Goal: Task Accomplishment & Management: Complete application form

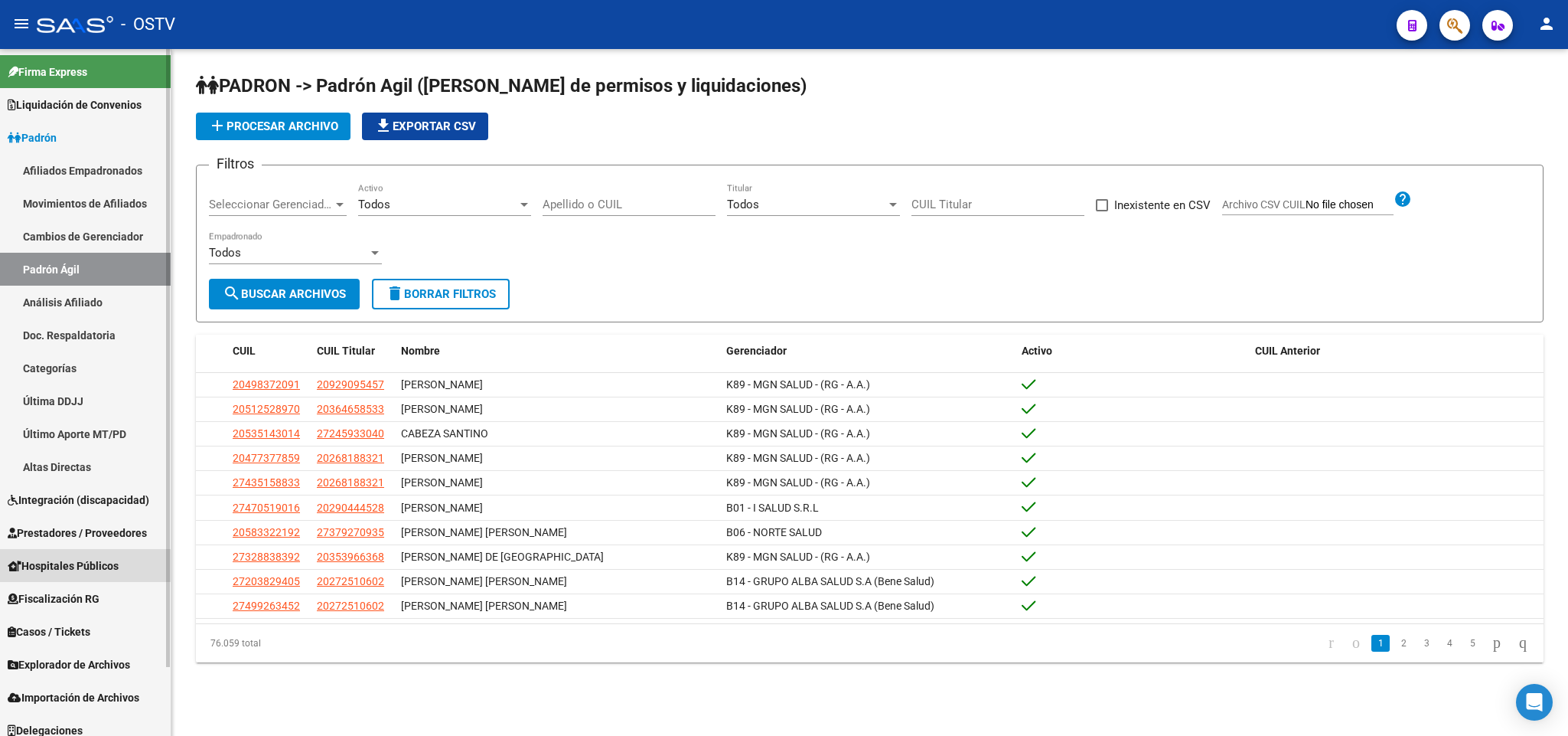
click at [74, 557] on span "Hospitales Públicos" at bounding box center [64, 565] width 111 height 17
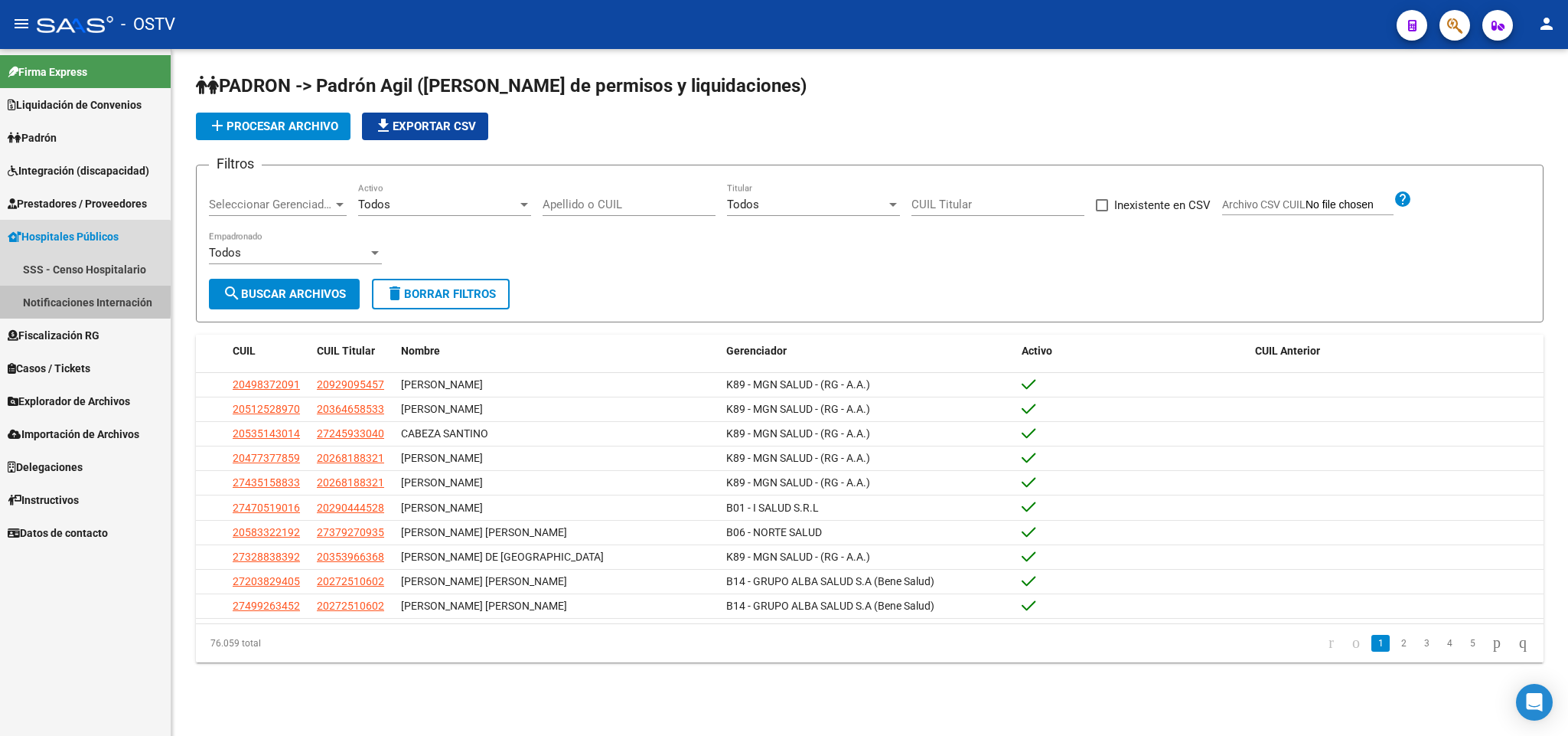
click at [48, 297] on link "Notificaciones Internación" at bounding box center [85, 302] width 171 height 33
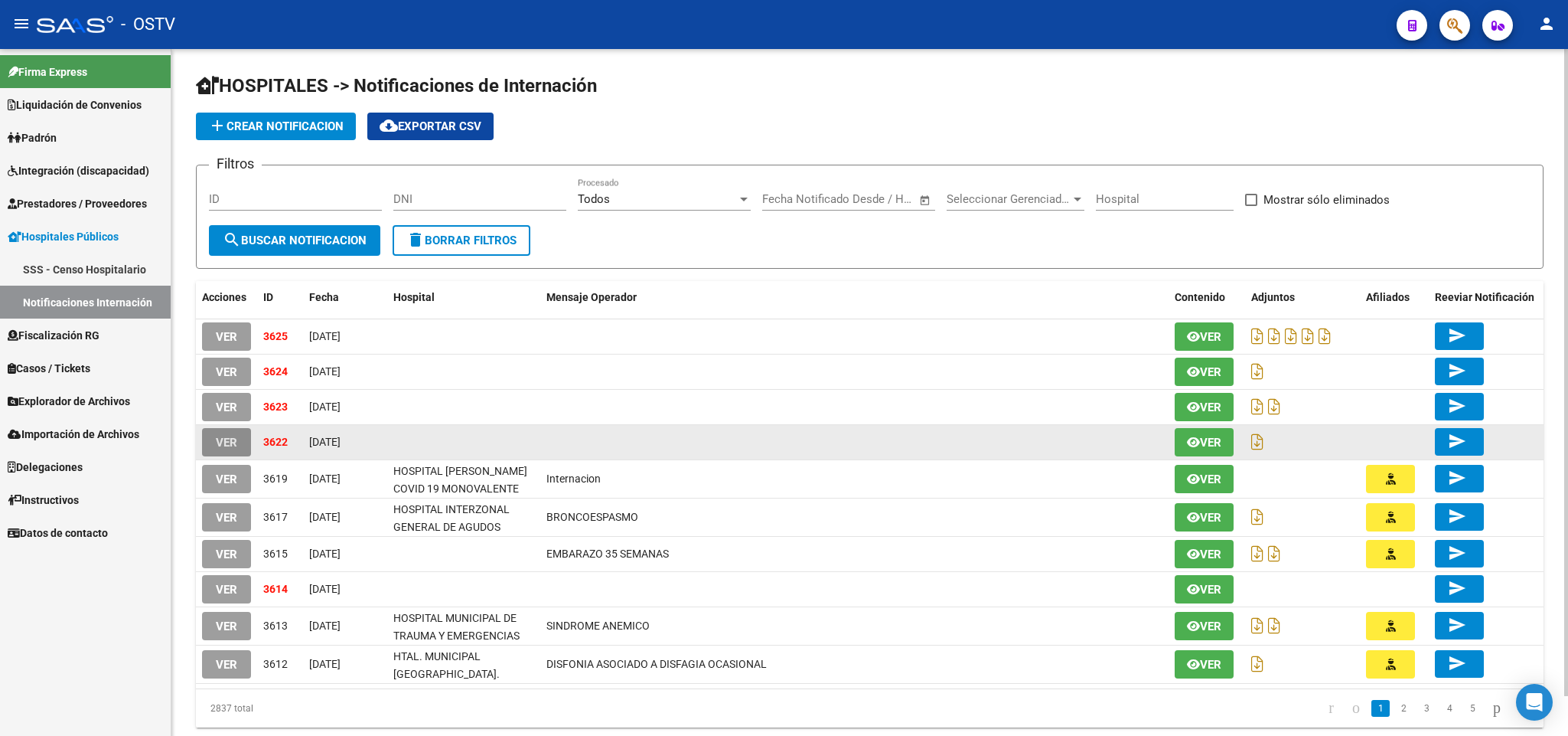
click at [221, 436] on span "VER" at bounding box center [226, 442] width 22 height 13
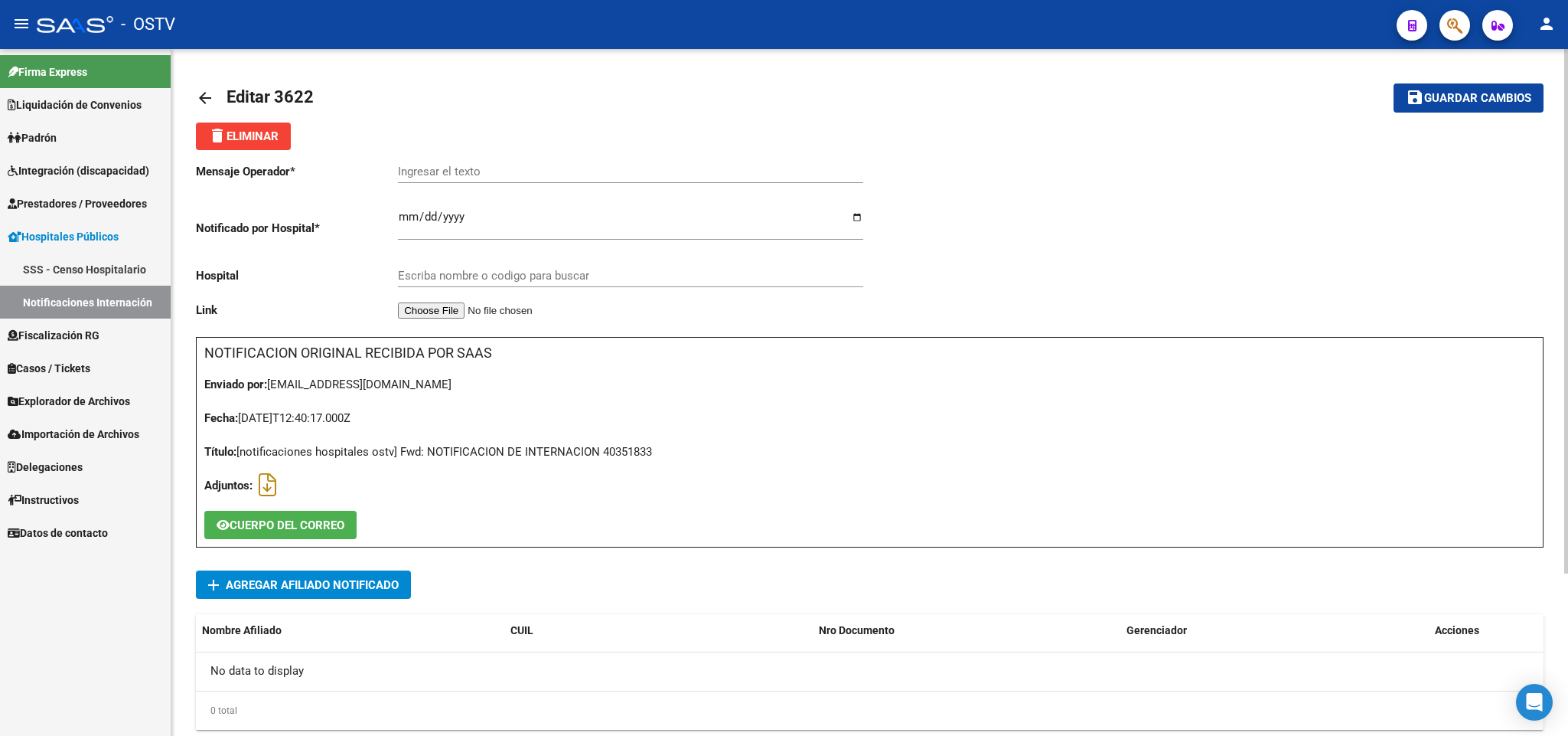
click at [611, 455] on div "Título: [notificaciones hospitales ostv] Fwd: NOTIFICACION DE INTERNACION 40351…" at bounding box center [870, 451] width 1331 height 17
click at [612, 455] on div "Título: [notificaciones hospitales ostv] Fwd: NOTIFICACION DE INTERNACION 40351…" at bounding box center [870, 451] width 1331 height 17
copy div "40351833"
click at [382, 582] on span "Agregar Afiliado Notificado" at bounding box center [312, 584] width 173 height 13
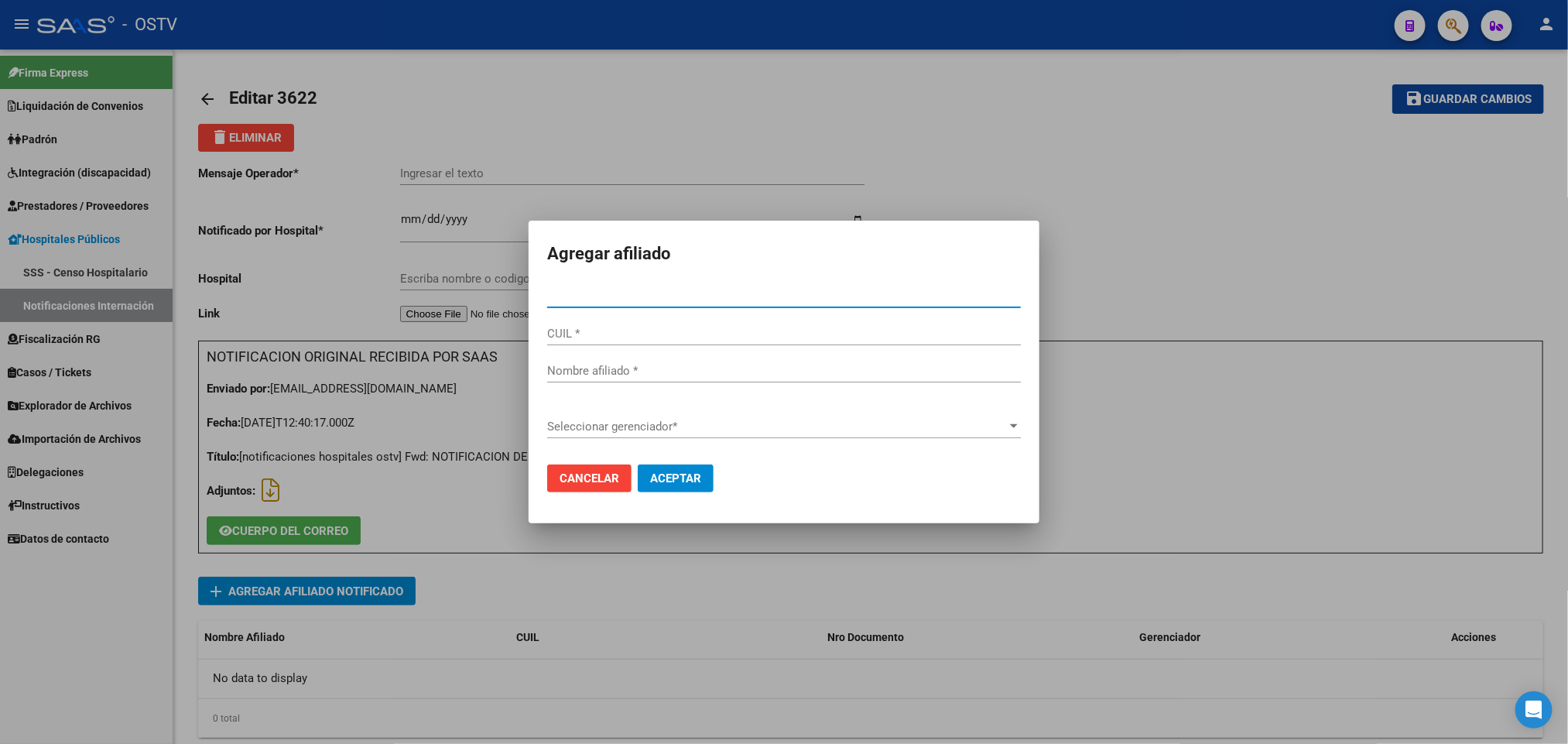
paste input "40351833"
type input "40351833"
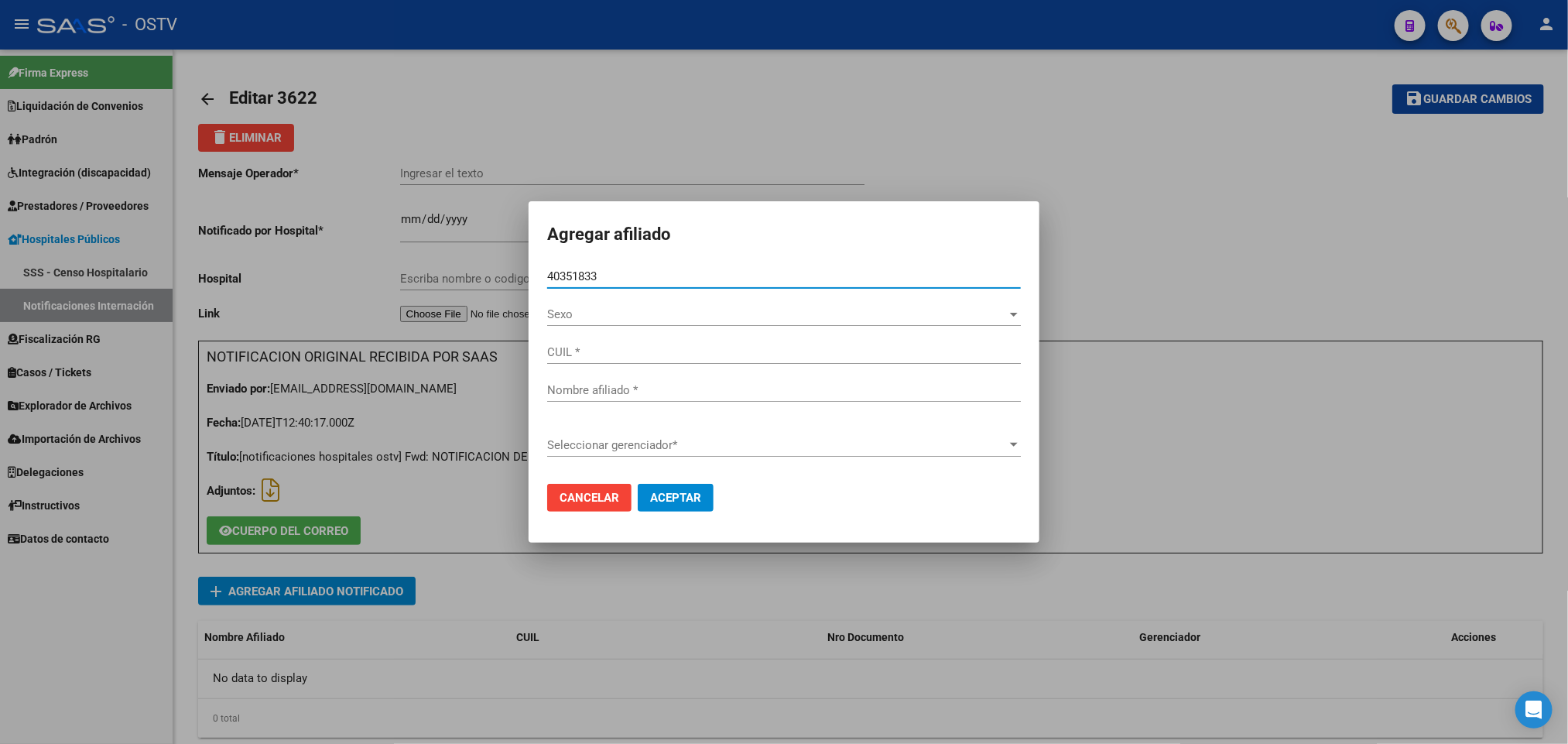
type input "20403518337"
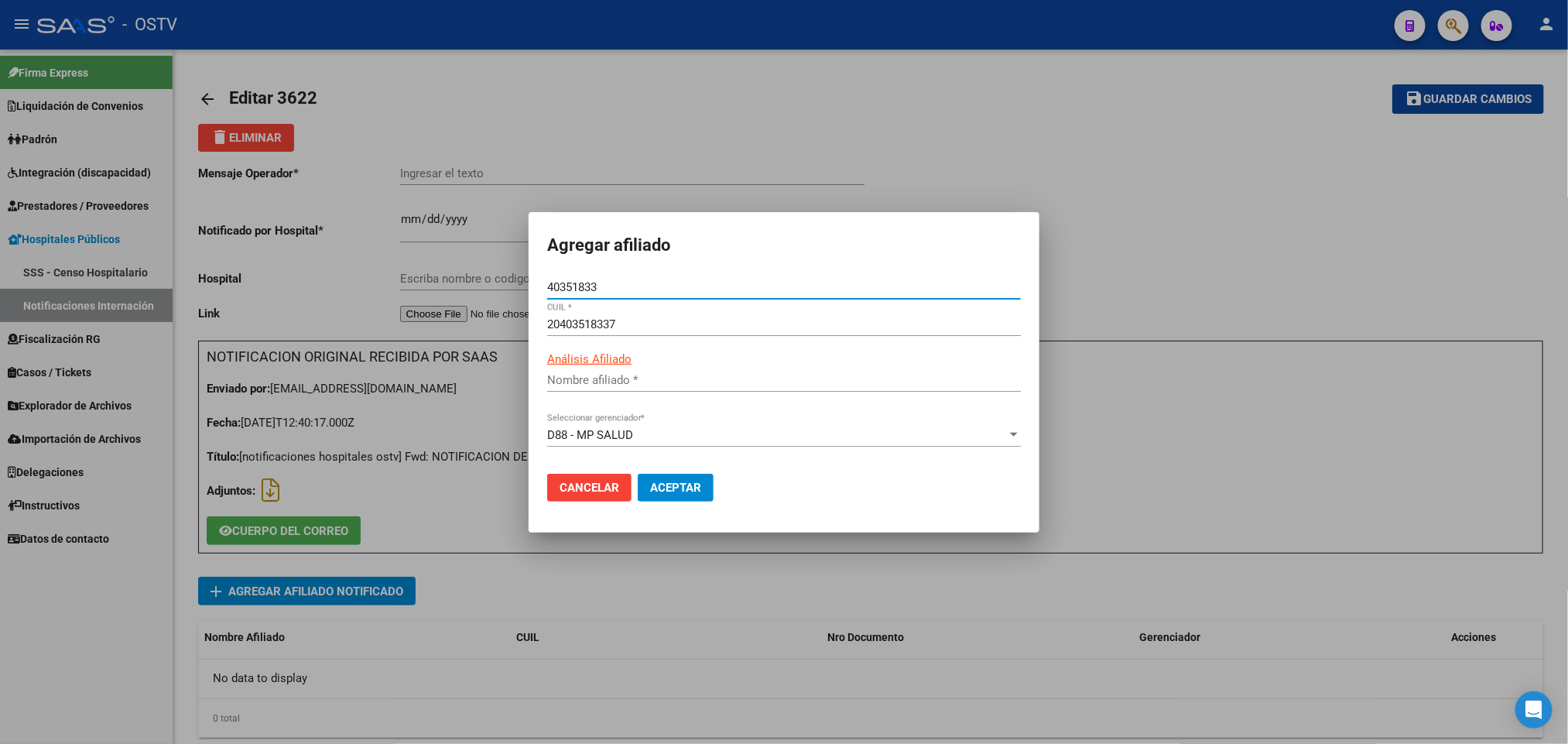
type input "[PERSON_NAME]"
type input "40351833"
click at [683, 495] on button "Aceptar" at bounding box center [676, 487] width 76 height 28
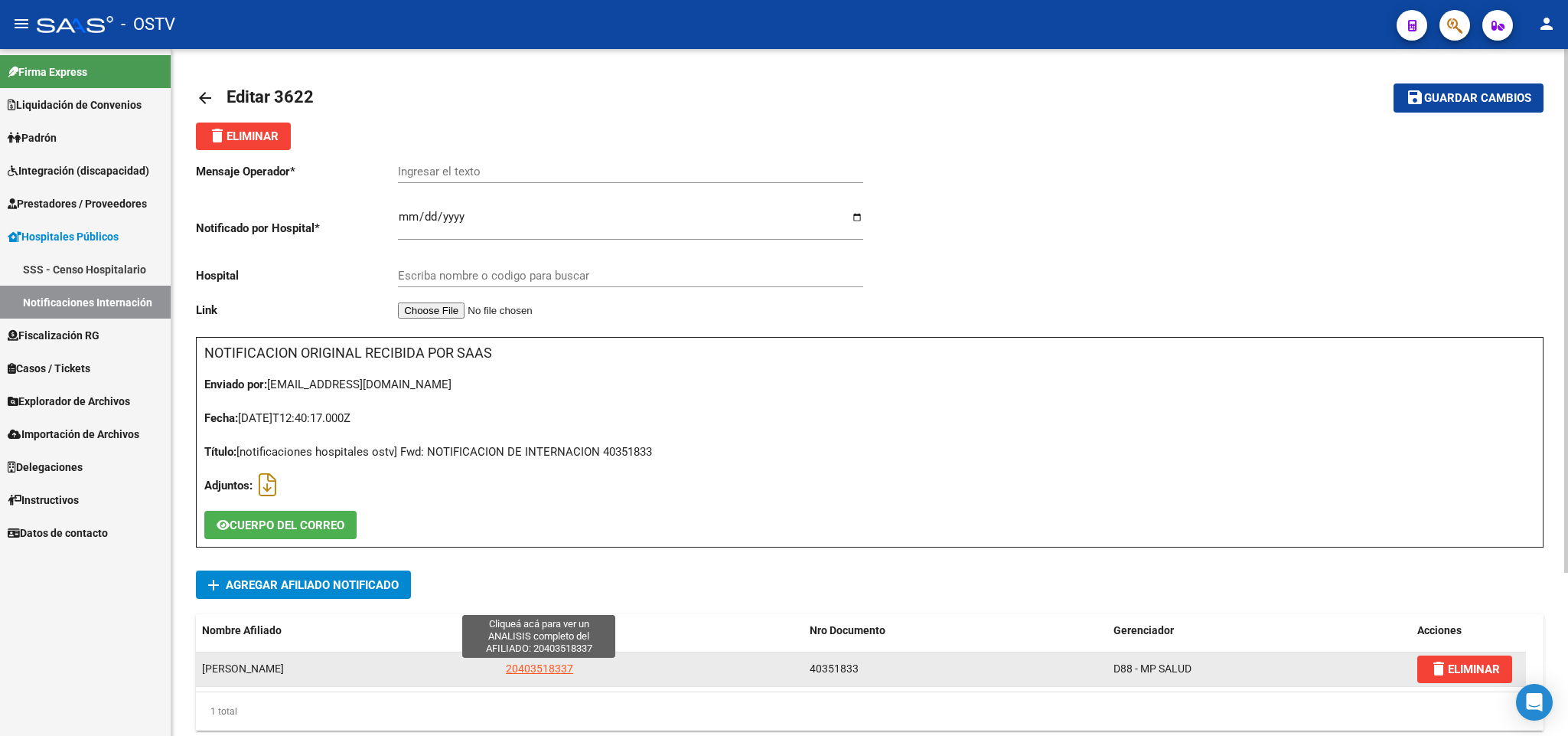
click at [544, 673] on span "20403518337" at bounding box center [539, 669] width 67 height 13
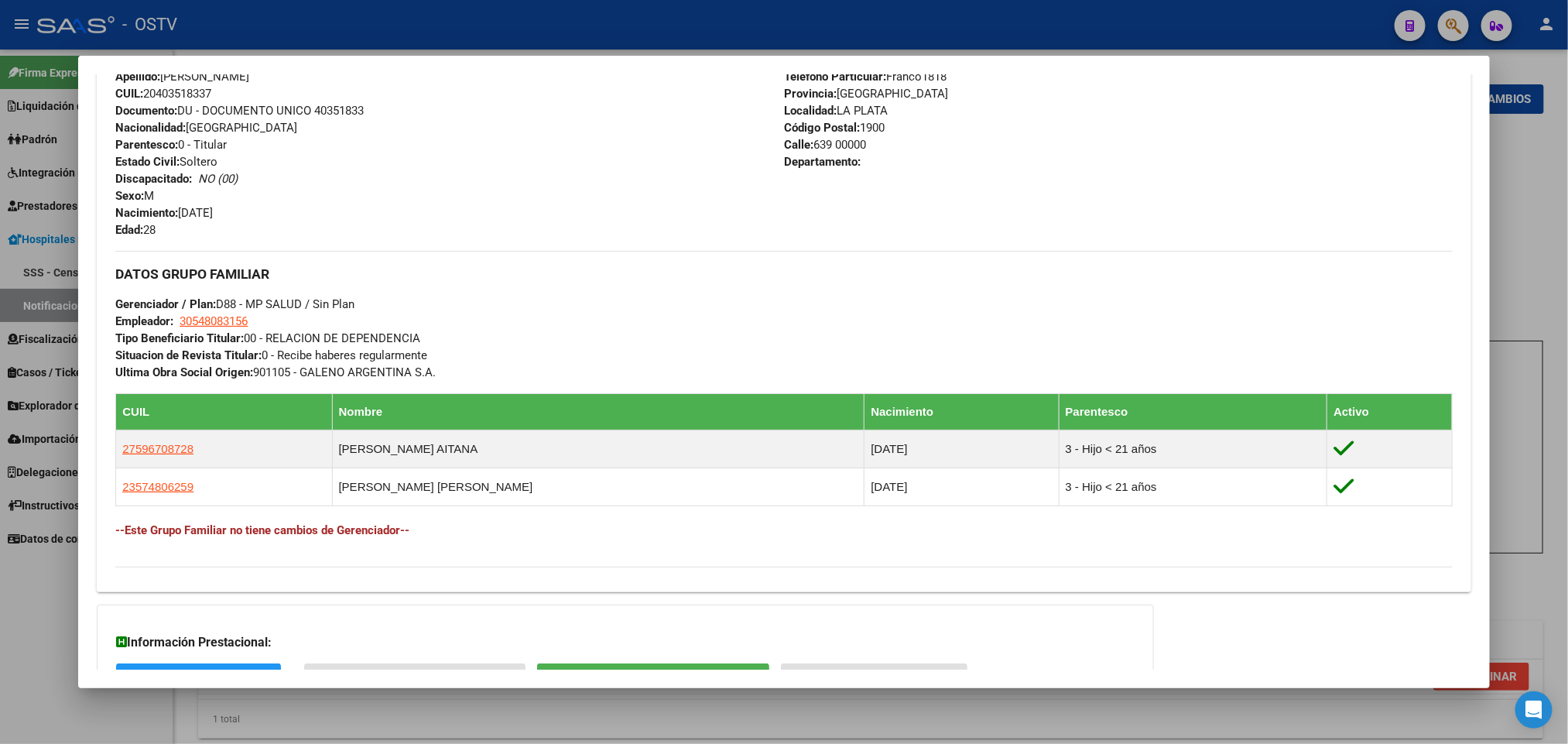
scroll to position [694, 0]
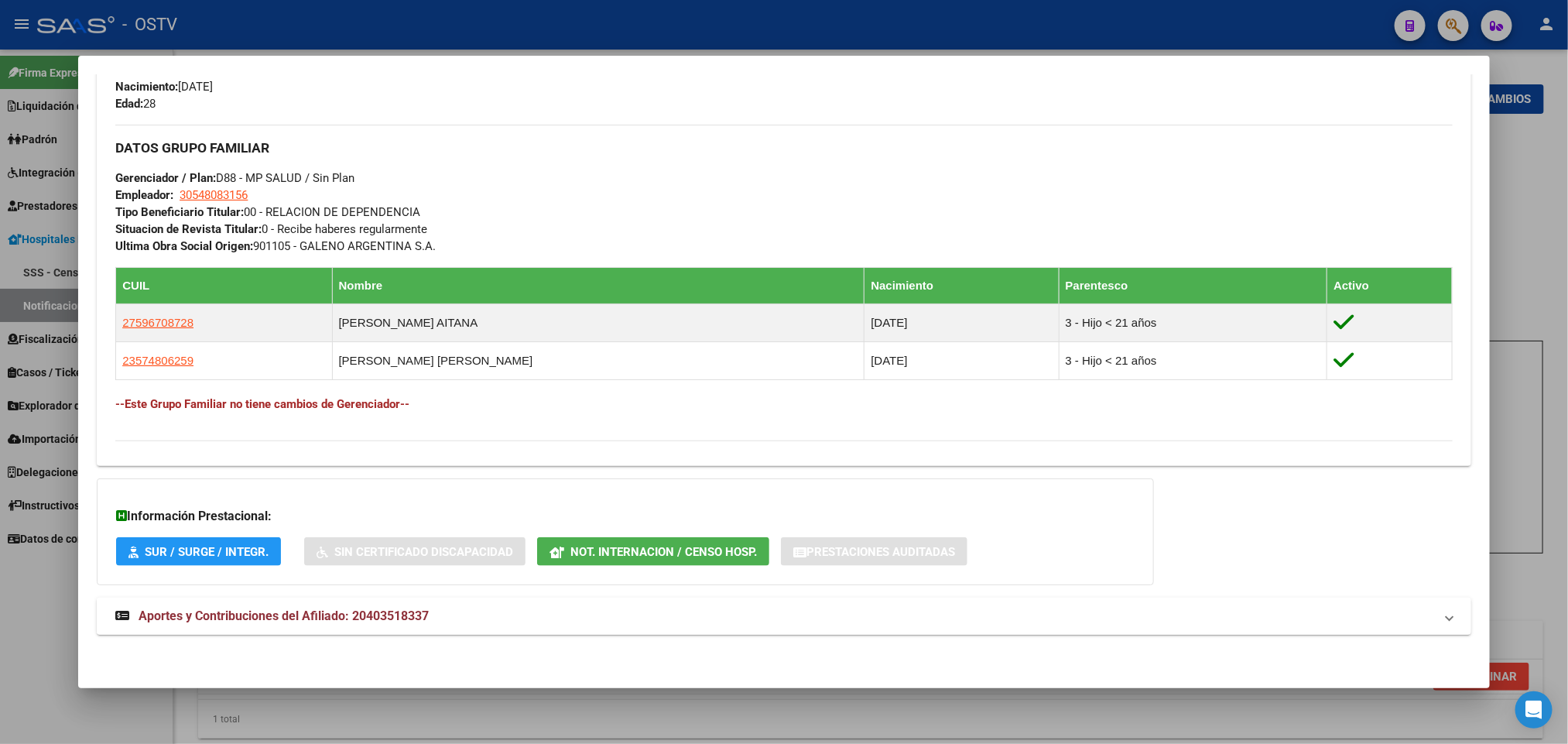
click at [421, 635] on mat-expansion-panel-header "Aportes y Contribuciones del Afiliado: 20403518337" at bounding box center [784, 616] width 1374 height 37
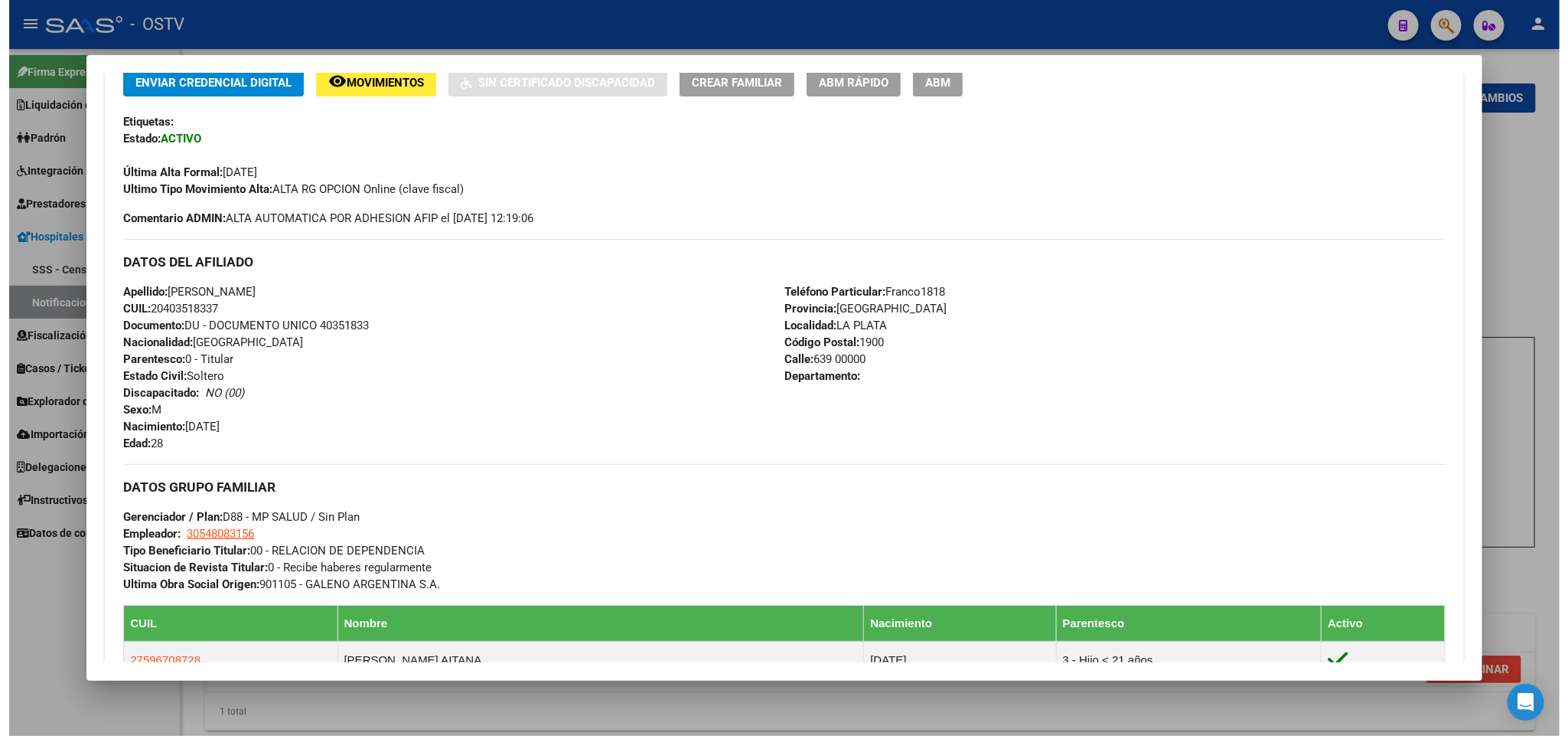
scroll to position [0, 0]
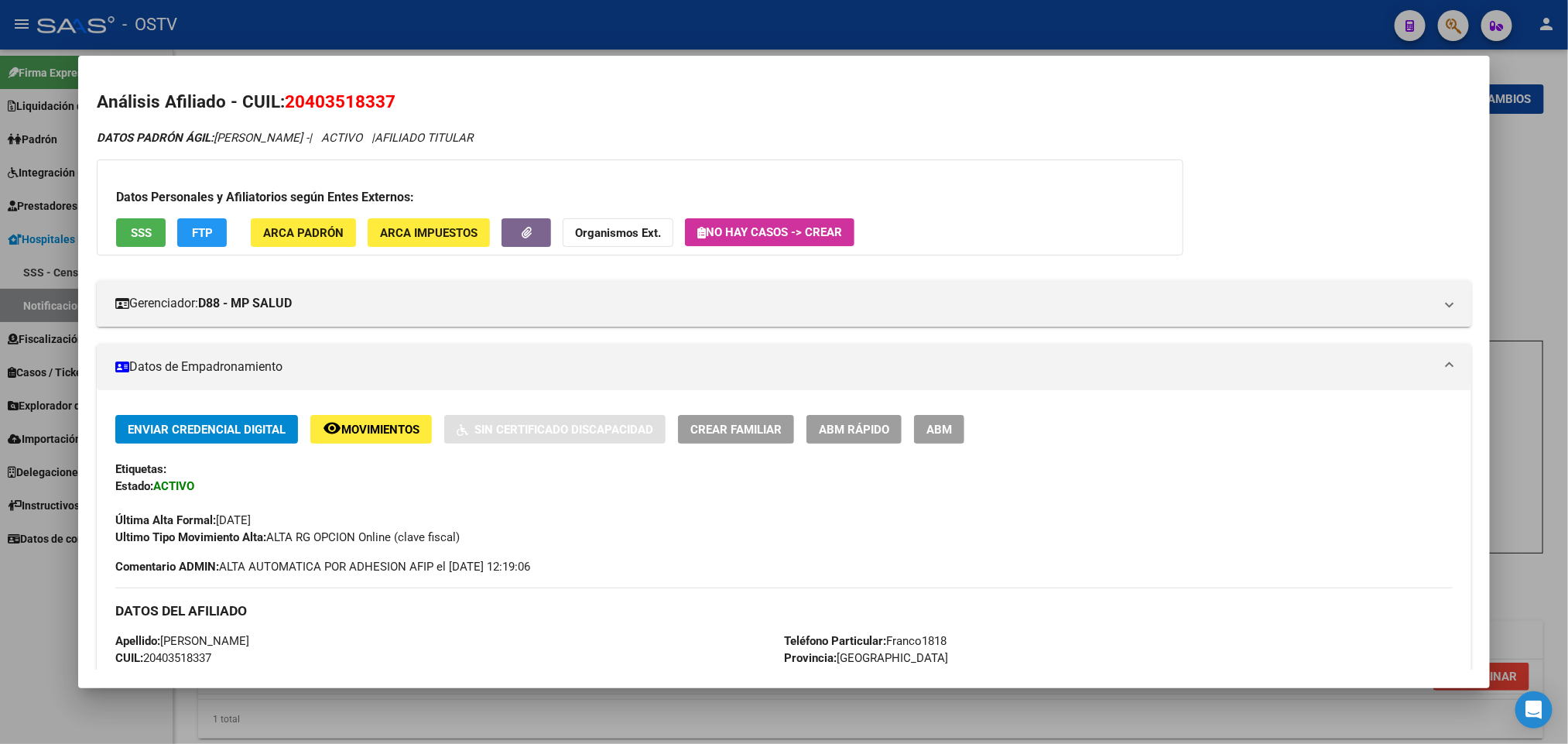
click at [35, 616] on div at bounding box center [784, 372] width 1568 height 744
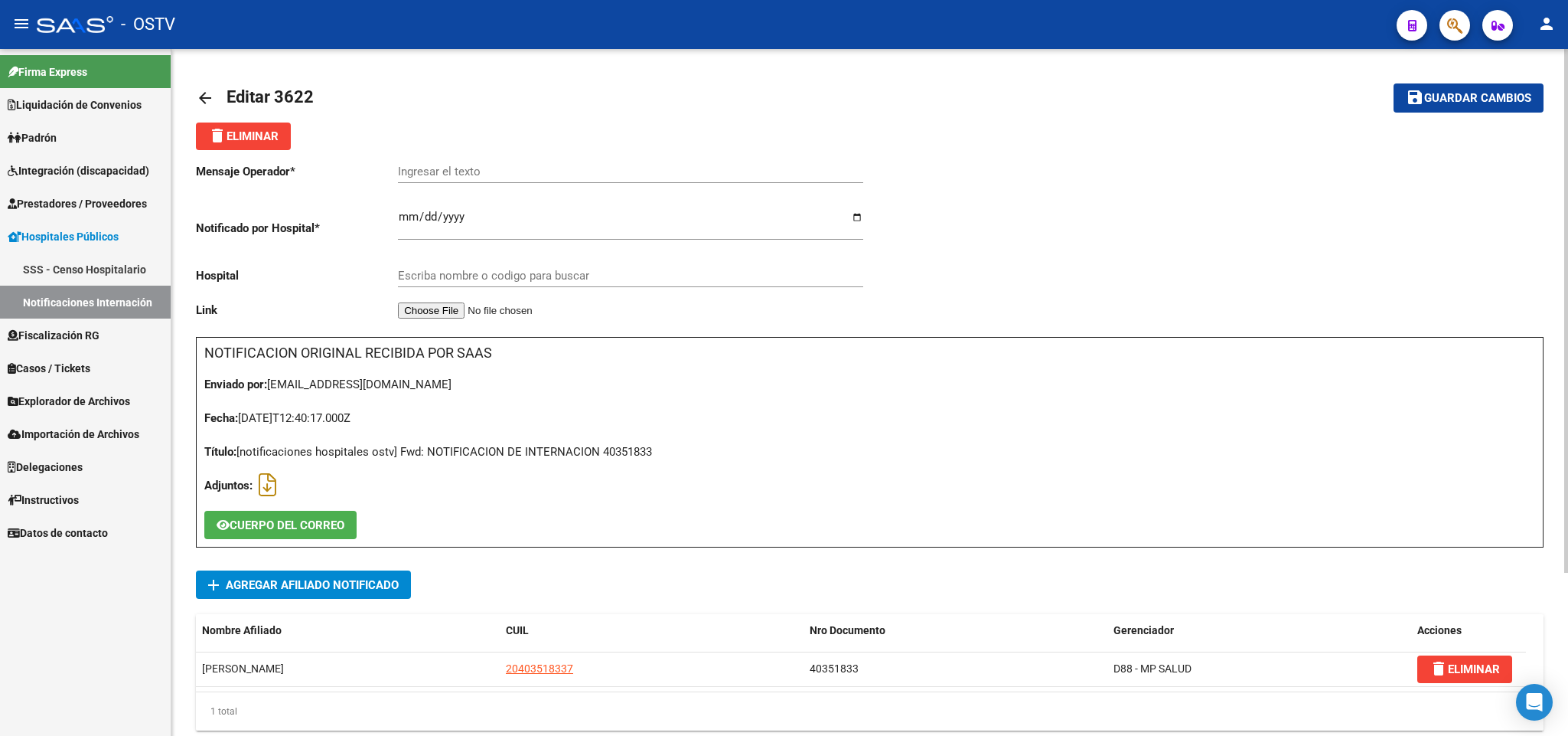
click at [537, 166] on input "Ingresar el texto" at bounding box center [630, 171] width 465 height 13
paste input "trombocitopenia"
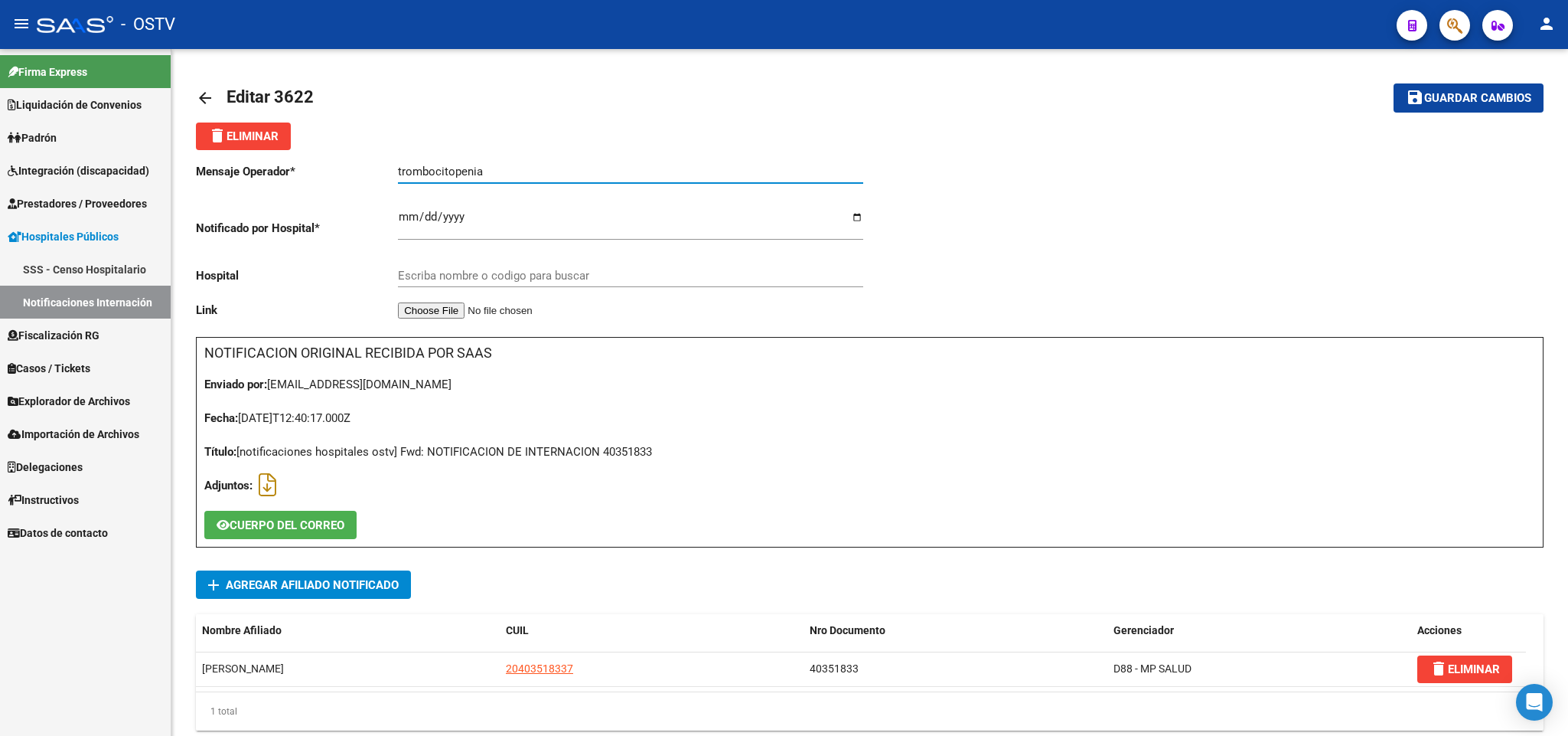
type input "trombocitopenia"
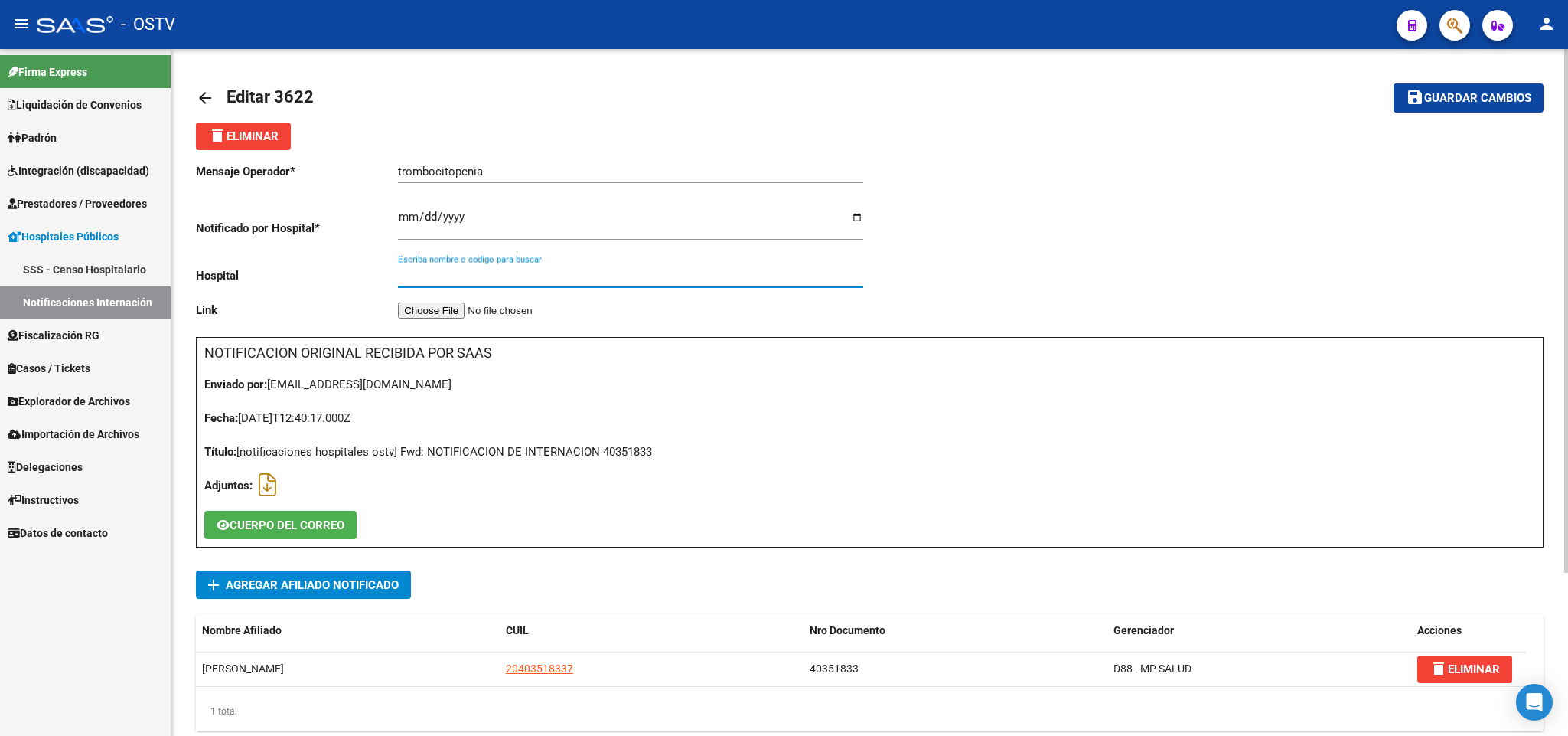
click at [525, 270] on input "Escriba nombre o codigo para buscar" at bounding box center [630, 275] width 465 height 13
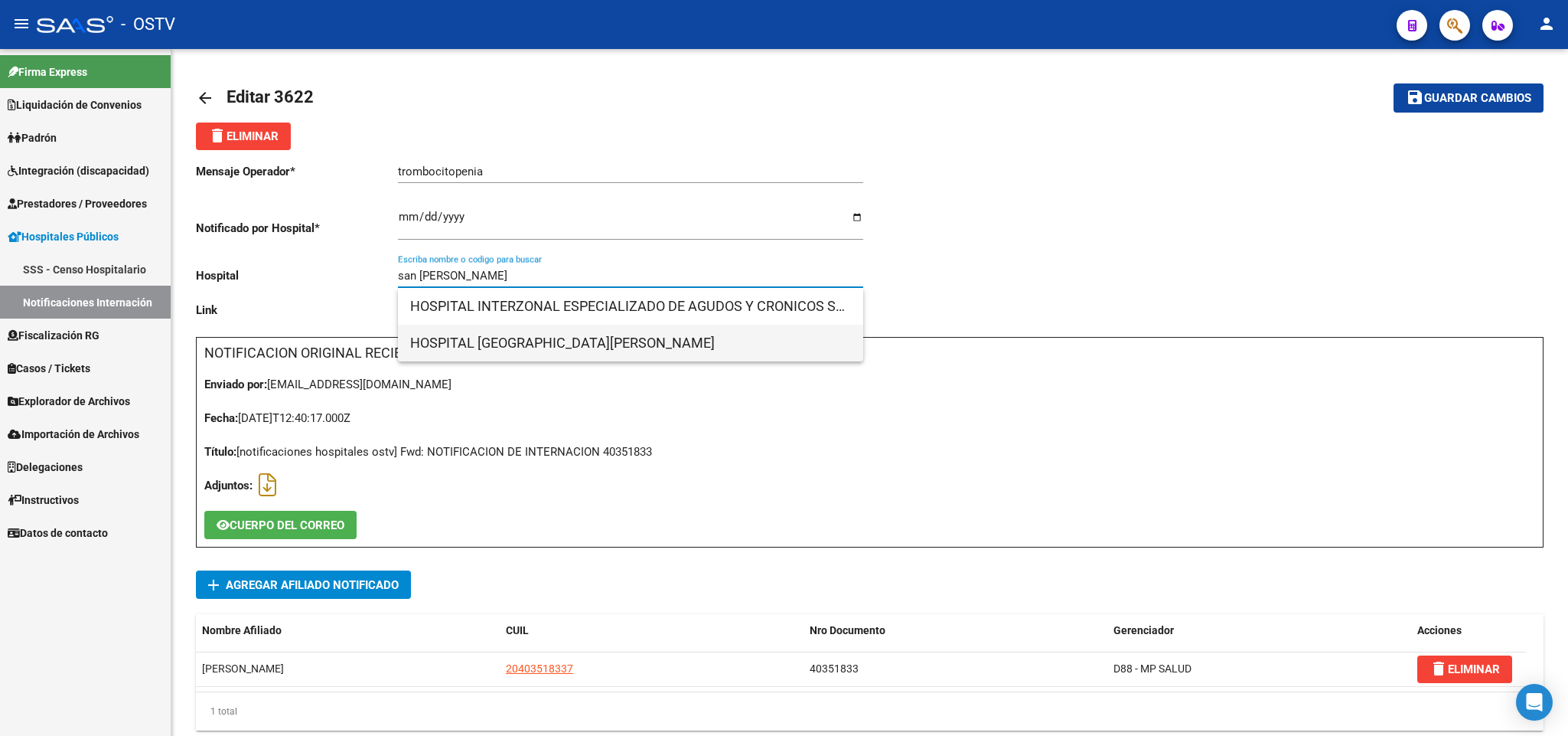
click at [551, 329] on span "HOSPITAL [GEOGRAPHIC_DATA][PERSON_NAME]" at bounding box center [630, 342] width 441 height 37
type input "HOSPITAL [GEOGRAPHIC_DATA][PERSON_NAME]"
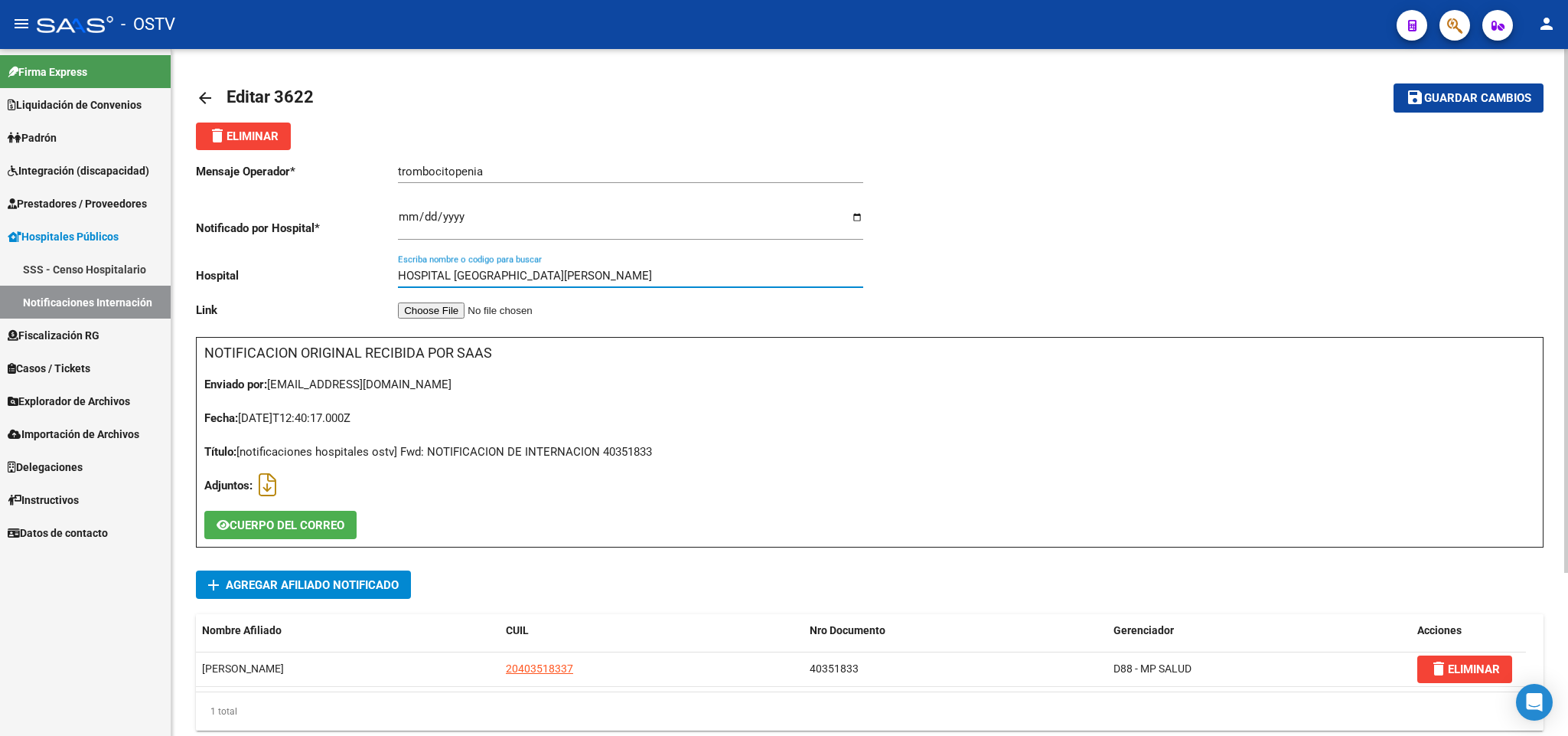
click at [1504, 88] on button "save Guardar cambios" at bounding box center [1468, 98] width 150 height 29
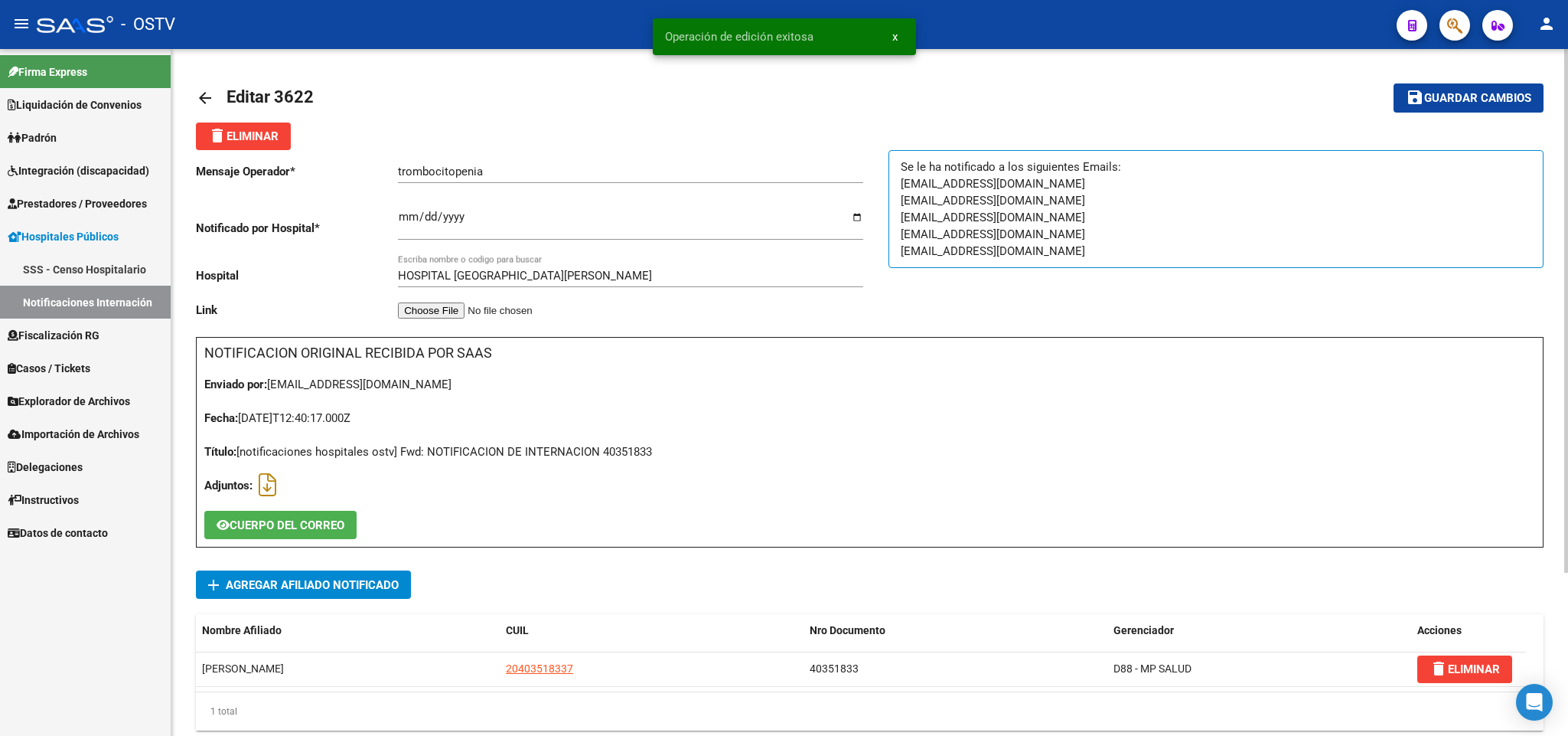
click at [205, 80] on link "arrow_back" at bounding box center [211, 98] width 31 height 36
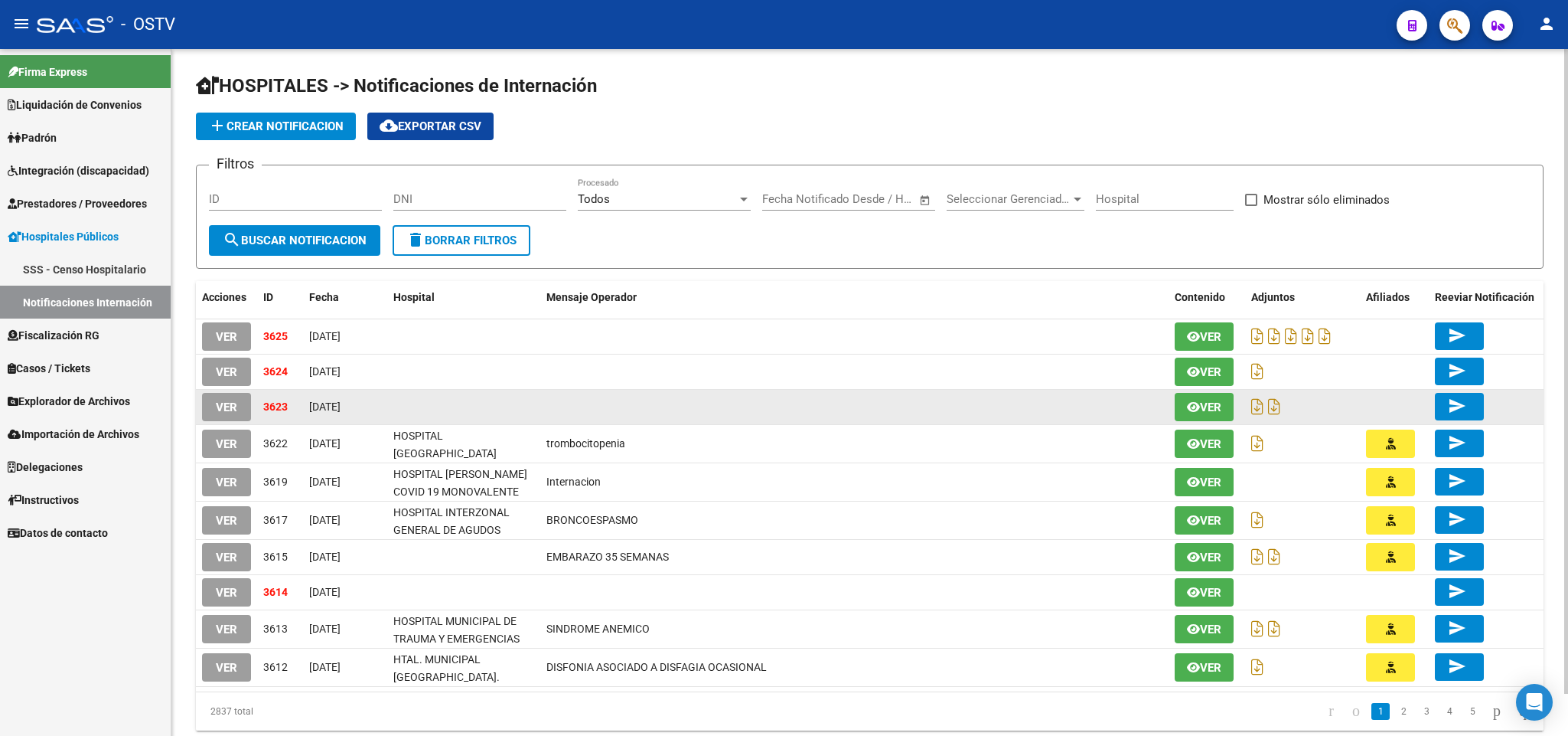
click at [220, 409] on span "VER" at bounding box center [226, 407] width 22 height 13
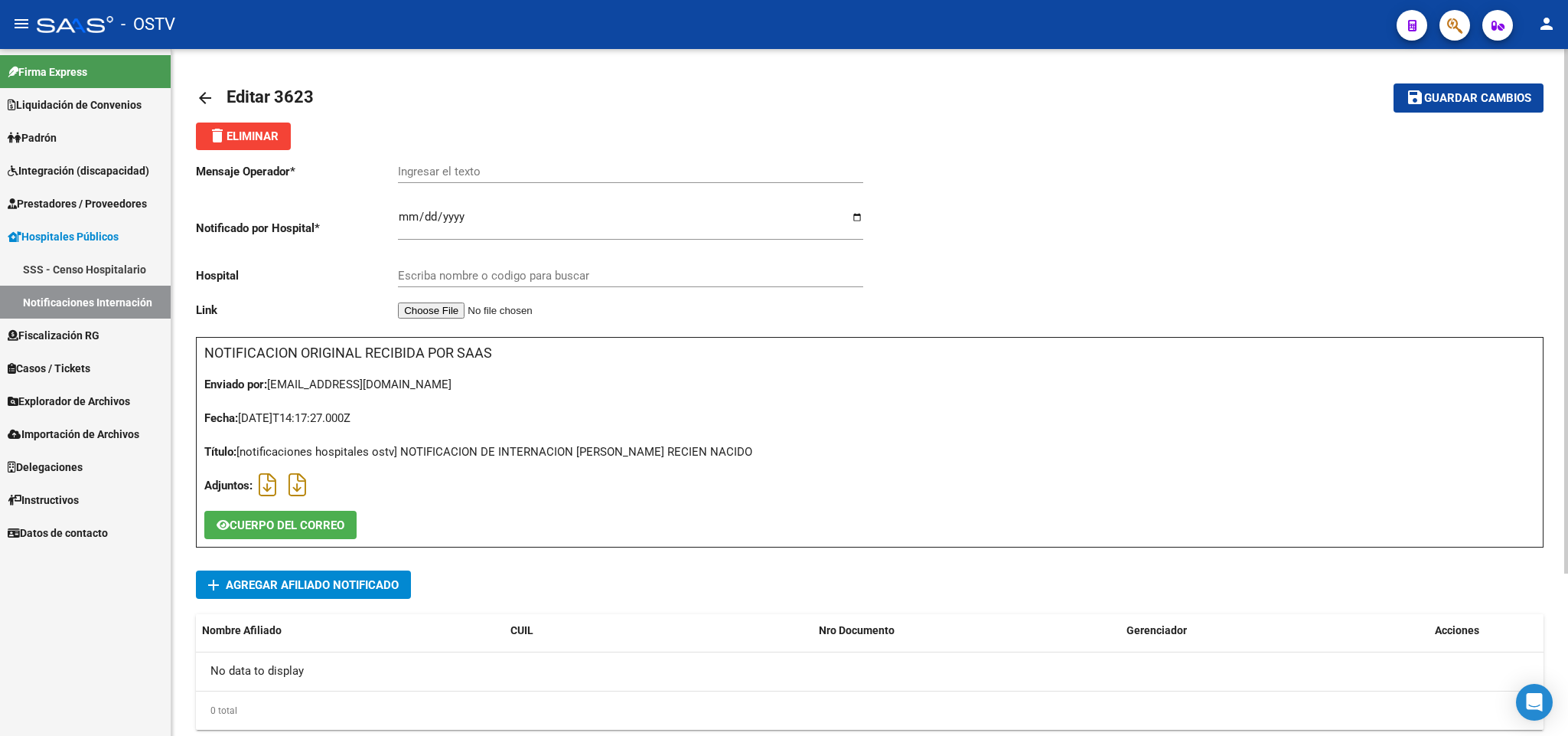
click at [385, 598] on span "add Agregar Afiliado Notificado" at bounding box center [304, 585] width 190 height 29
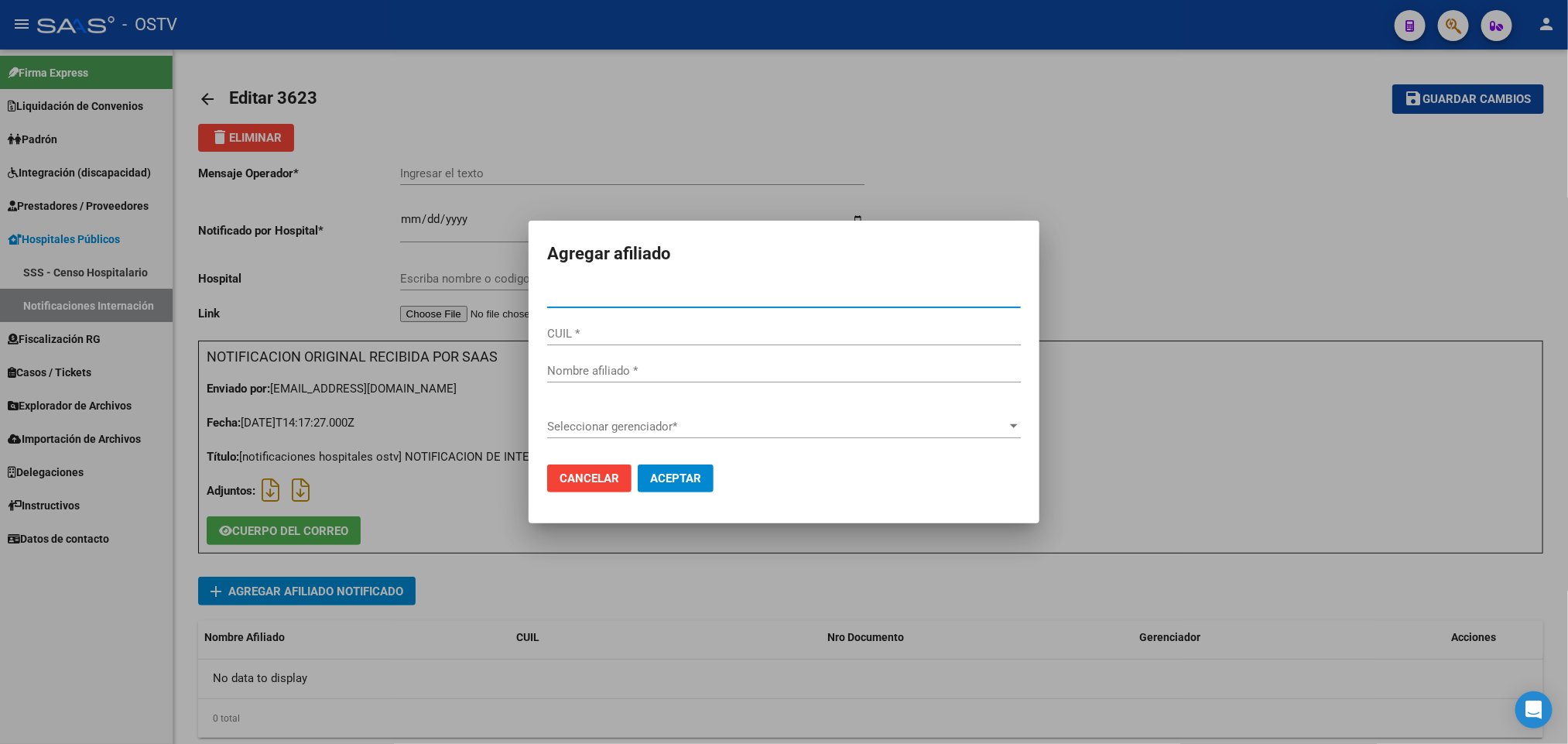
paste input "35396636"
type input "35396636"
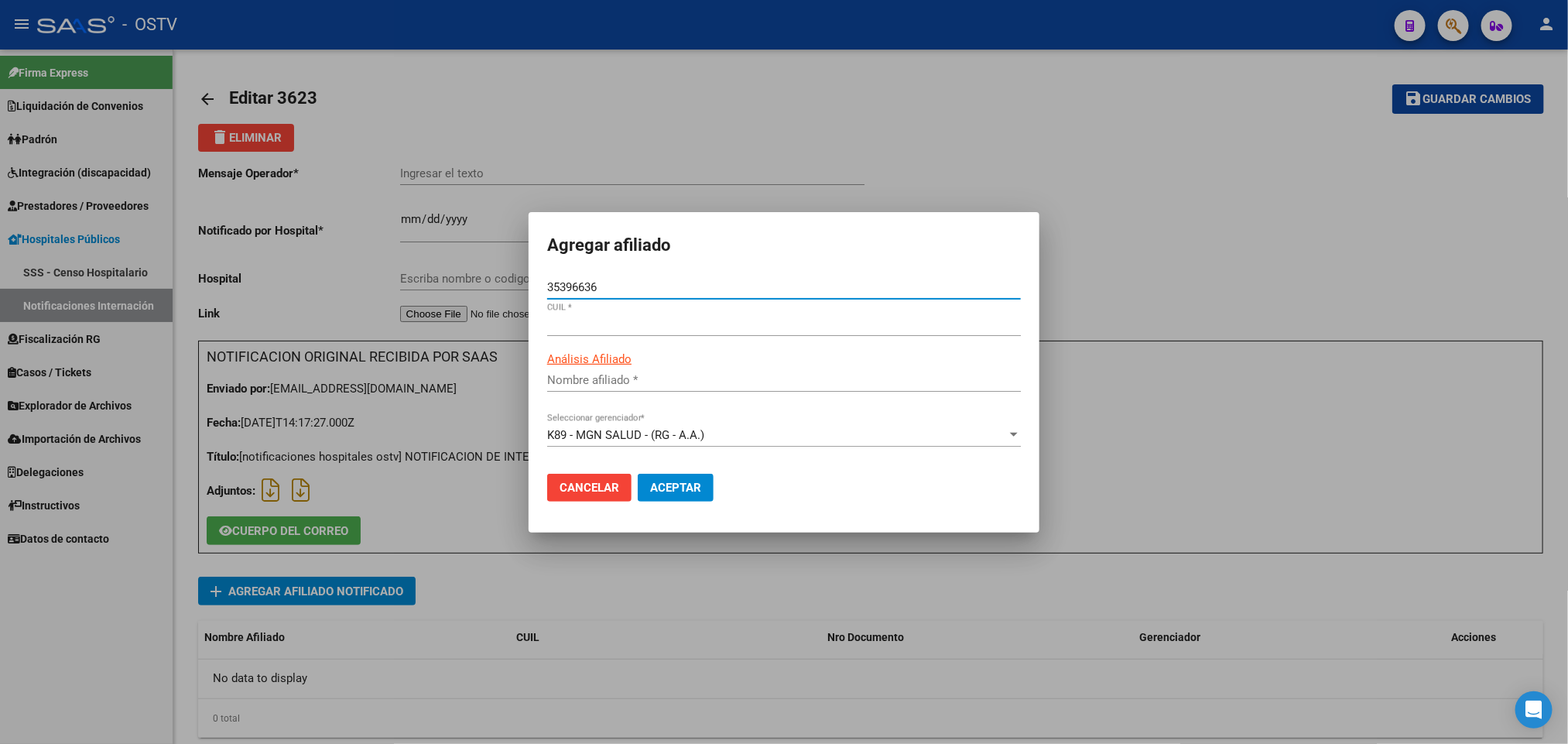
type input "20353966368"
type input "[PERSON_NAME] [PERSON_NAME]"
type input "35396636"
click at [688, 483] on span "Aceptar" at bounding box center [676, 487] width 51 height 14
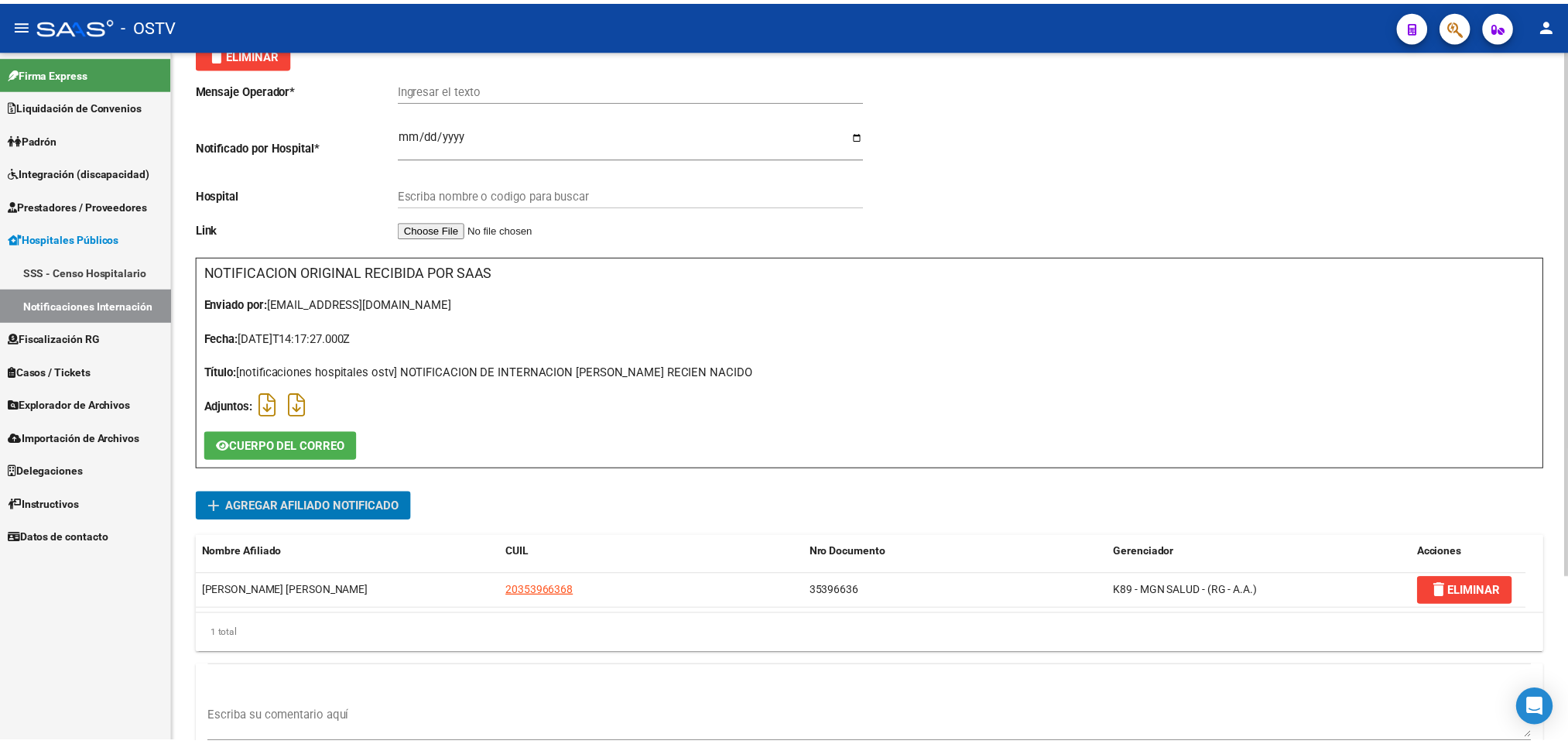
scroll to position [116, 0]
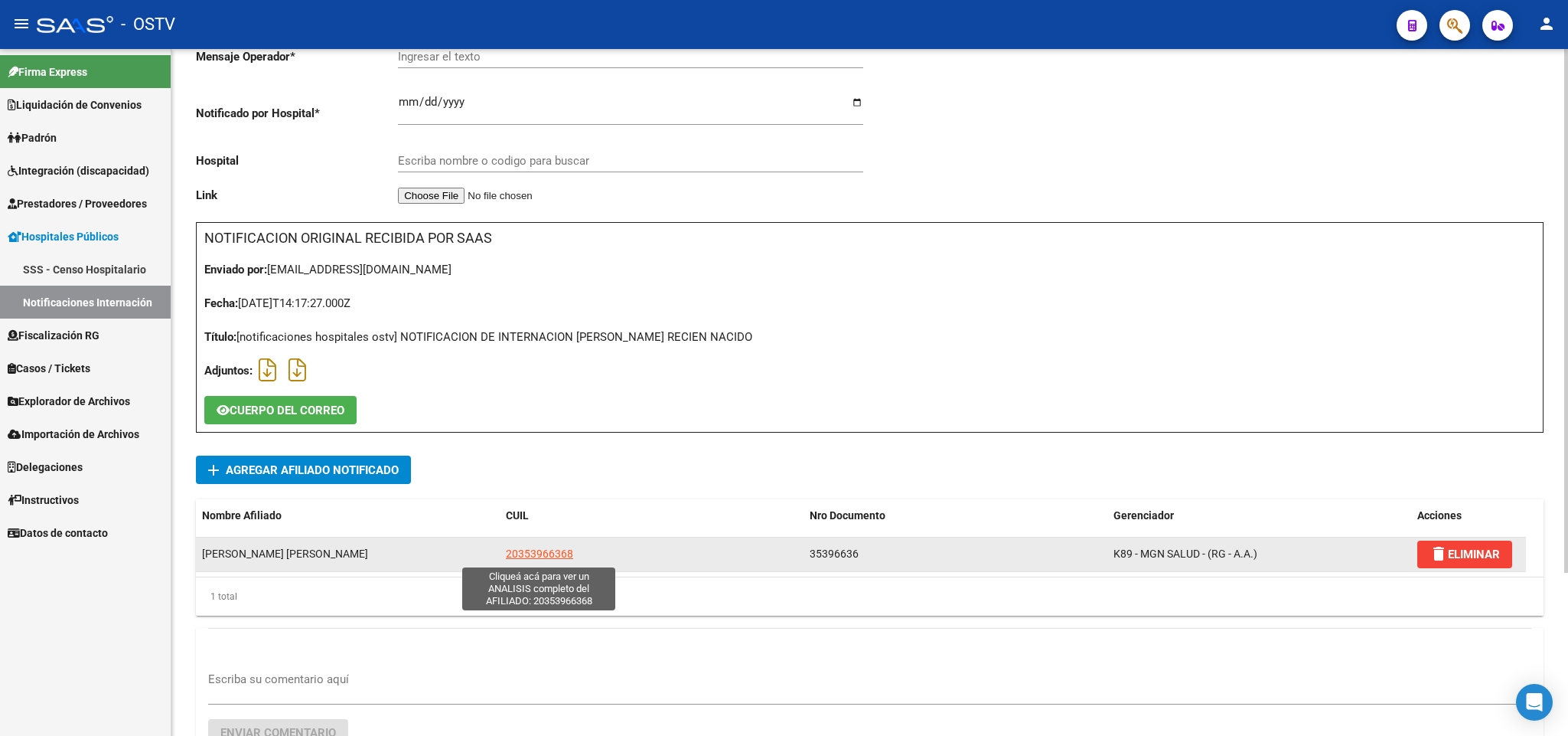
click at [544, 554] on span "20353966368" at bounding box center [539, 554] width 67 height 13
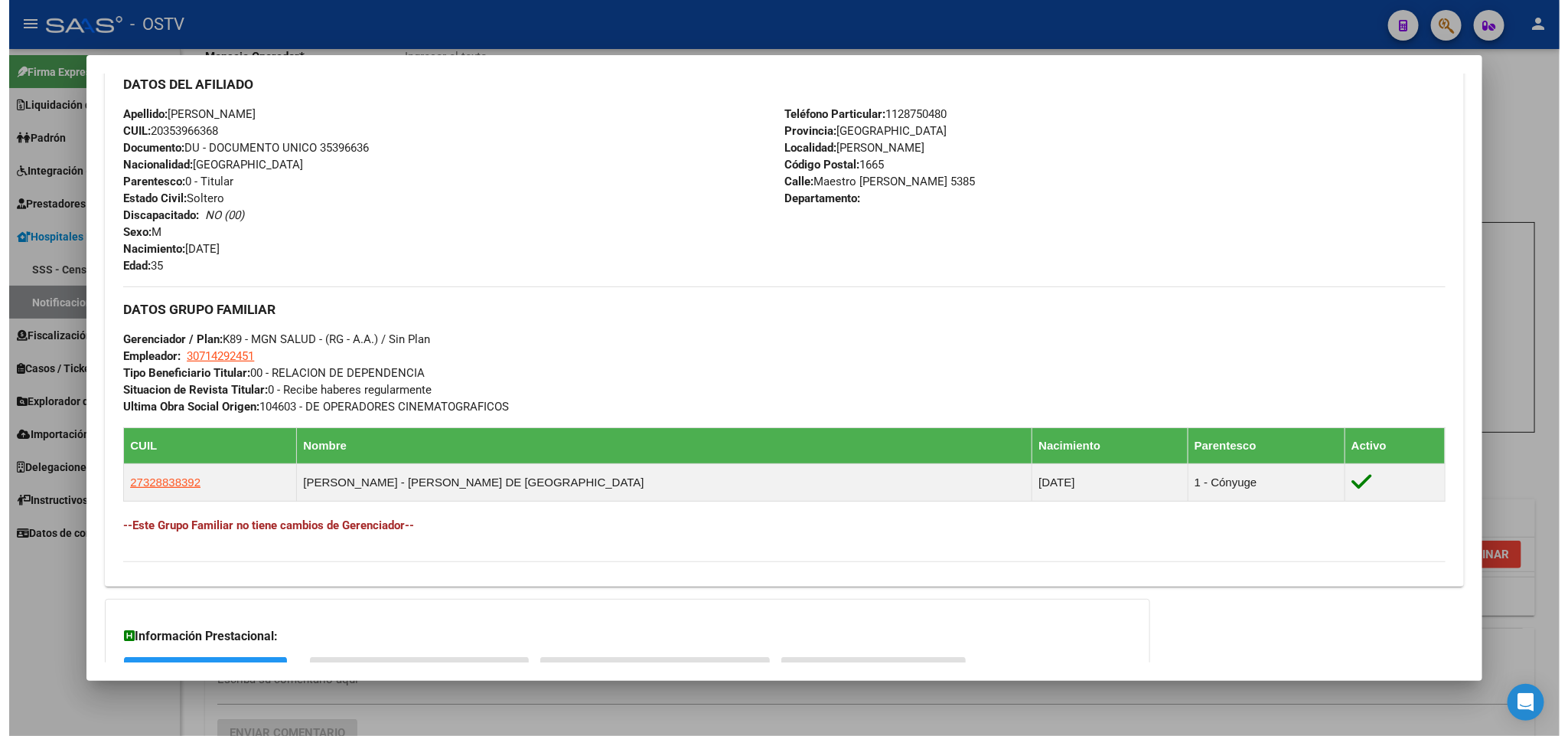
scroll to position [574, 0]
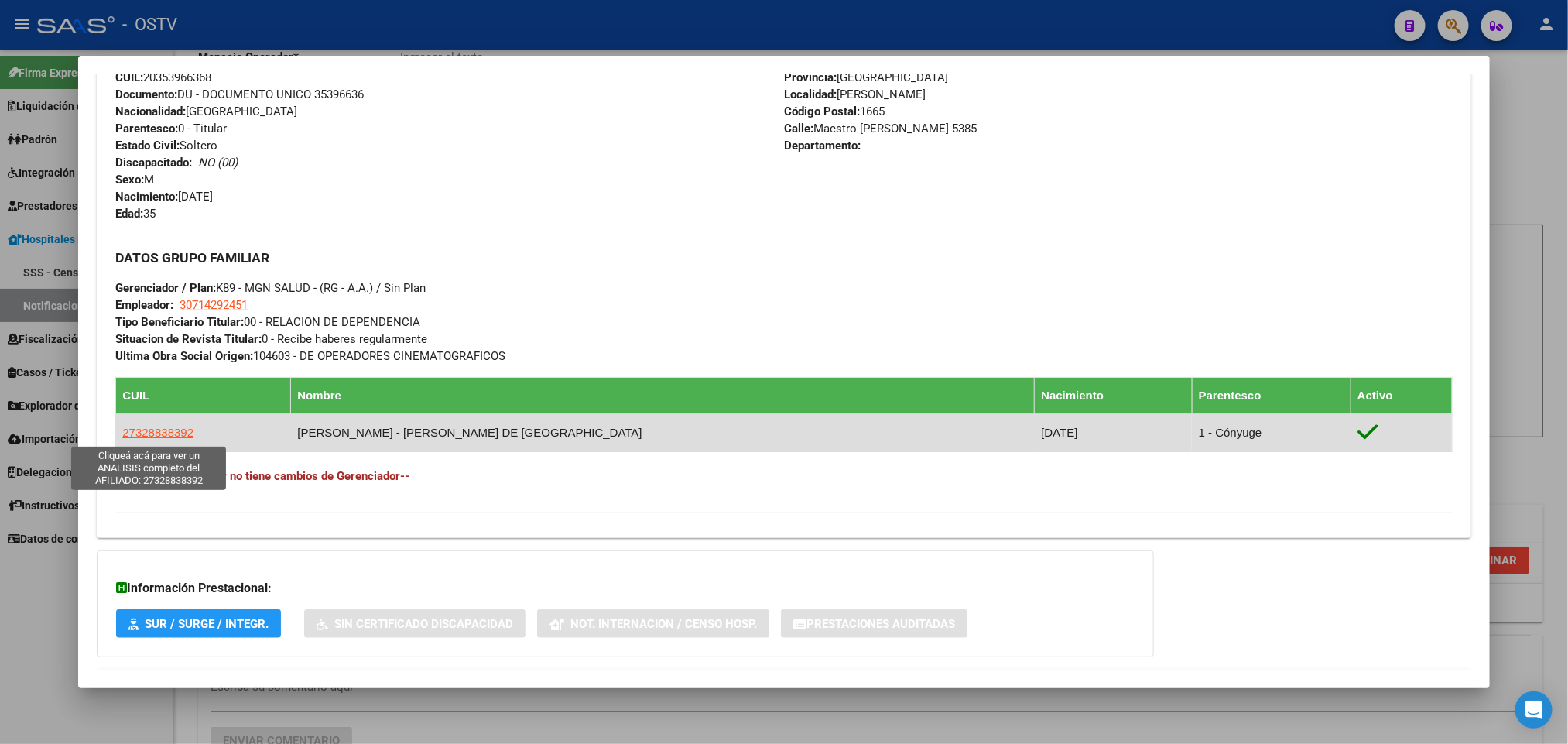
click at [170, 437] on span "27328838392" at bounding box center [158, 432] width 71 height 13
type textarea "27328838392"
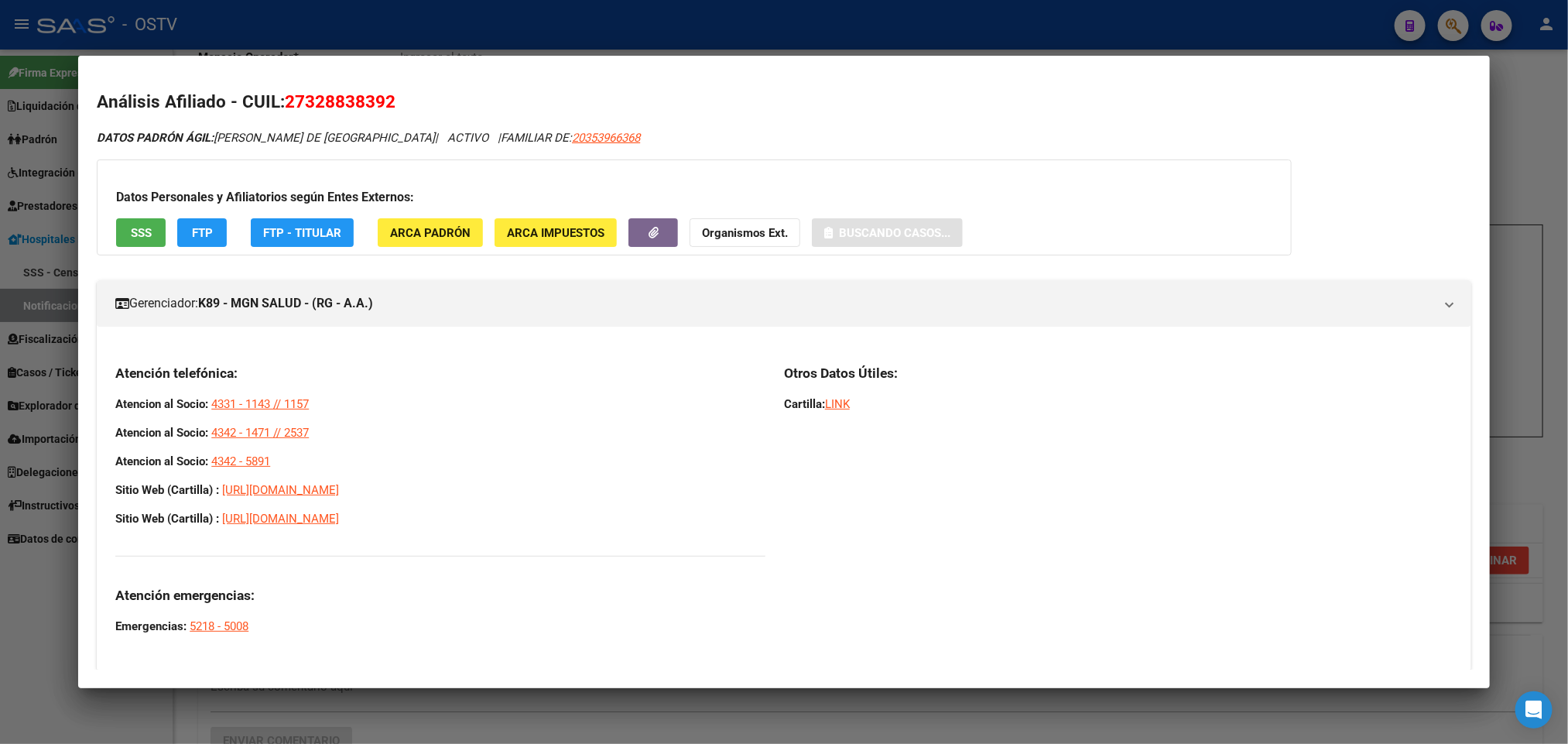
click at [0, 658] on div at bounding box center [784, 372] width 1568 height 744
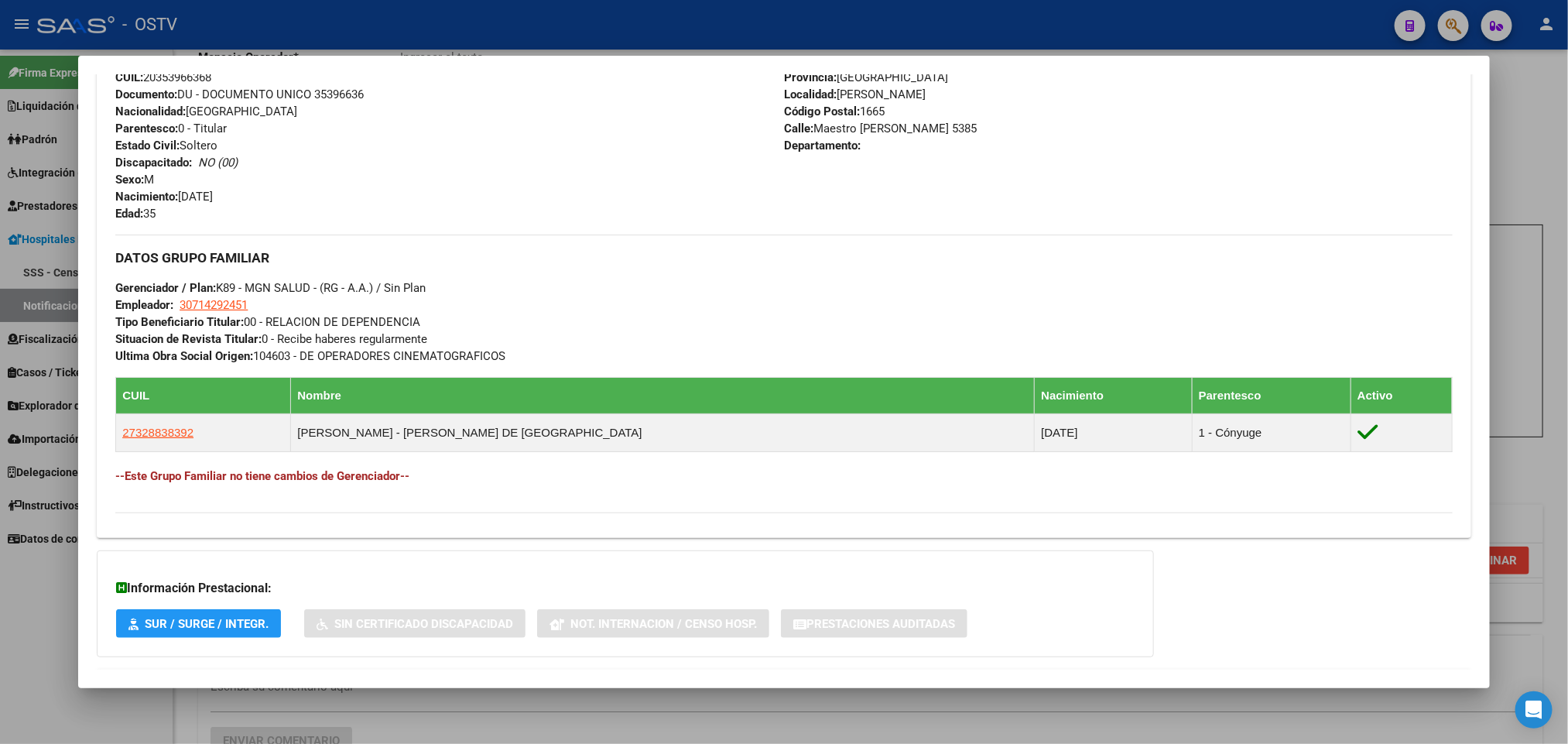
click at [3, 646] on div at bounding box center [784, 372] width 1568 height 744
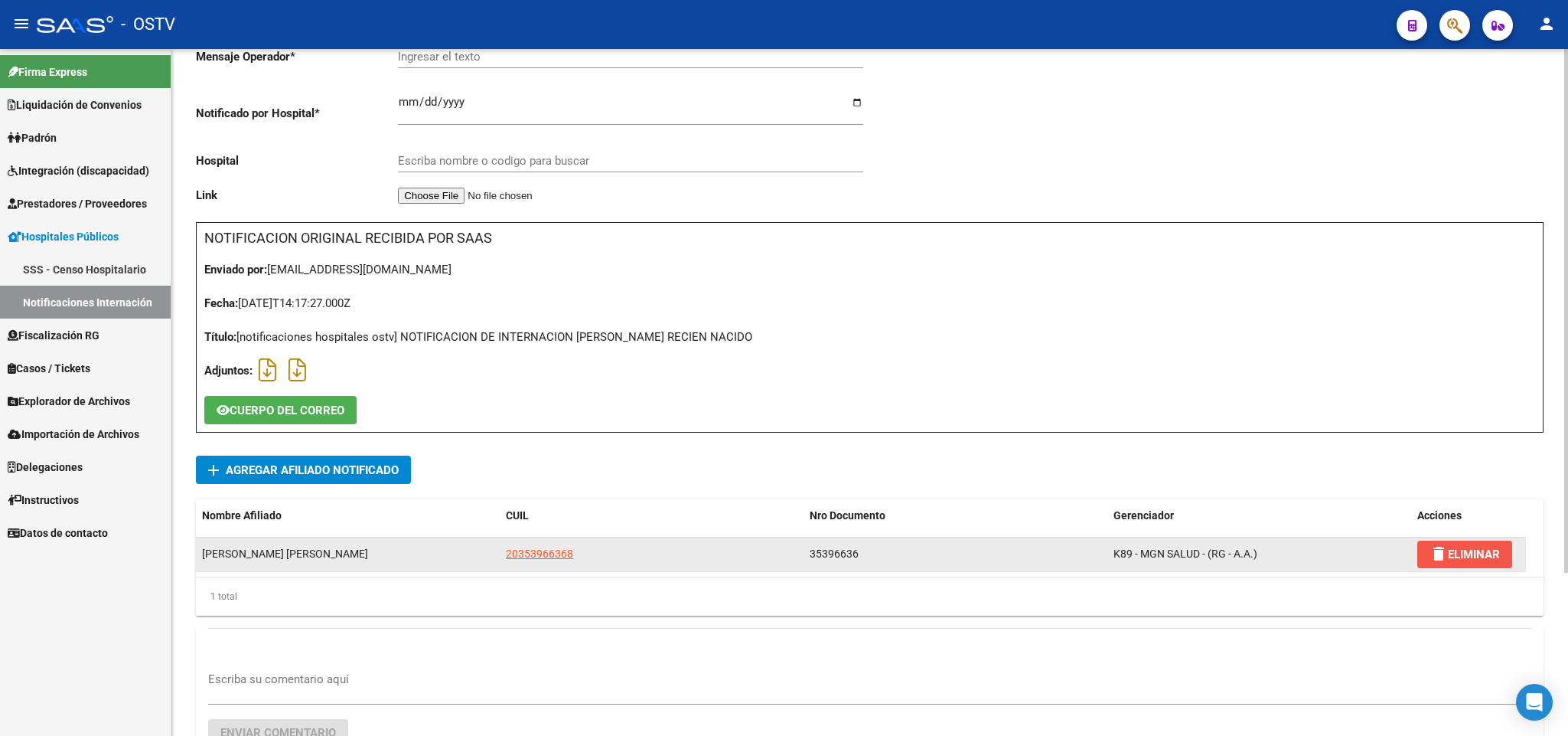
click at [1478, 547] on span "delete ELIMINAR" at bounding box center [1465, 554] width 70 height 13
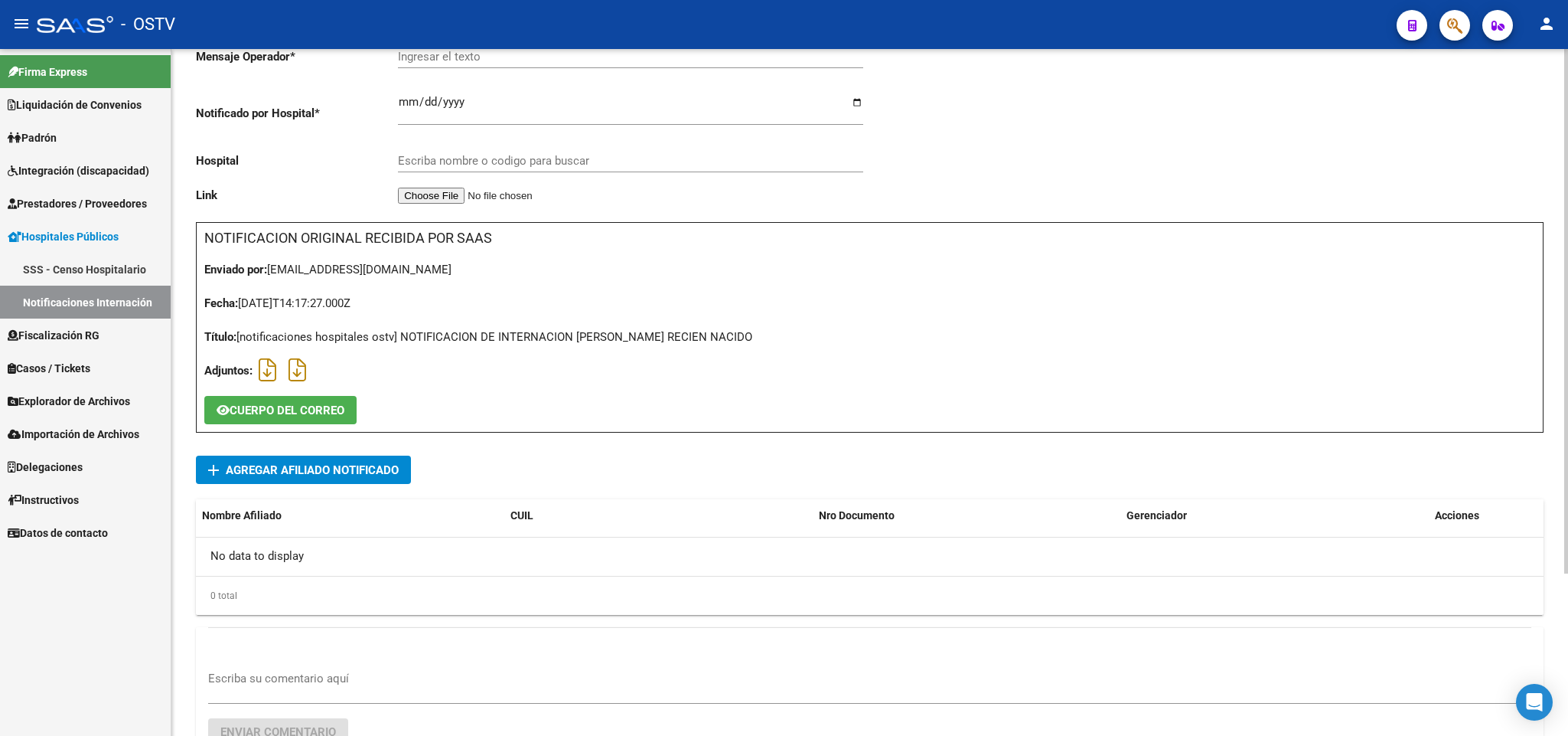
click at [392, 455] on div "Mensaje Operador * Ingresar el texto Notificado por Hospital * [DATE] Ingresar …" at bounding box center [869, 414] width 1348 height 759
click at [381, 458] on span "add Agregar Afiliado Notificado" at bounding box center [304, 470] width 190 height 29
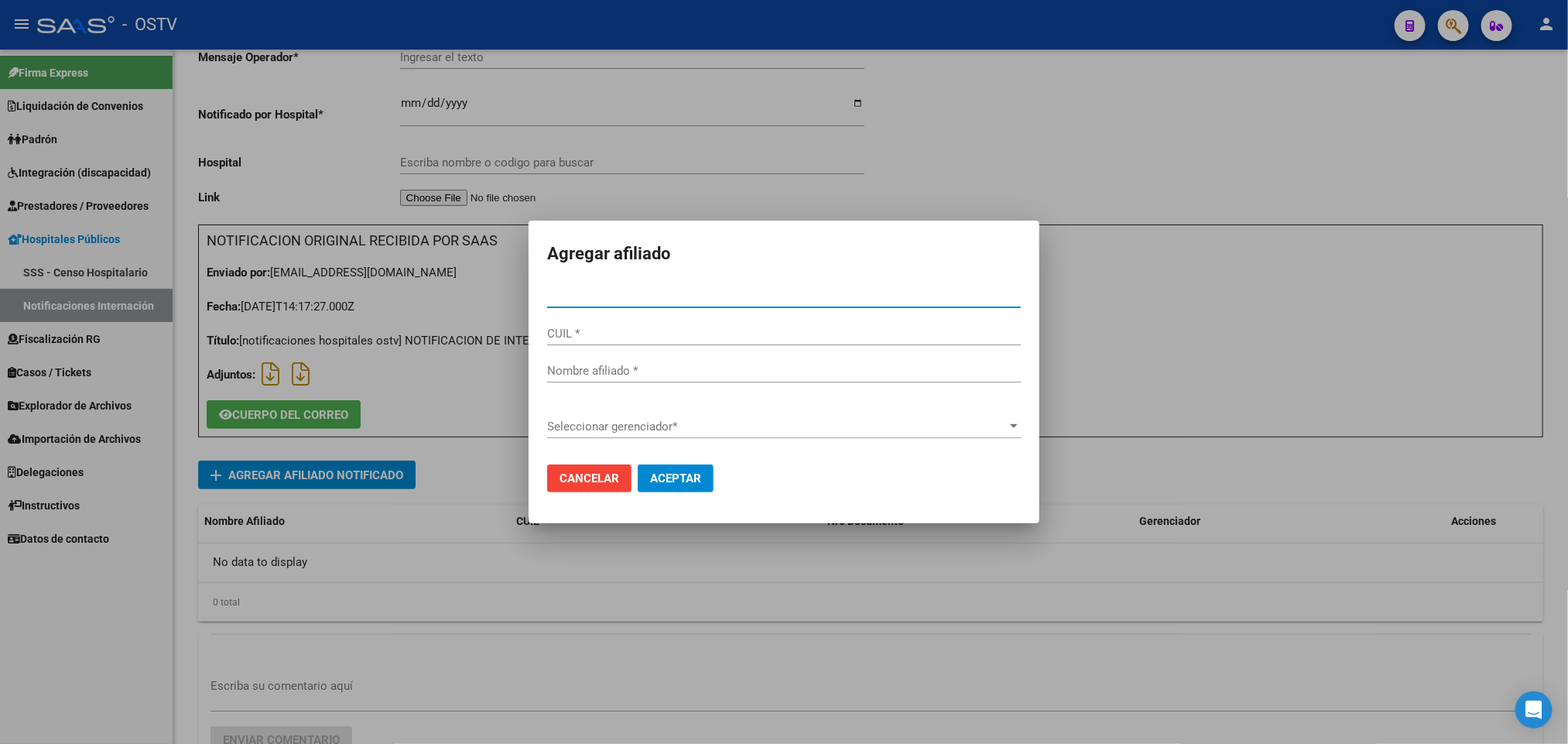
paste input "27328838392"
type input "32883839"
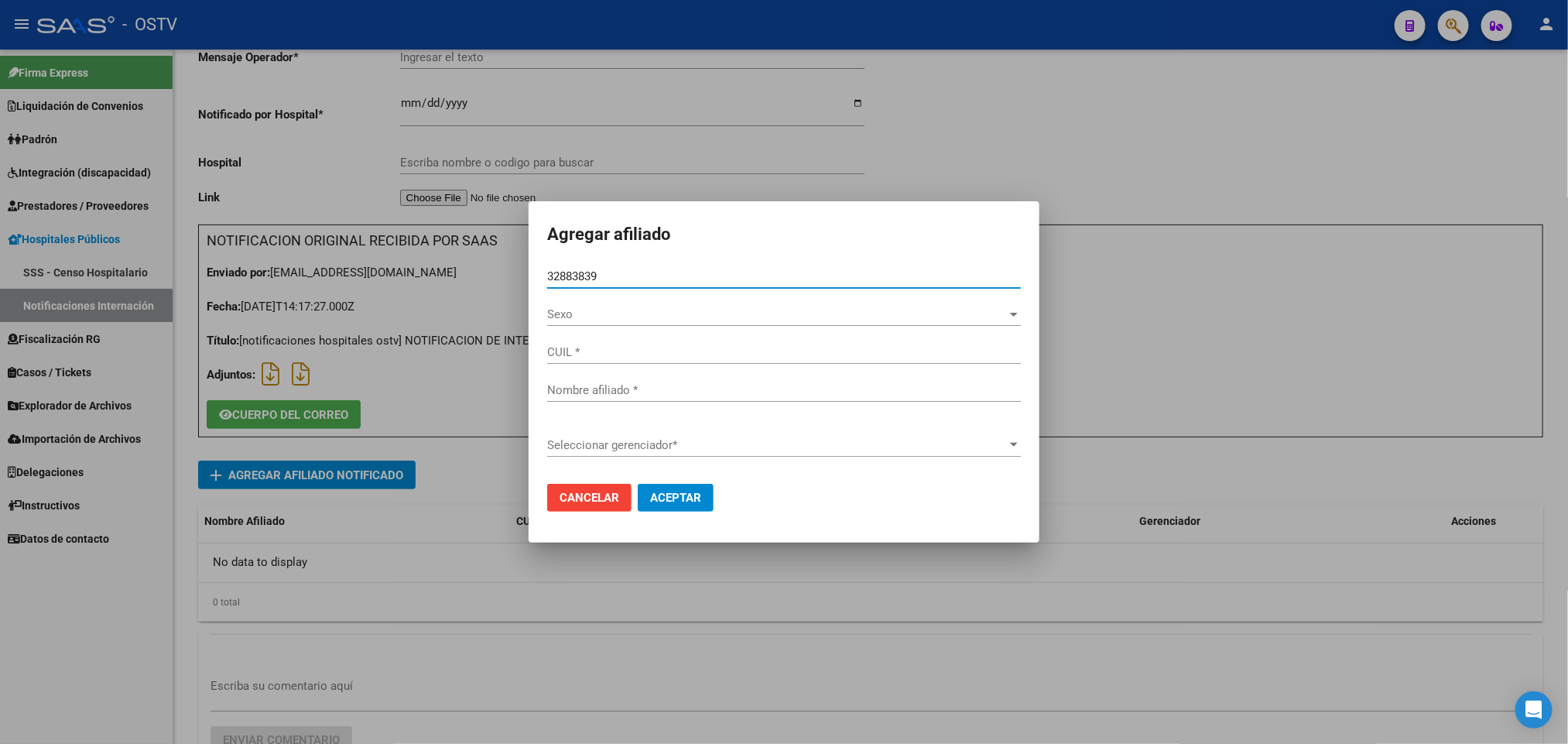
type input "27328838392"
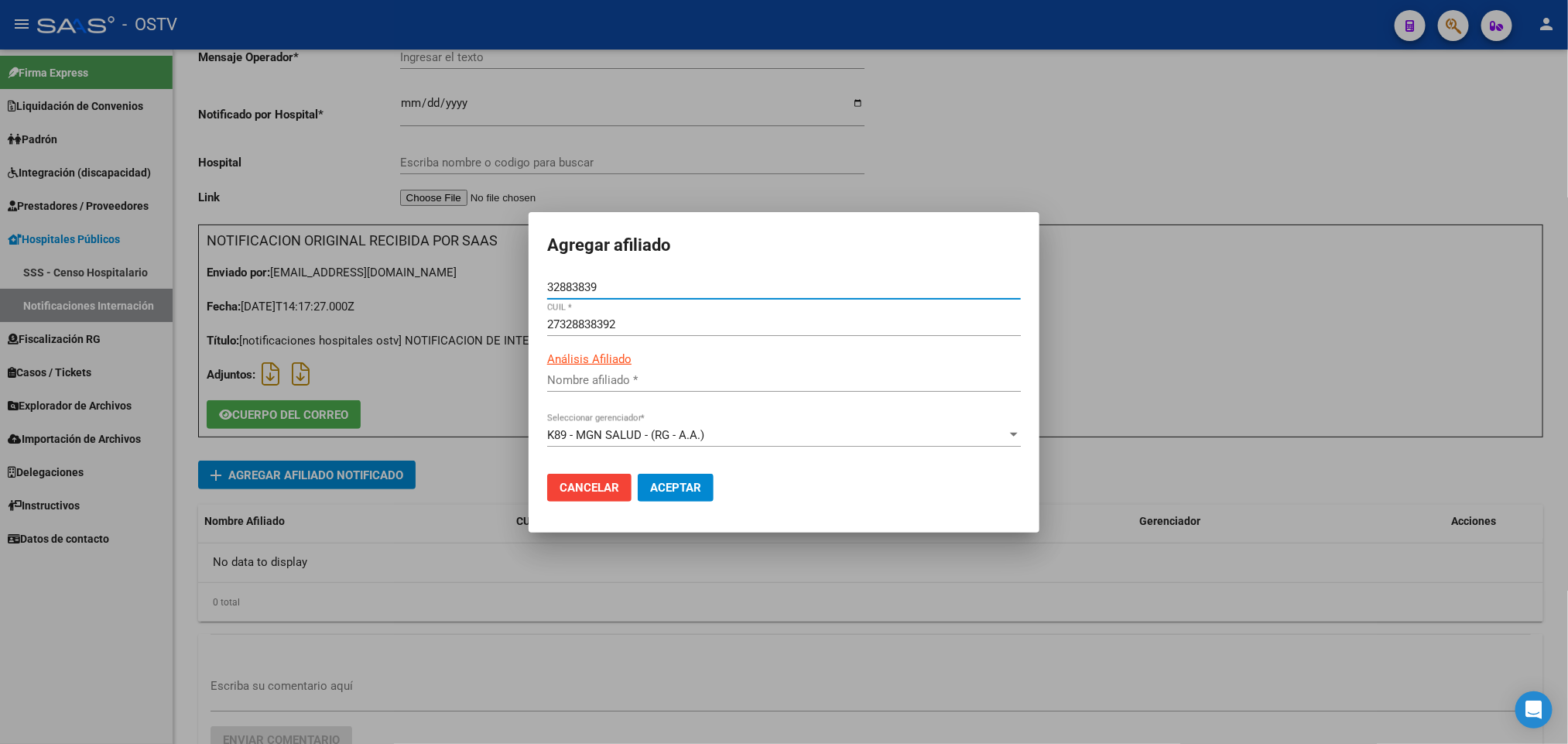
type input "[PERSON_NAME] DE [GEOGRAPHIC_DATA]"
type input "32883839"
click at [652, 476] on button "Aceptar" at bounding box center [676, 487] width 76 height 28
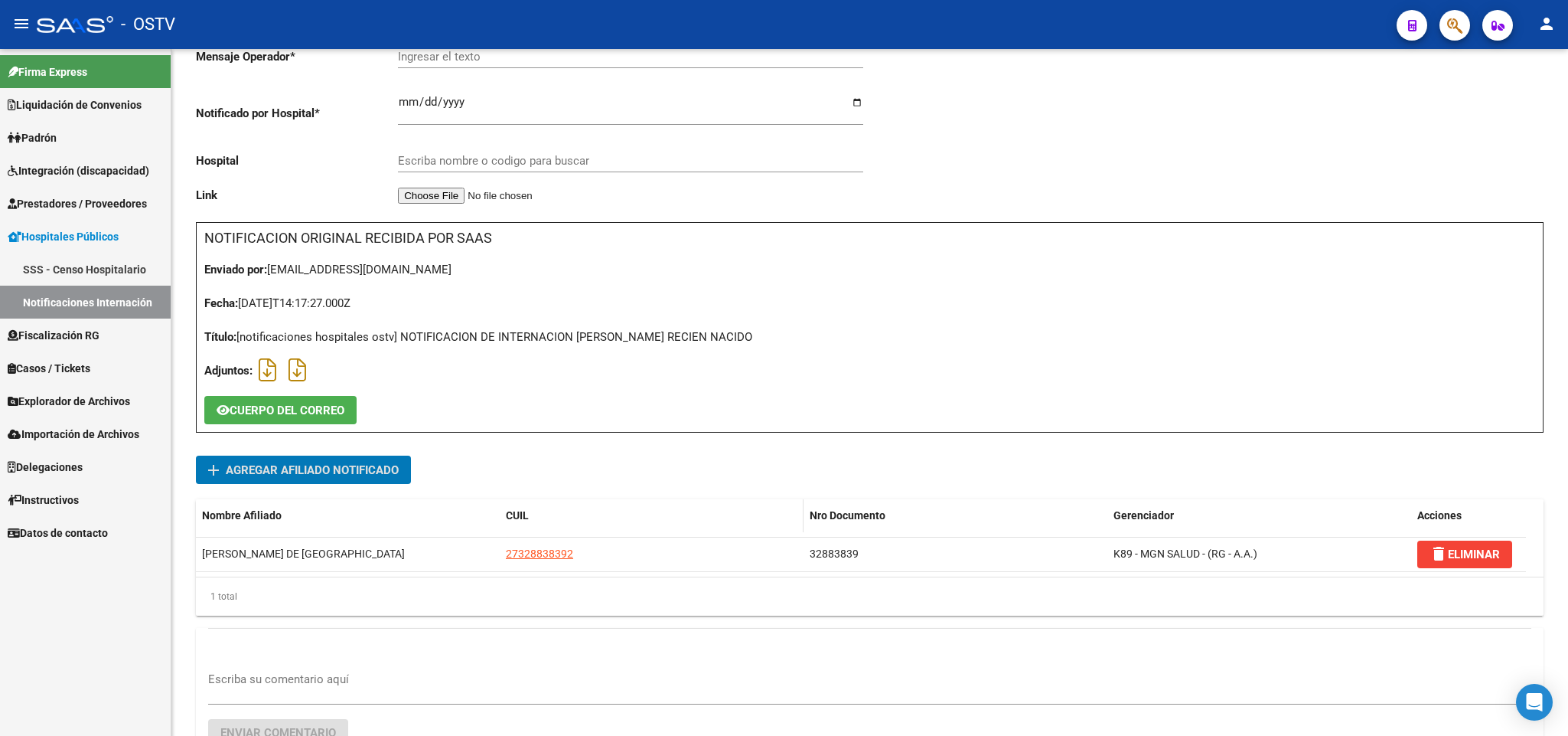
scroll to position [0, 0]
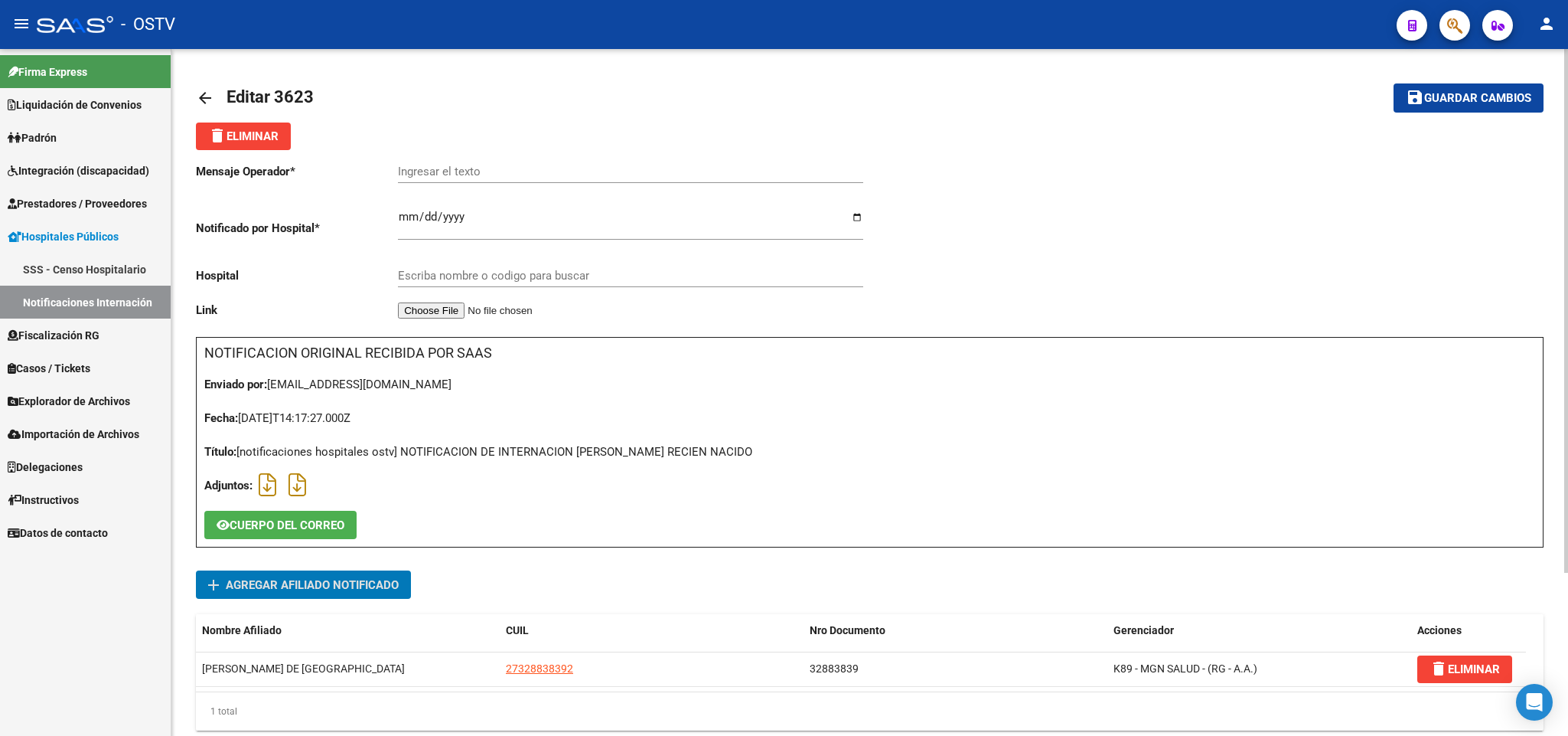
click at [484, 168] on input "Ingresar el texto" at bounding box center [630, 171] width 465 height 13
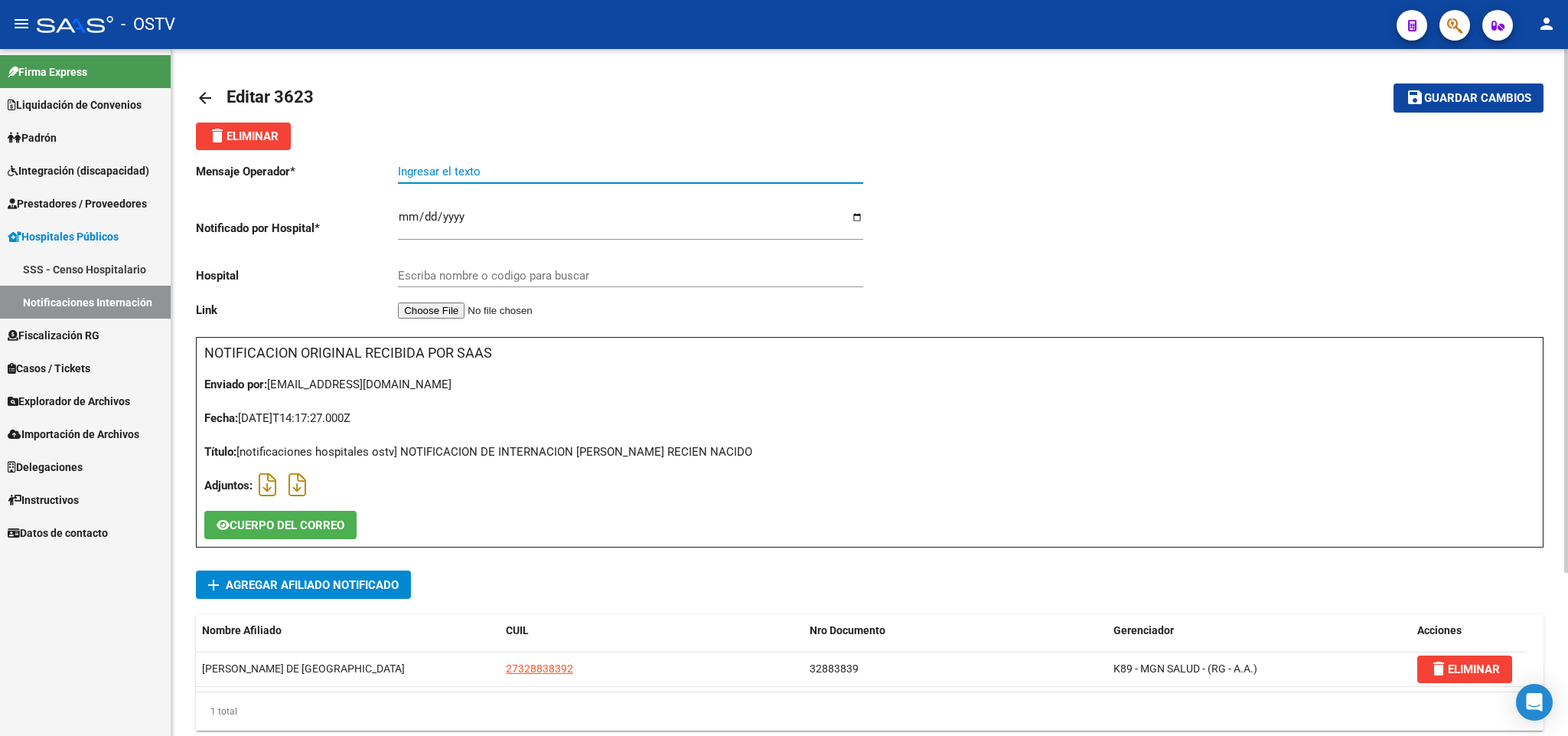
paste input "RECIEN NACIDO [PERSON_NAME]"
type input "RECIEN NACIDO [PERSON_NAME]"
click at [545, 269] on div "Escriba nombre o codigo para buscar" at bounding box center [630, 270] width 465 height 33
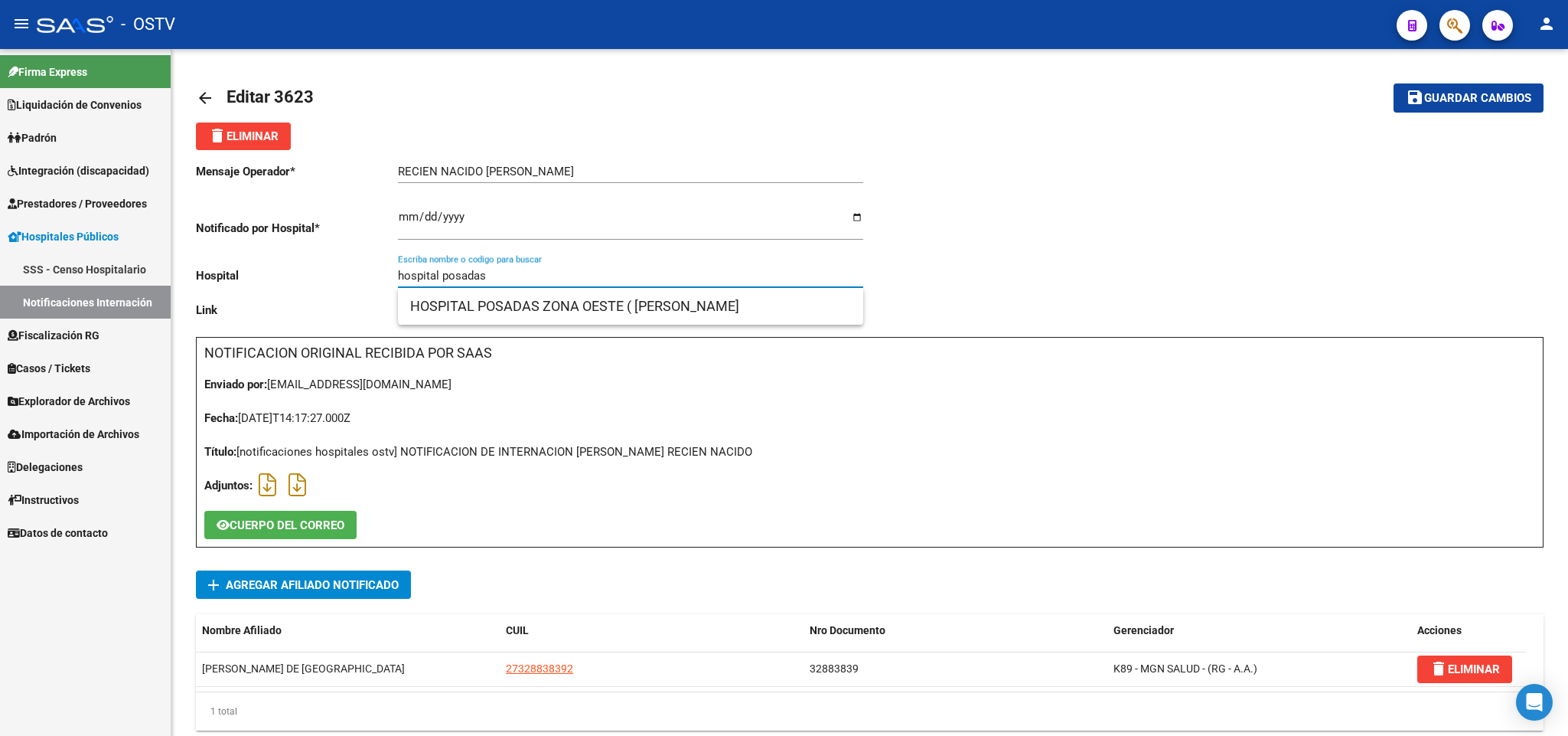
type input "hospital posadas"
drag, startPoint x: 526, startPoint y: 273, endPoint x: 212, endPoint y: 292, distance: 314.6
click at [212, 292] on div "Mensaje Operador * RECIEN NACIDO PRETERMINO Ingresar el texto Notificado por Ho…" at bounding box center [533, 244] width 674 height 187
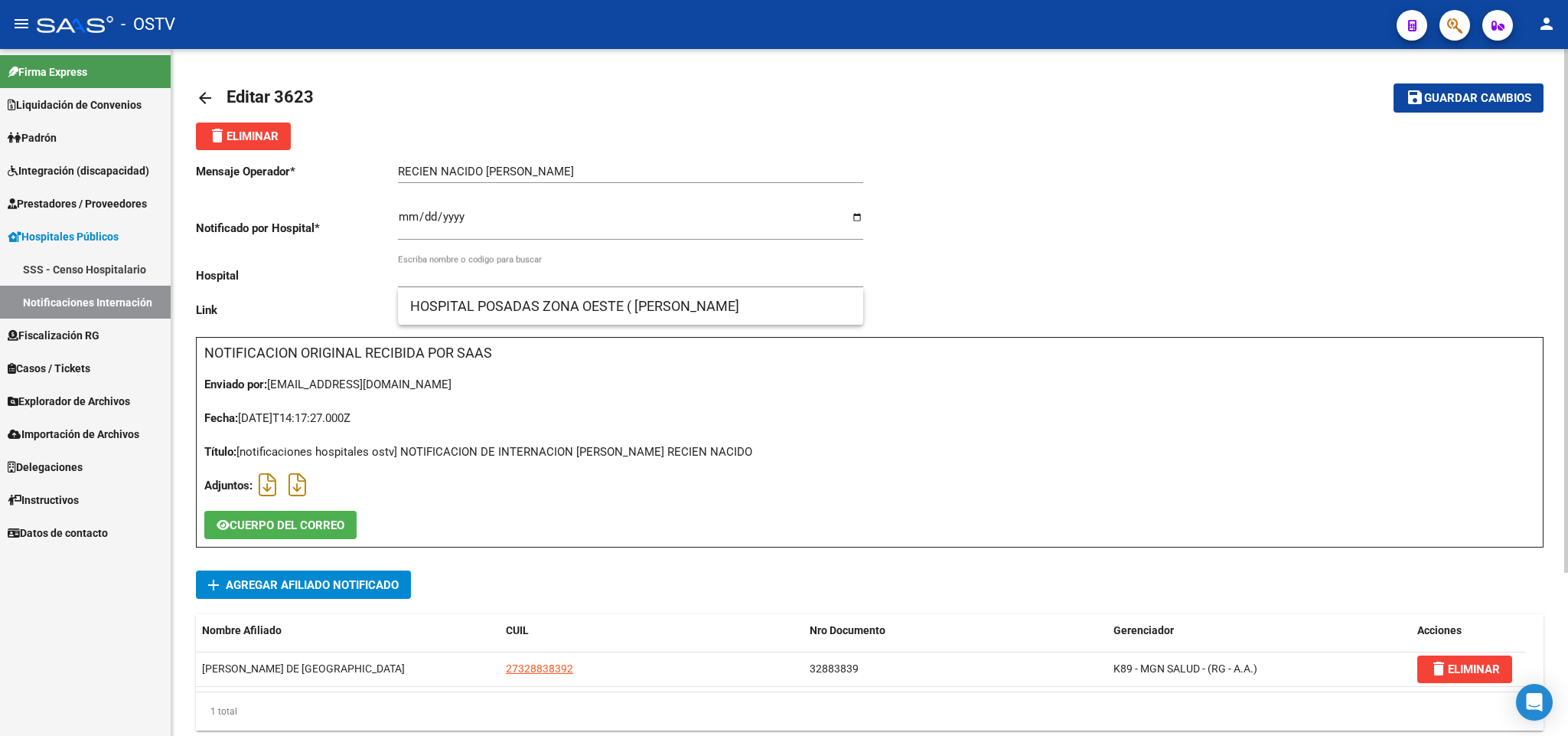
click at [1173, 230] on div at bounding box center [1207, 244] width 674 height 187
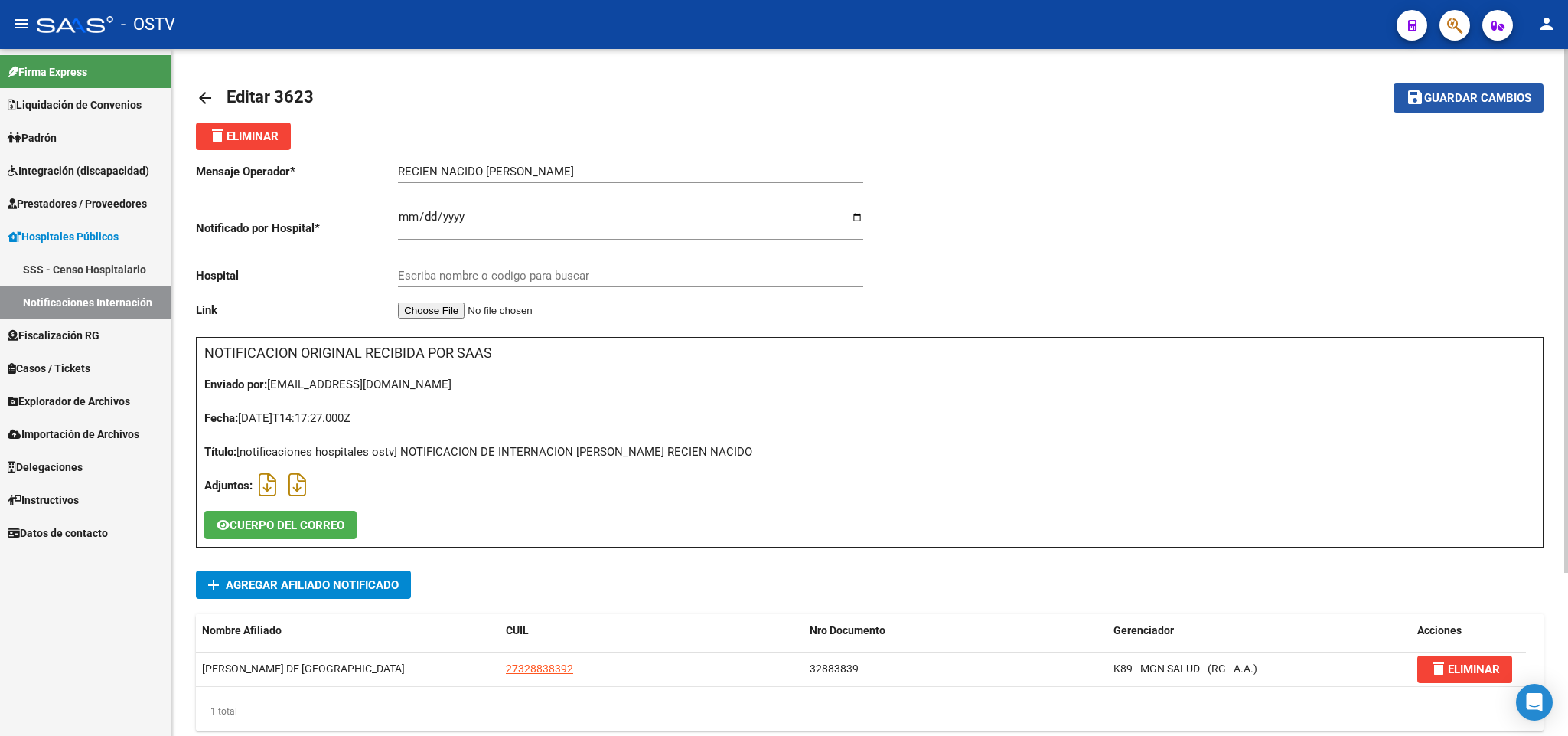
click at [1449, 102] on span "Guardar cambios" at bounding box center [1477, 98] width 107 height 13
click at [1433, 99] on span "Guardar cambios" at bounding box center [1477, 98] width 107 height 13
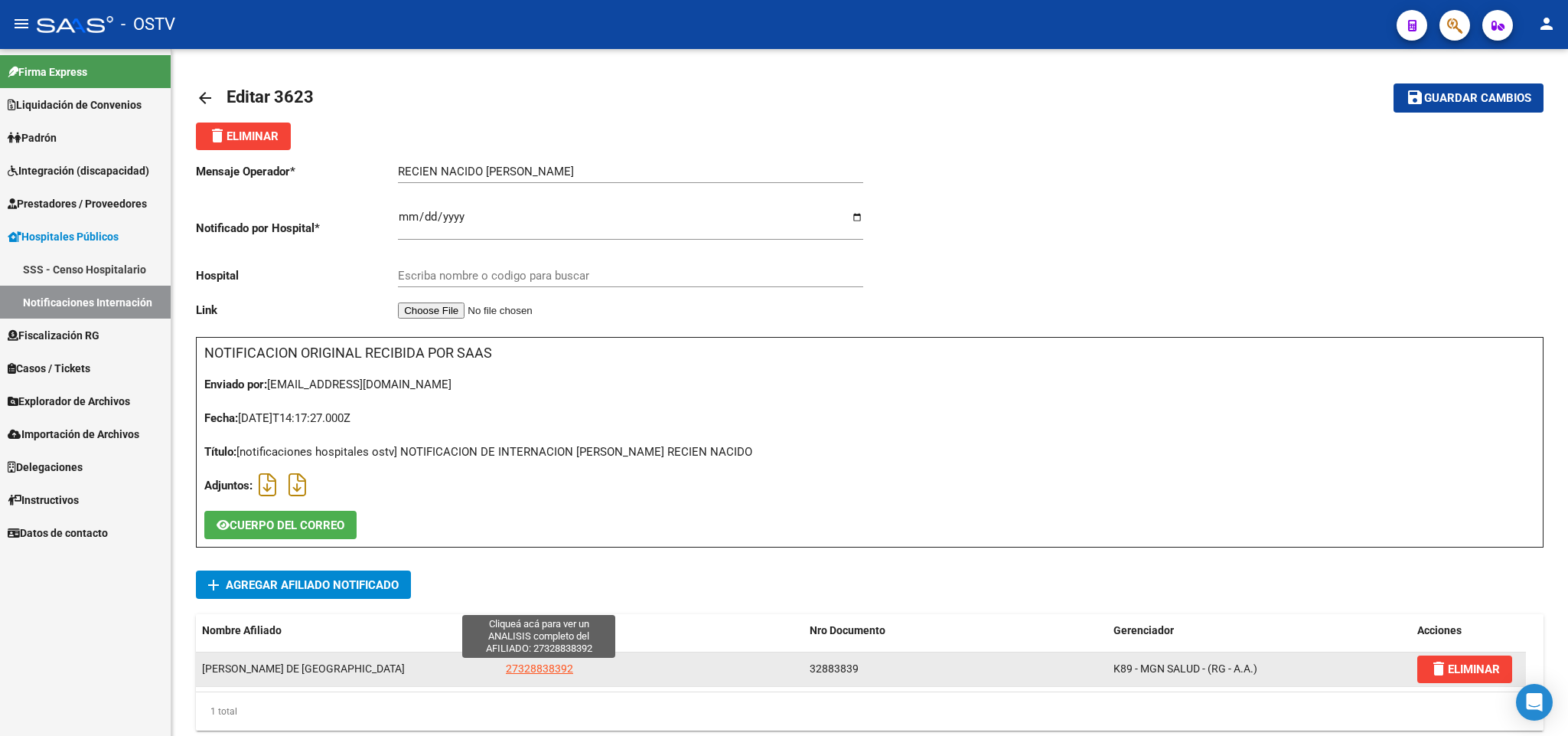
click at [560, 665] on span "27328838392" at bounding box center [539, 669] width 67 height 13
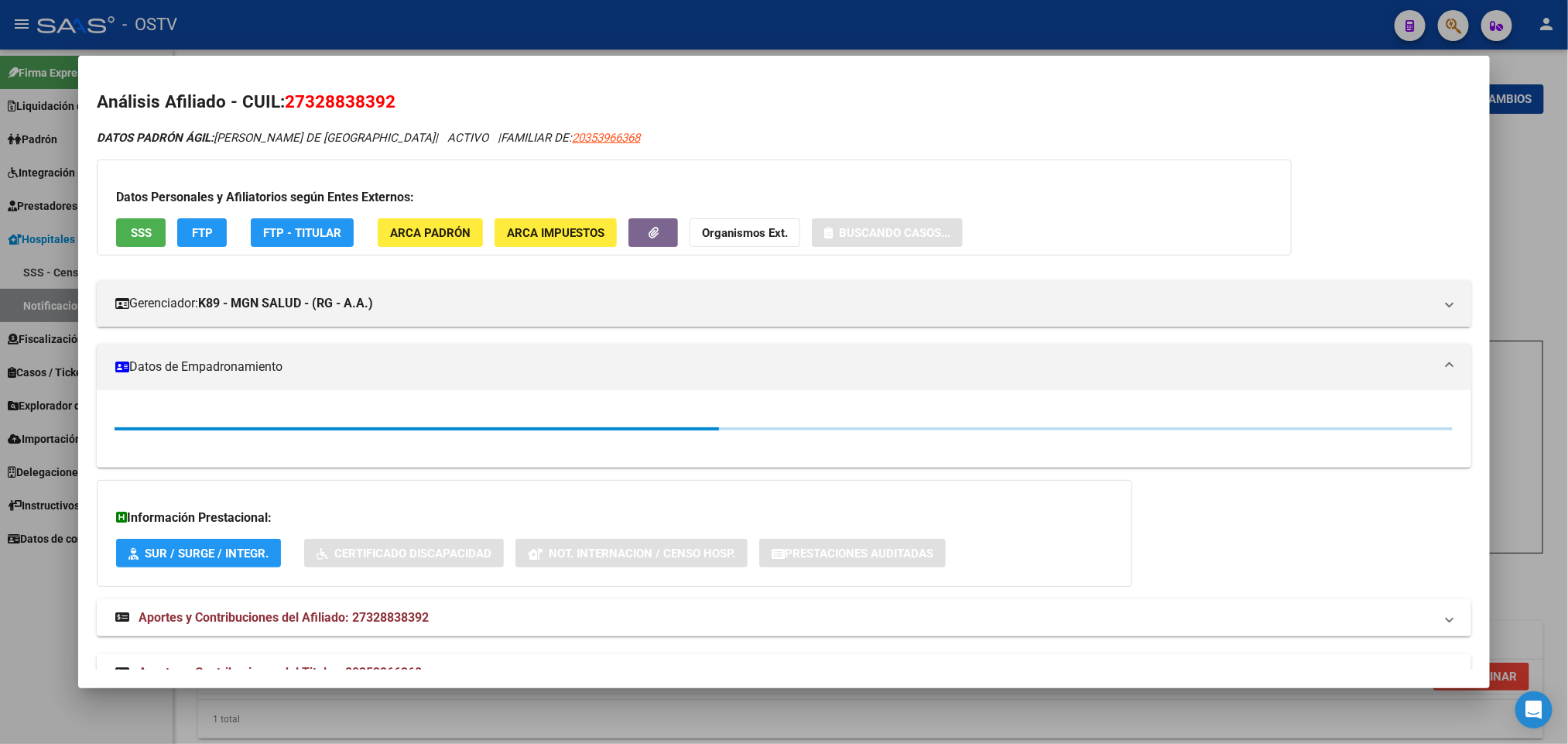
click at [989, 39] on div at bounding box center [784, 372] width 1568 height 744
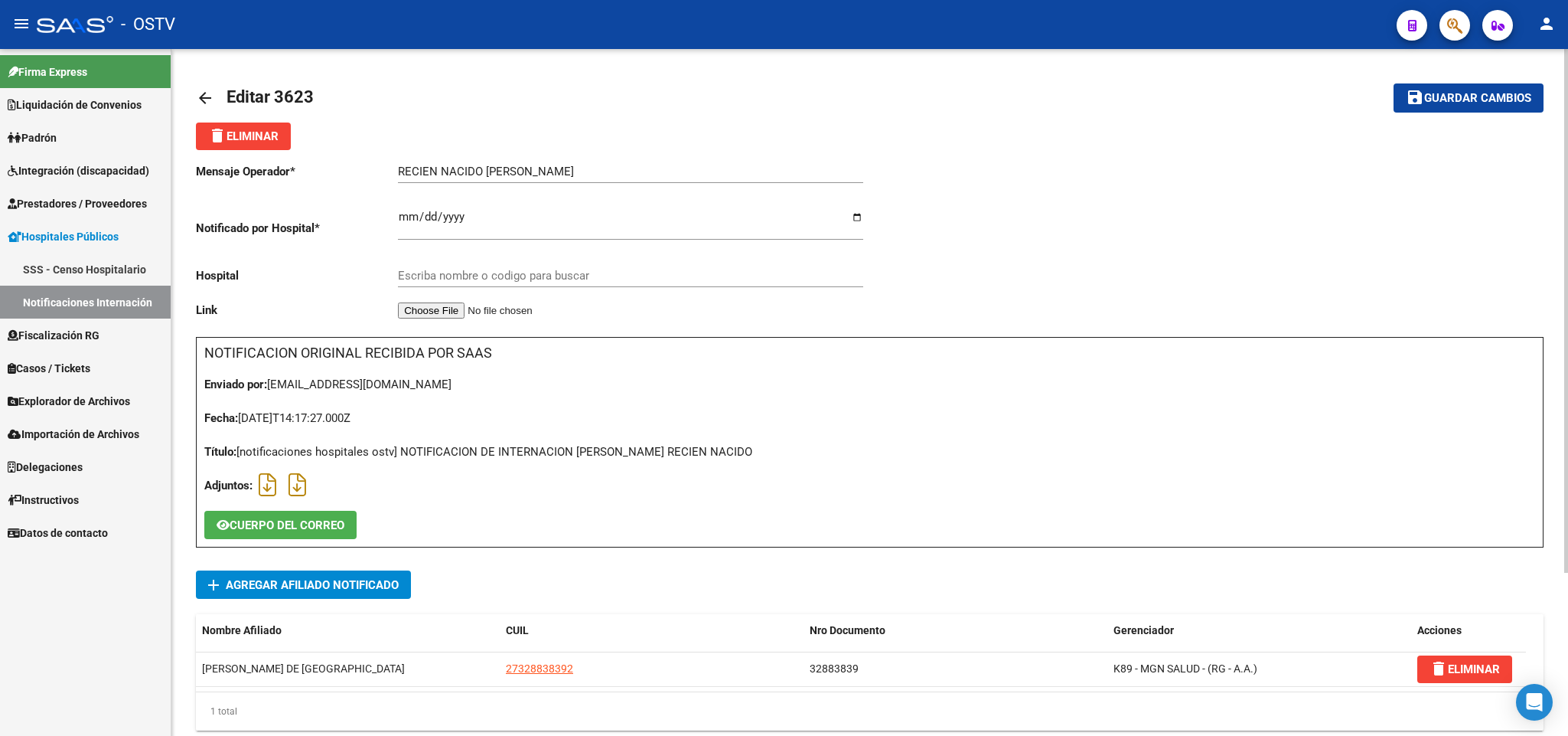
click at [203, 101] on mat-icon "arrow_back" at bounding box center [205, 98] width 18 height 18
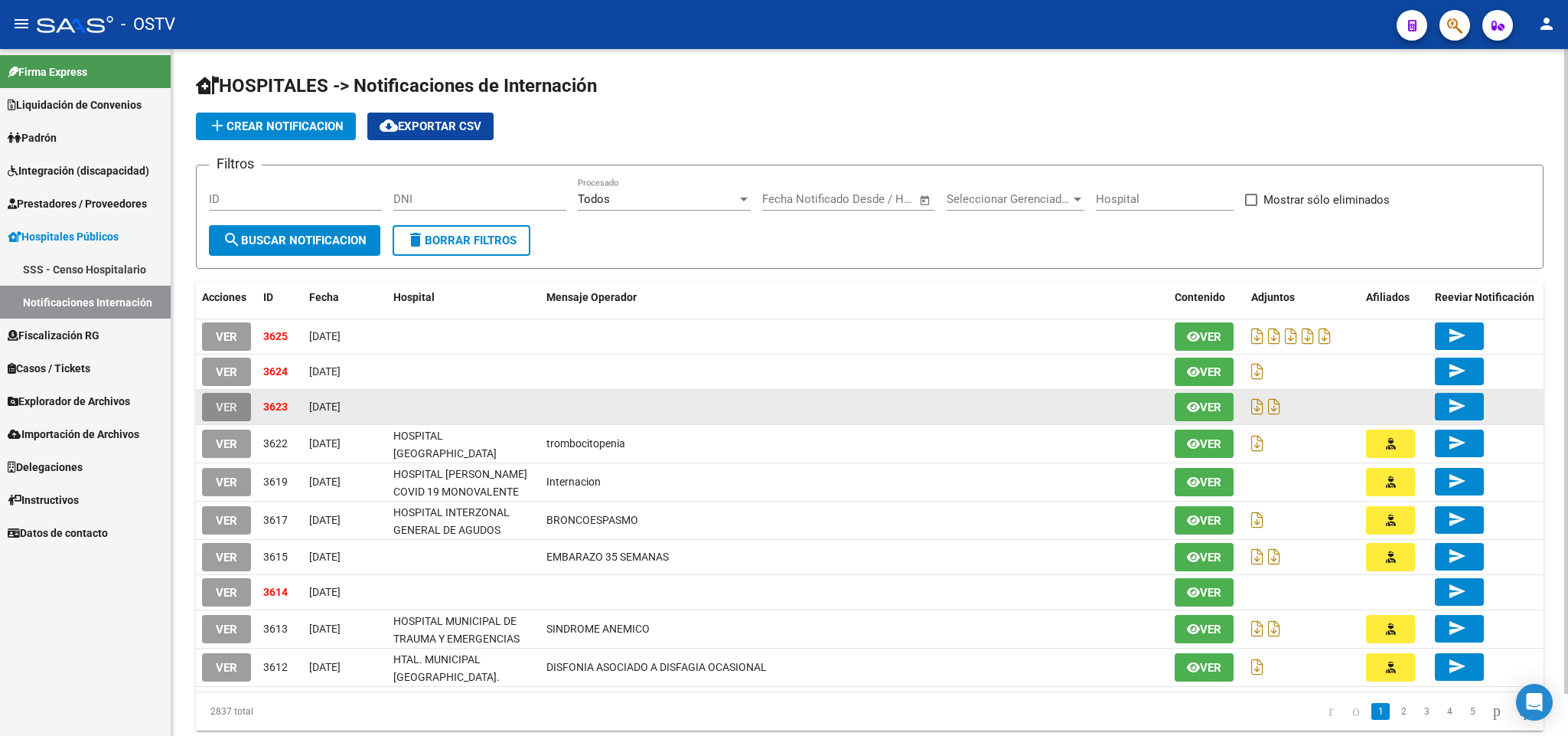
click at [225, 406] on span "VER" at bounding box center [226, 407] width 22 height 13
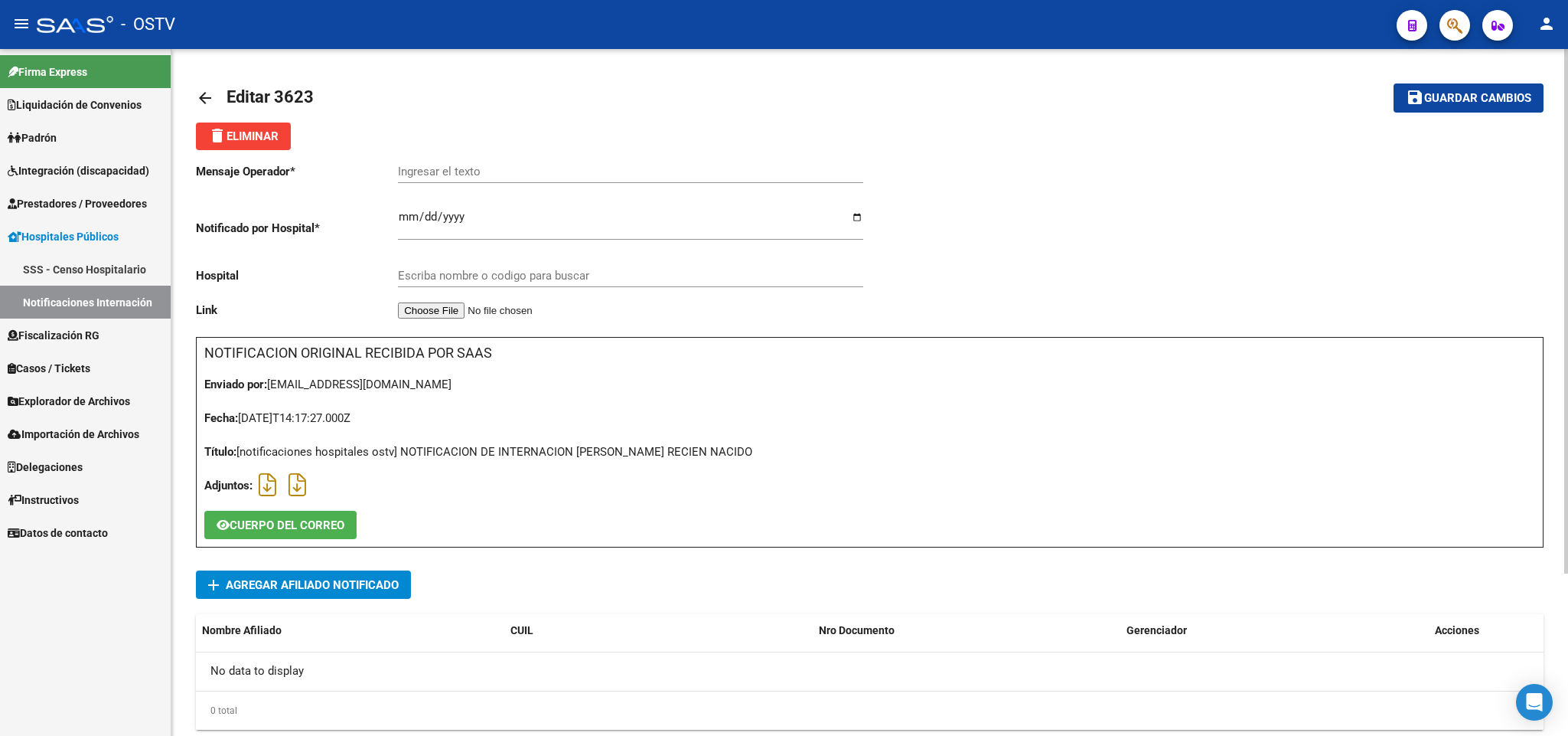
click at [501, 162] on div "Ingresar el texto" at bounding box center [630, 166] width 465 height 33
click at [385, 577] on span "add Agregar Afiliado Notificado" at bounding box center [304, 585] width 190 height 29
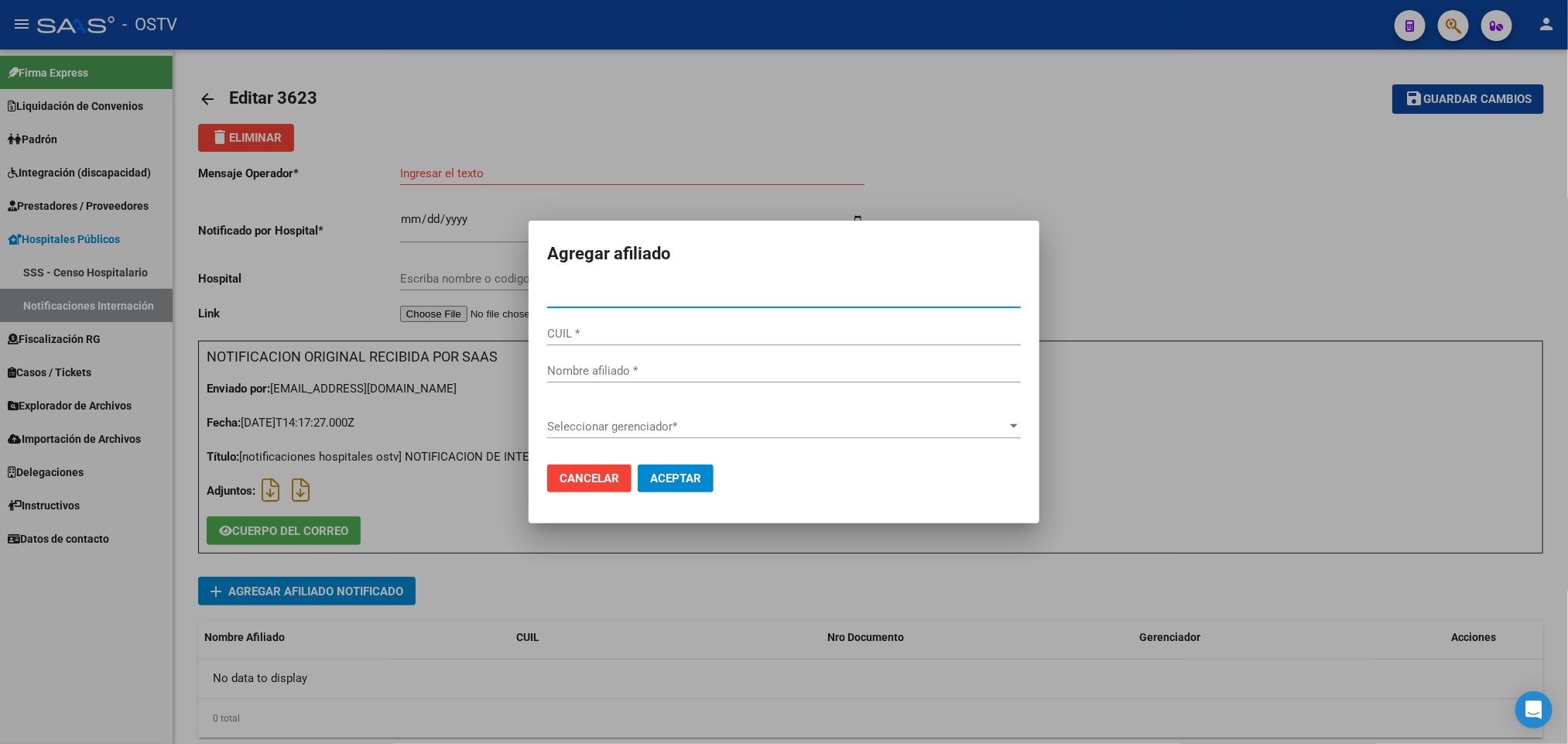
paste input "27328838392"
type input "32883839"
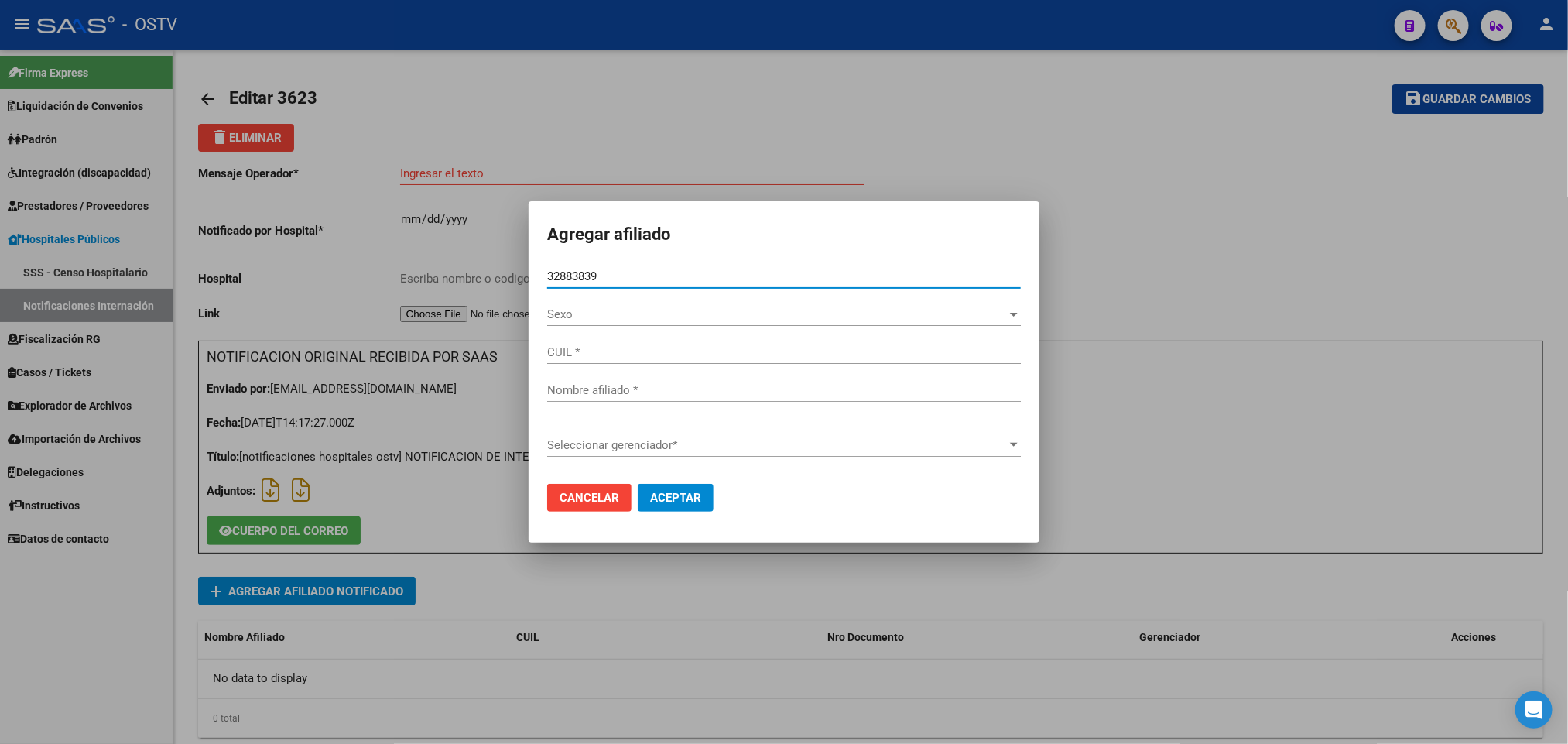
type input "27328838392"
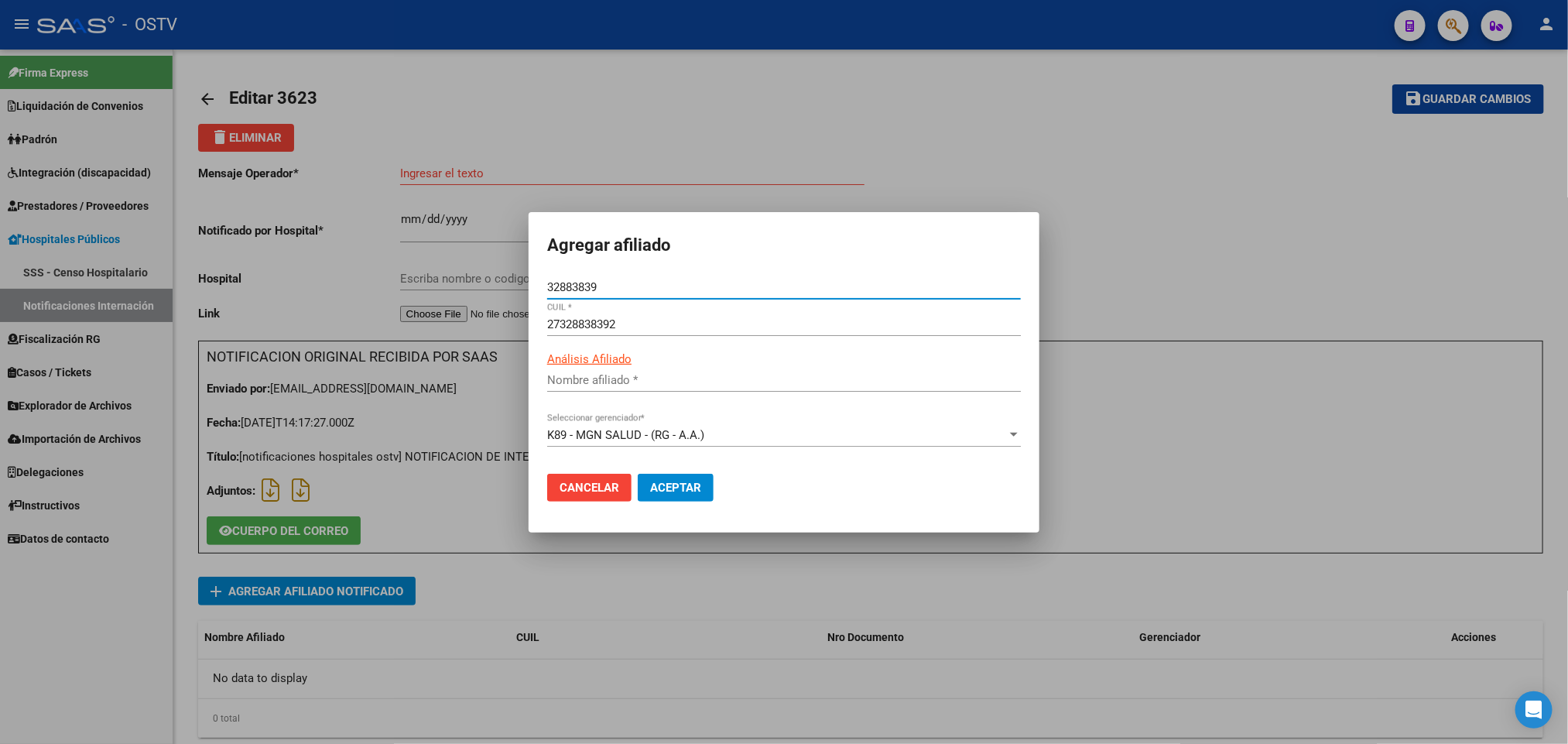
type input "[PERSON_NAME] DE [GEOGRAPHIC_DATA]"
type input "32883839"
click at [698, 486] on span "Aceptar" at bounding box center [676, 487] width 51 height 14
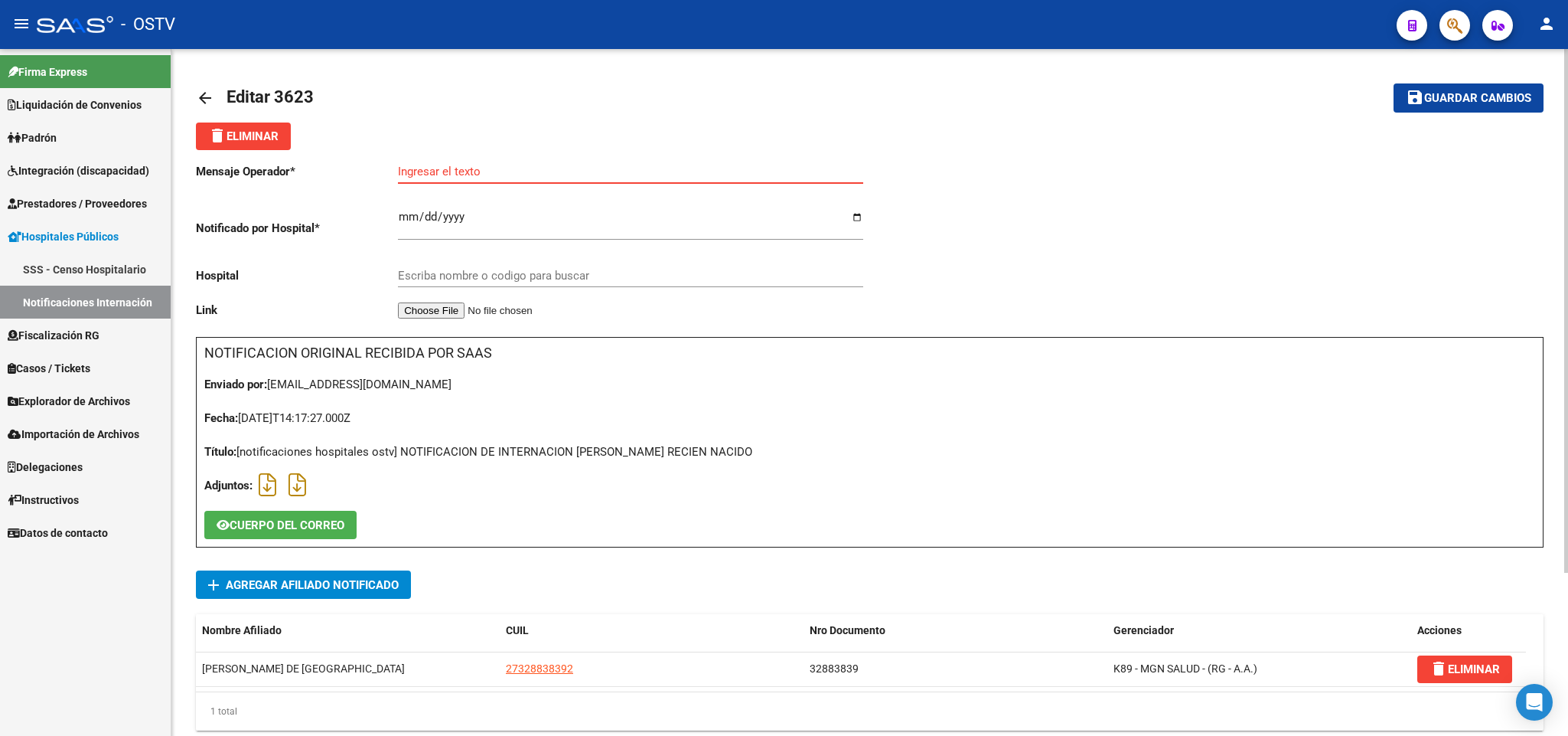
click at [438, 173] on input "Ingresar el texto" at bounding box center [630, 171] width 465 height 13
paste input "RECIEN NACIDO [PERSON_NAME]"
type input "RECIEN NACIDO [PERSON_NAME]"
click at [1472, 87] on button "save Guardar cambios" at bounding box center [1468, 98] width 150 height 29
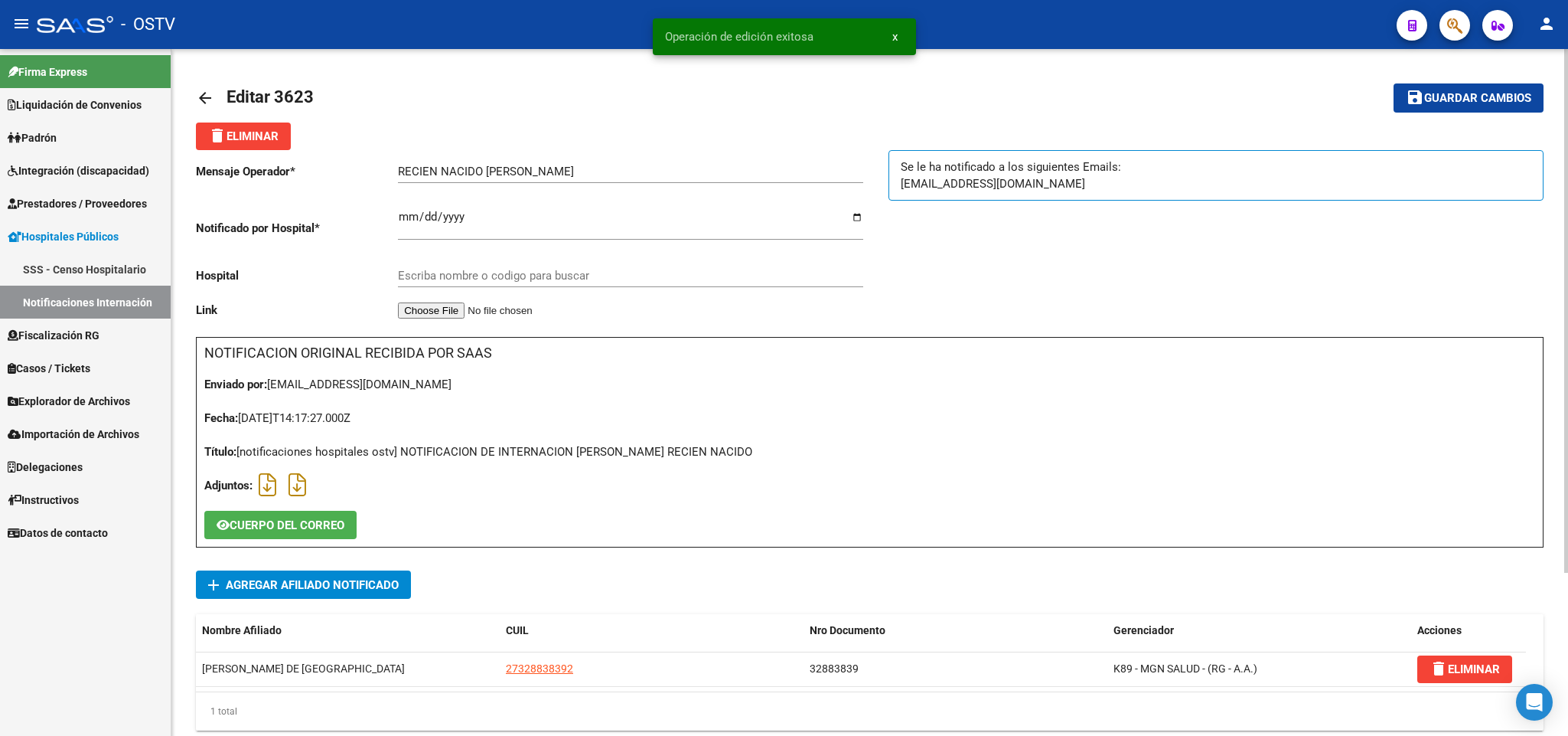
click at [203, 91] on mat-icon "arrow_back" at bounding box center [205, 98] width 18 height 18
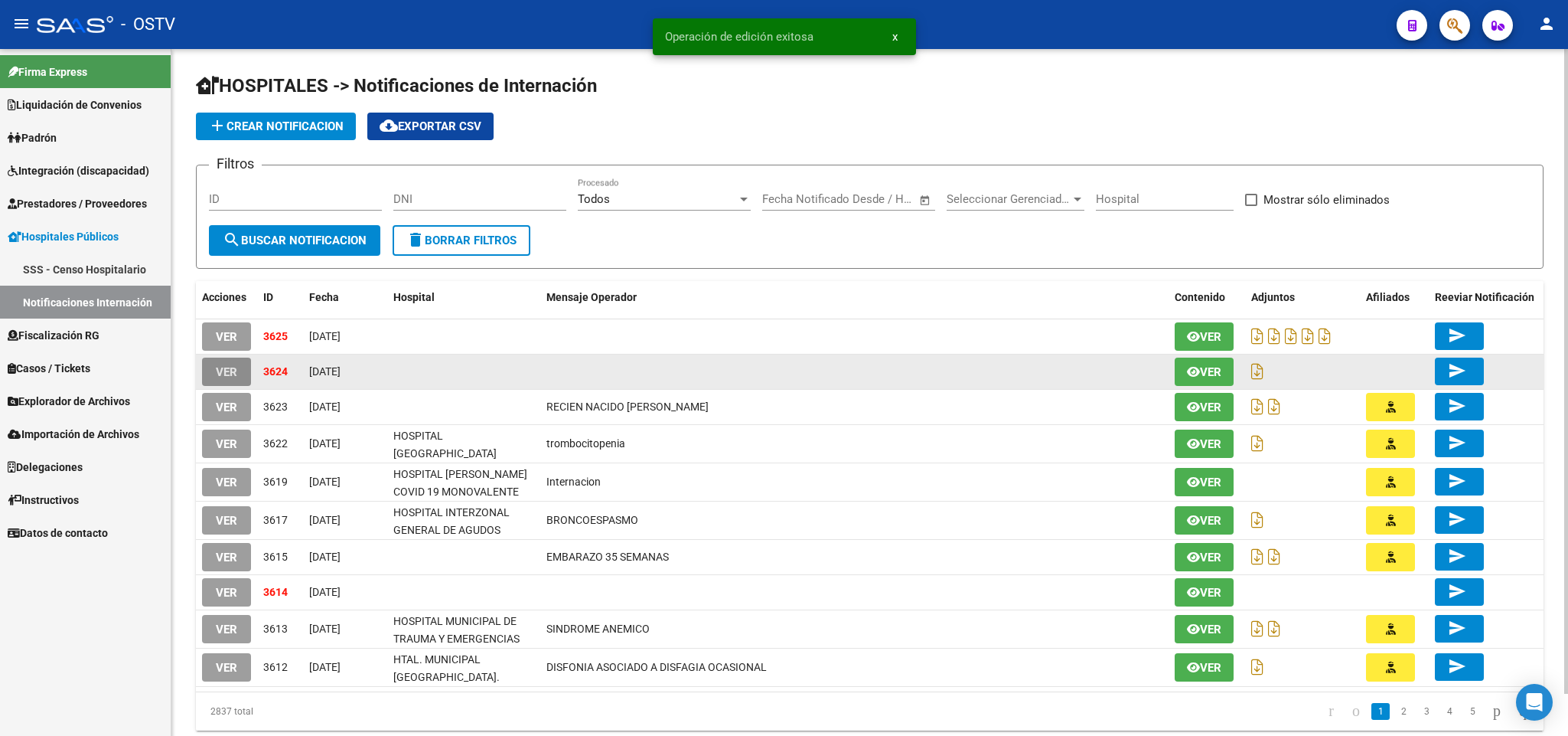
click at [234, 370] on span "VER" at bounding box center [226, 371] width 22 height 13
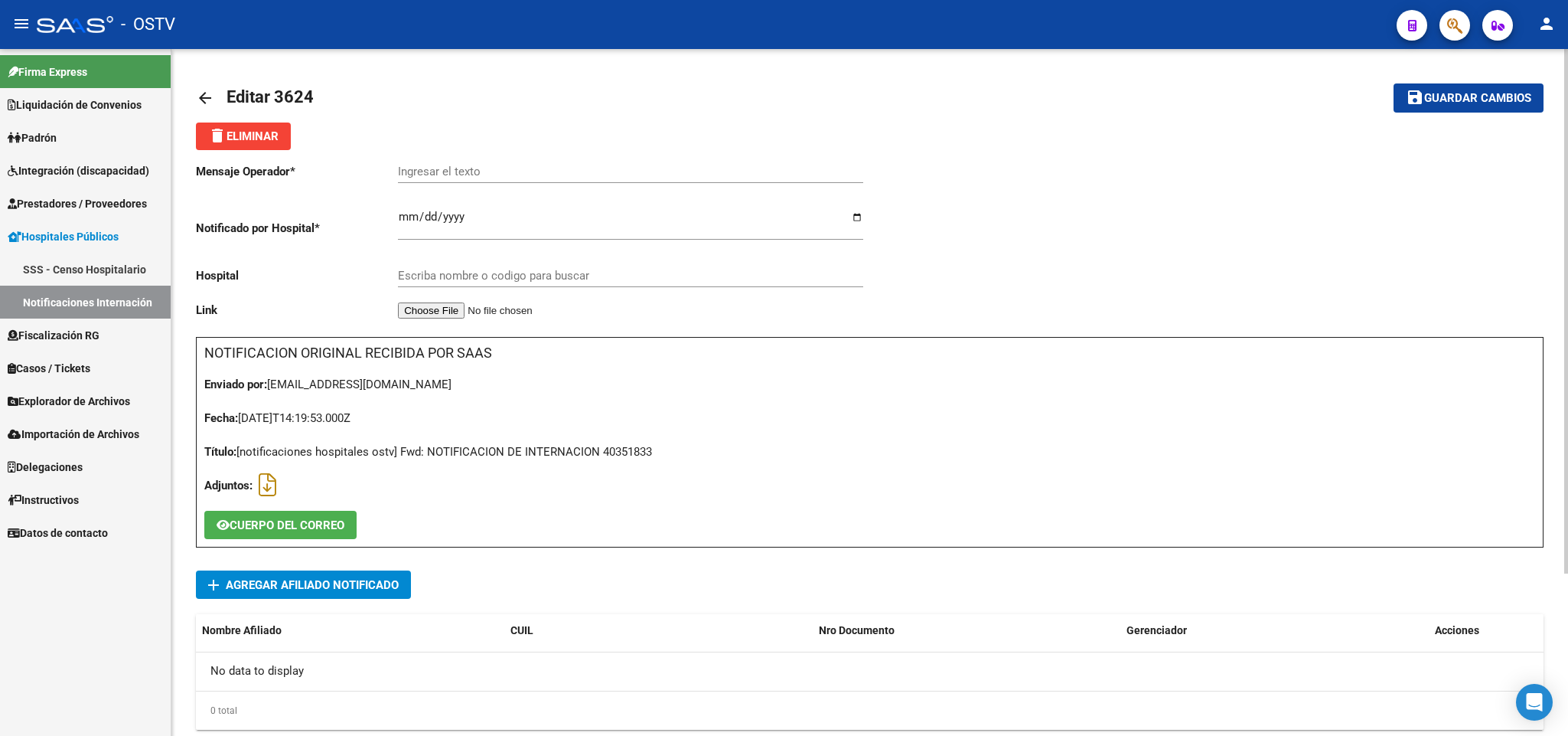
click at [643, 447] on div "Título: [notificaciones hospitales ostv] Fwd: NOTIFICACION DE INTERNACION 40351…" at bounding box center [870, 451] width 1331 height 17
click at [640, 448] on div "Título: [notificaciones hospitales ostv] Fwd: NOTIFICACION DE INTERNACION 40351…" at bounding box center [870, 451] width 1331 height 17
copy div "40351833"
click at [366, 568] on div "Mensaje Operador * Ingresar el texto Notificado por Hospital * [DATE] Ingresar …" at bounding box center [869, 529] width 1348 height 759
click at [367, 588] on span "Agregar Afiliado Notificado" at bounding box center [312, 584] width 173 height 13
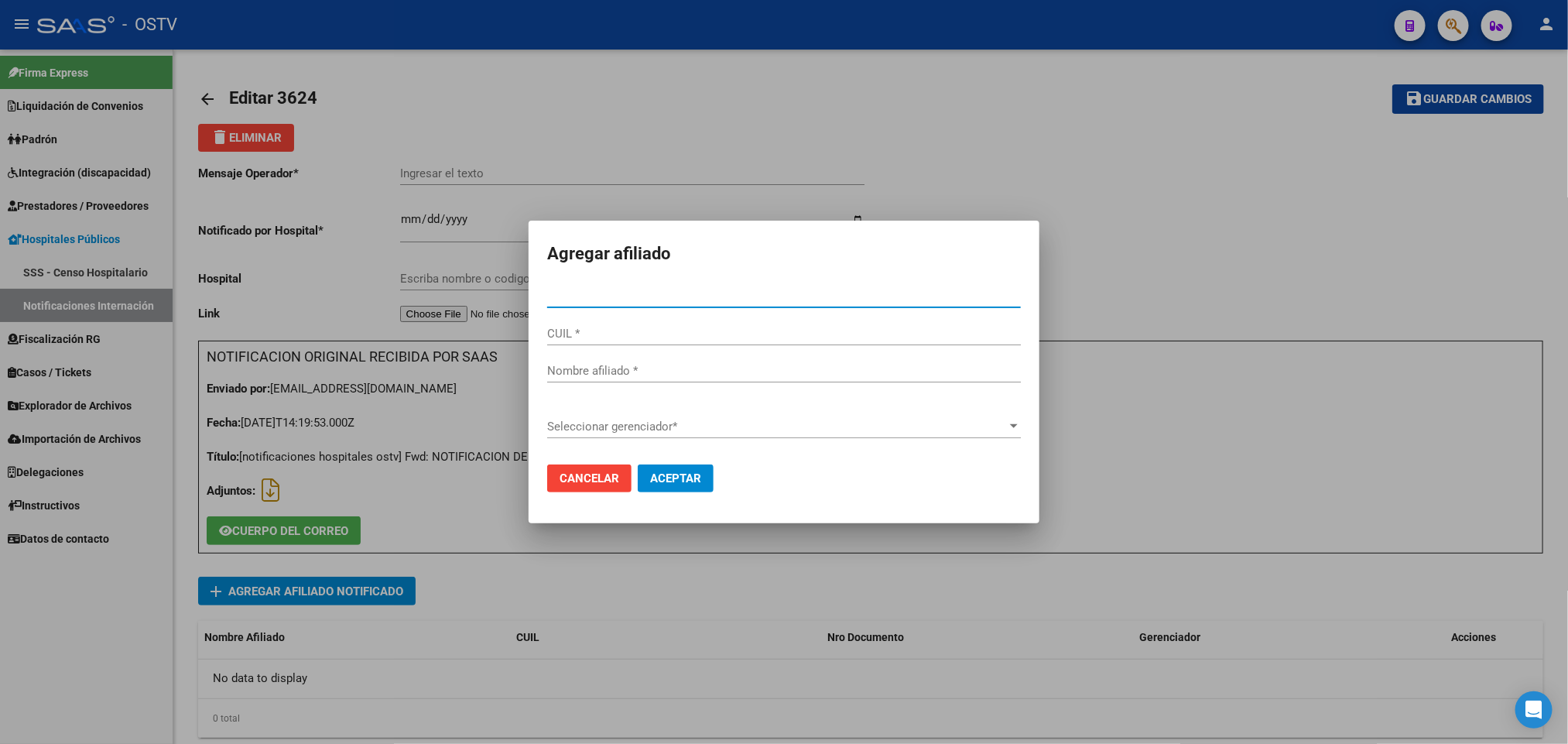
type input "40351833"
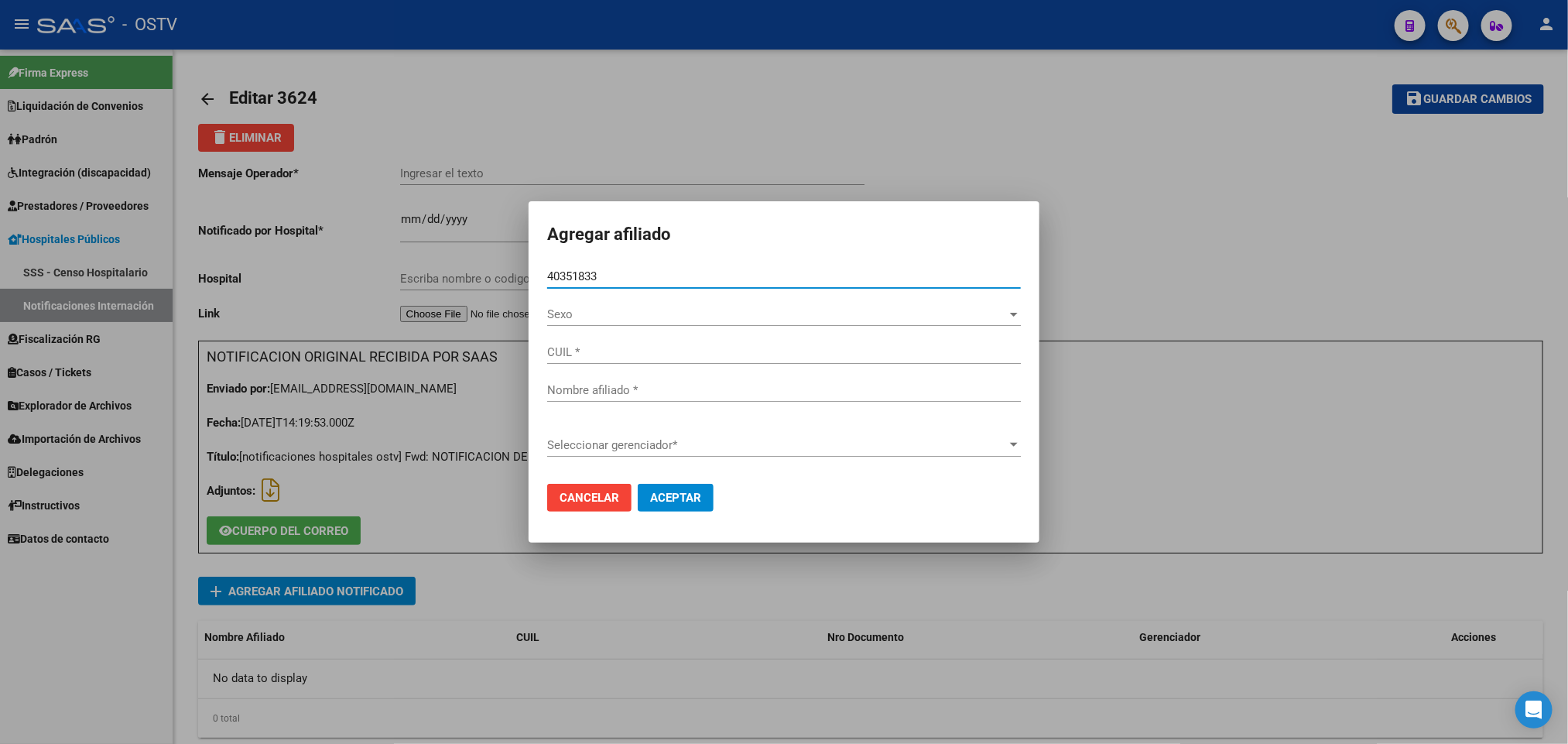
type input "20403518337"
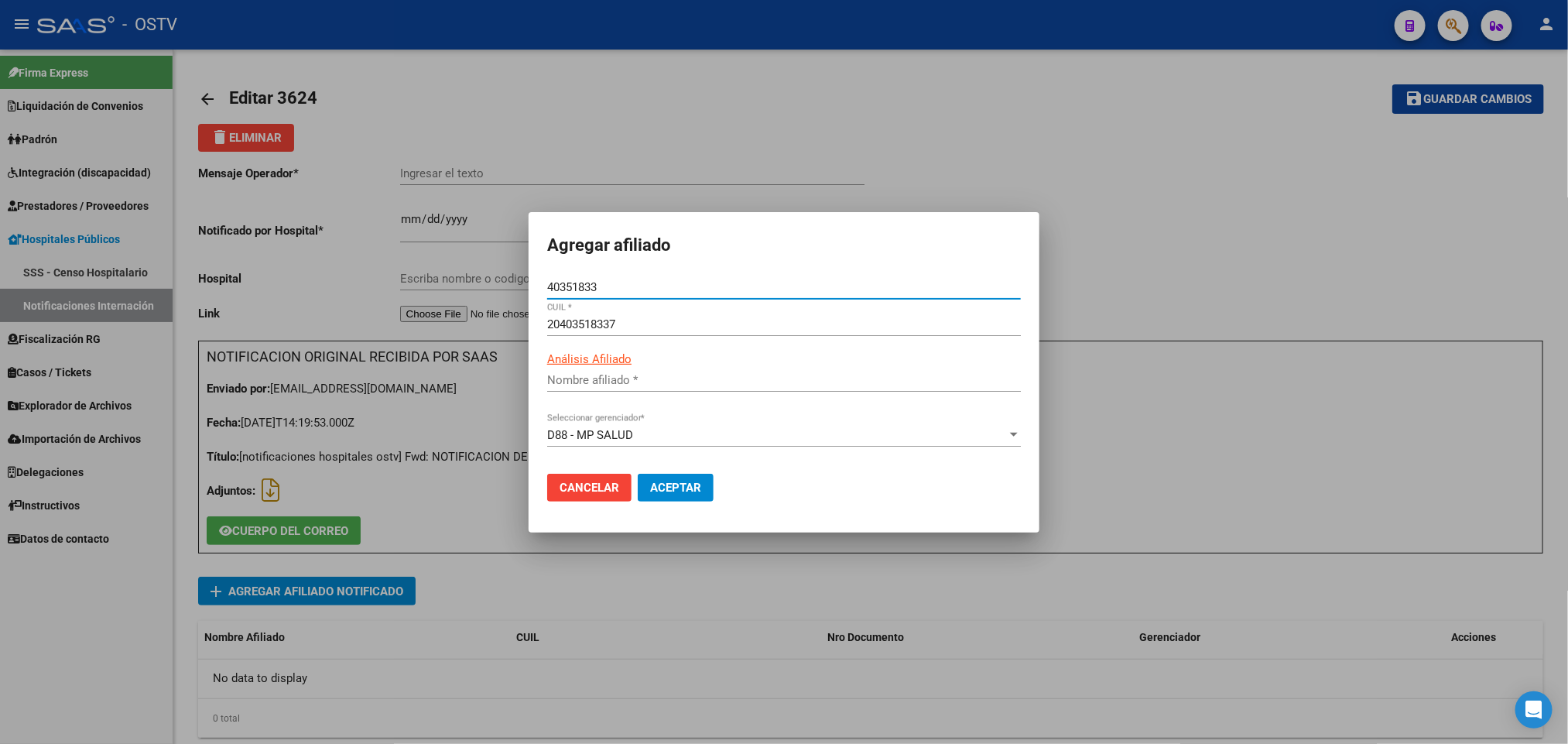
type input "[PERSON_NAME]"
type input "40351833"
click at [740, 585] on div at bounding box center [784, 372] width 1568 height 744
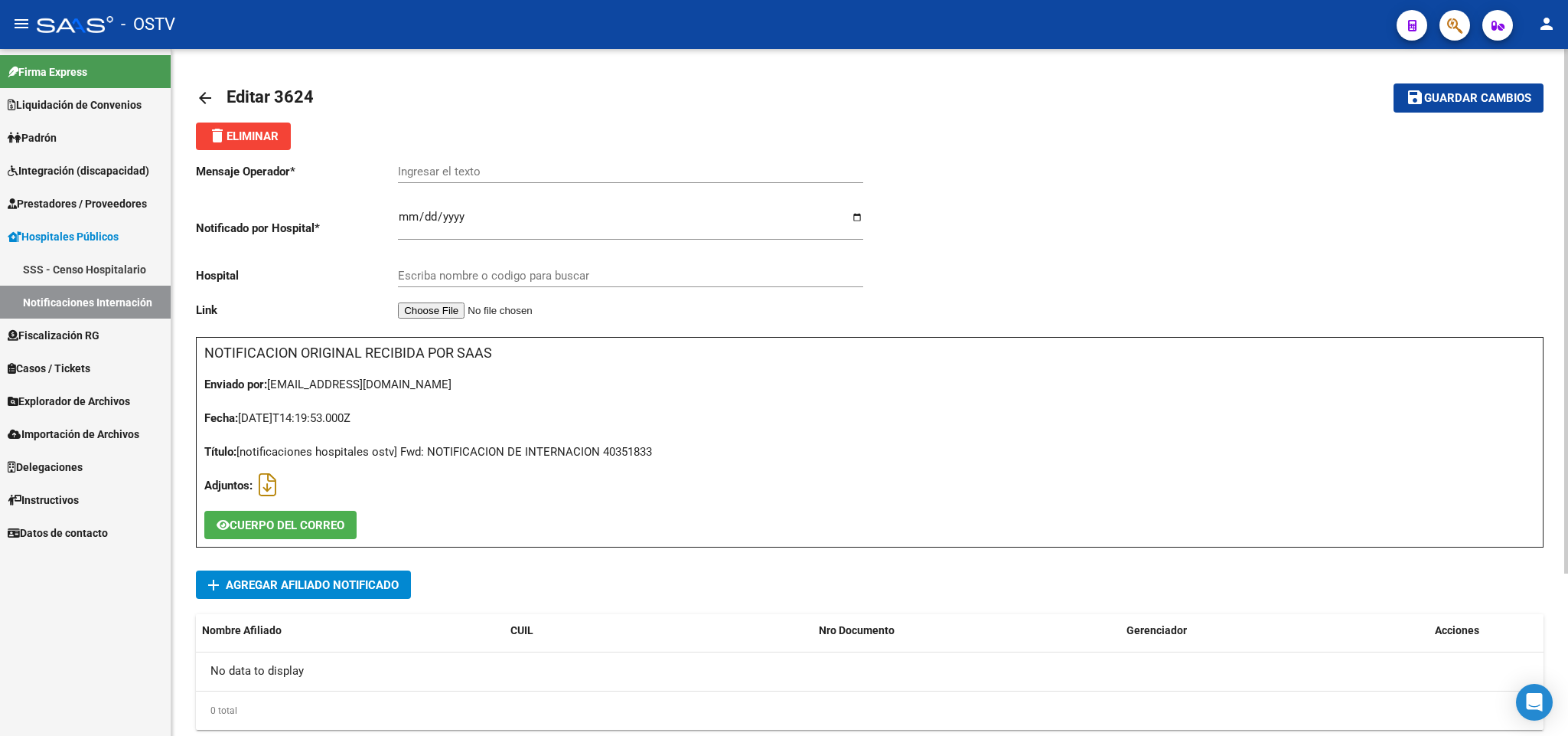
click at [205, 99] on mat-icon "arrow_back" at bounding box center [205, 98] width 18 height 18
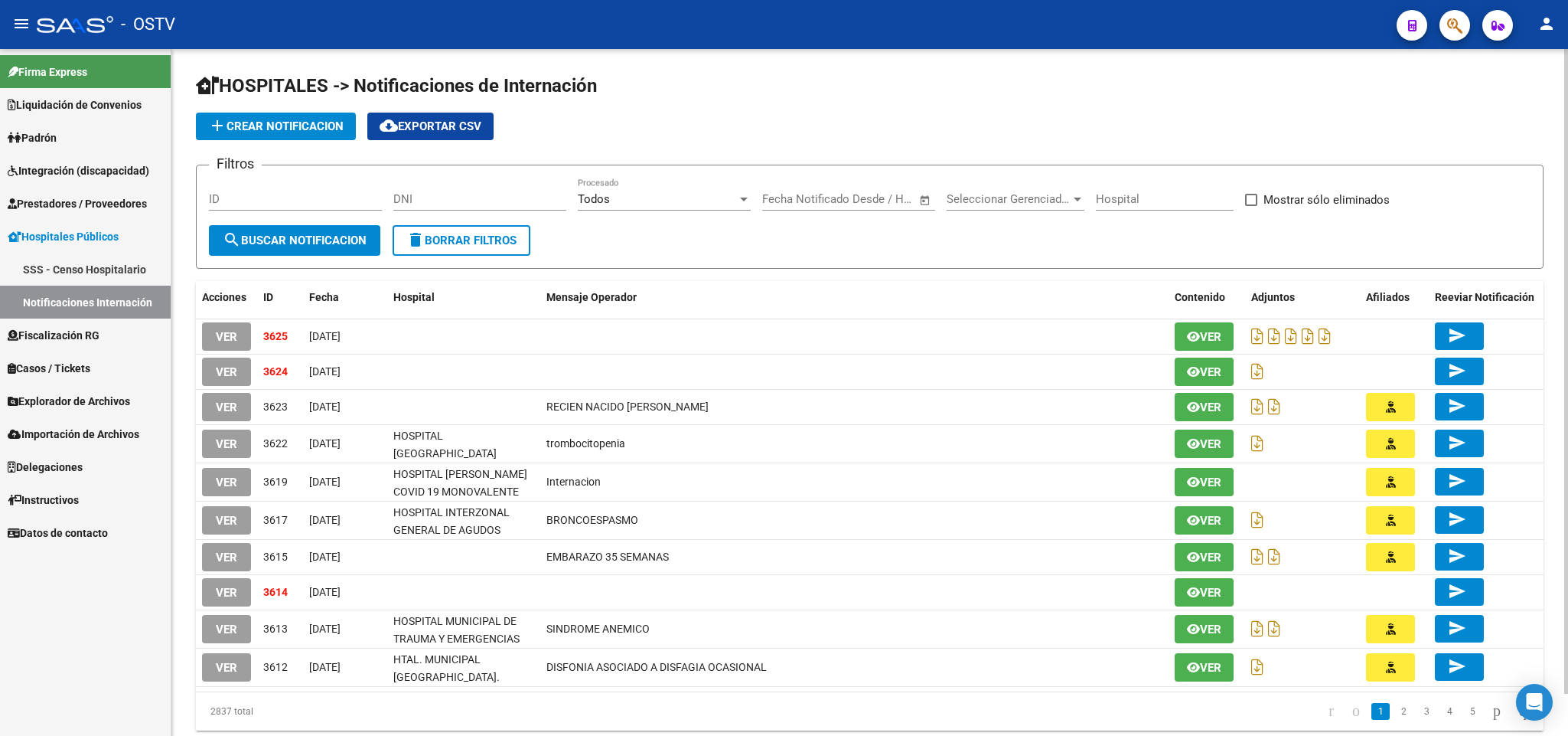
scroll to position [44, 0]
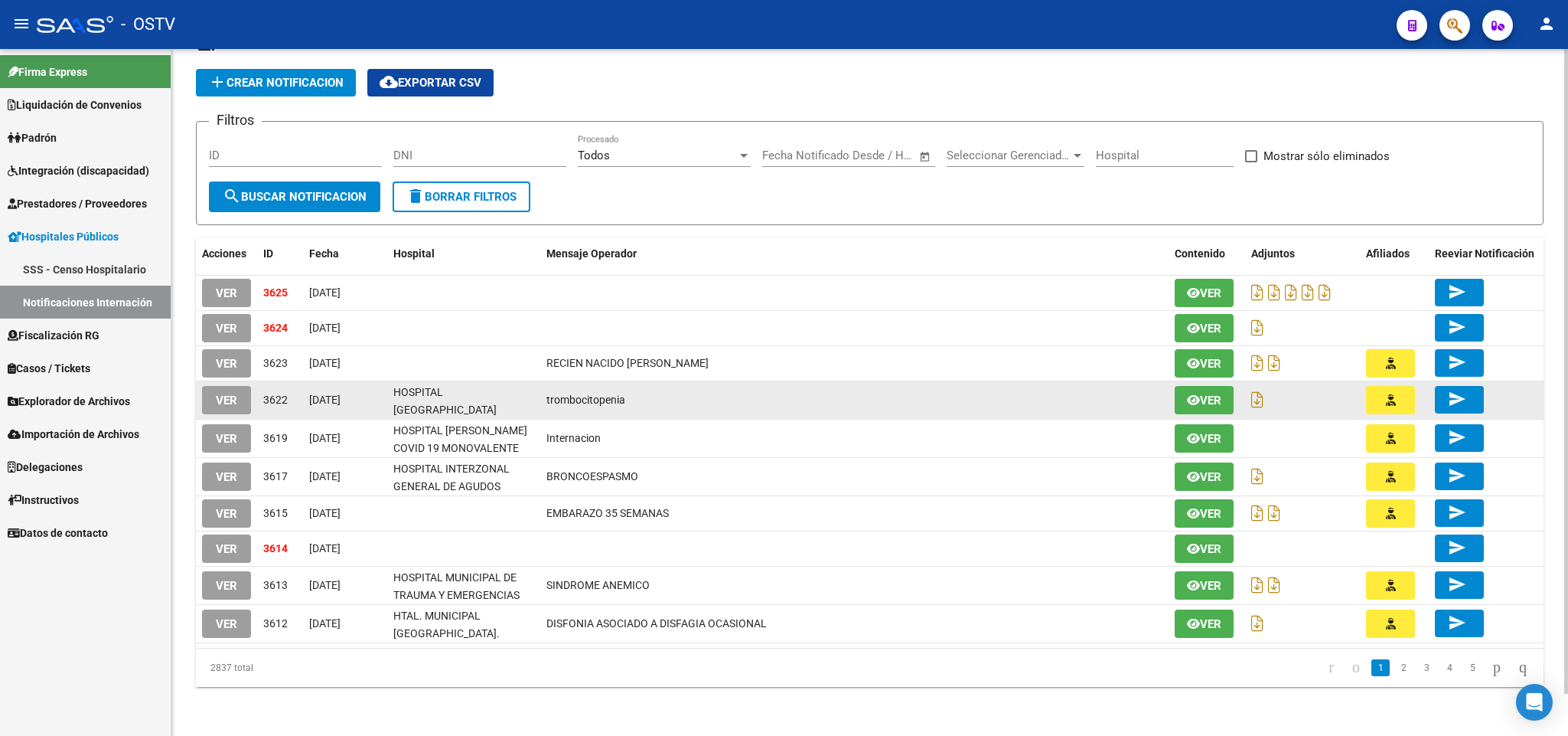
click at [230, 394] on span "VER" at bounding box center [226, 400] width 22 height 13
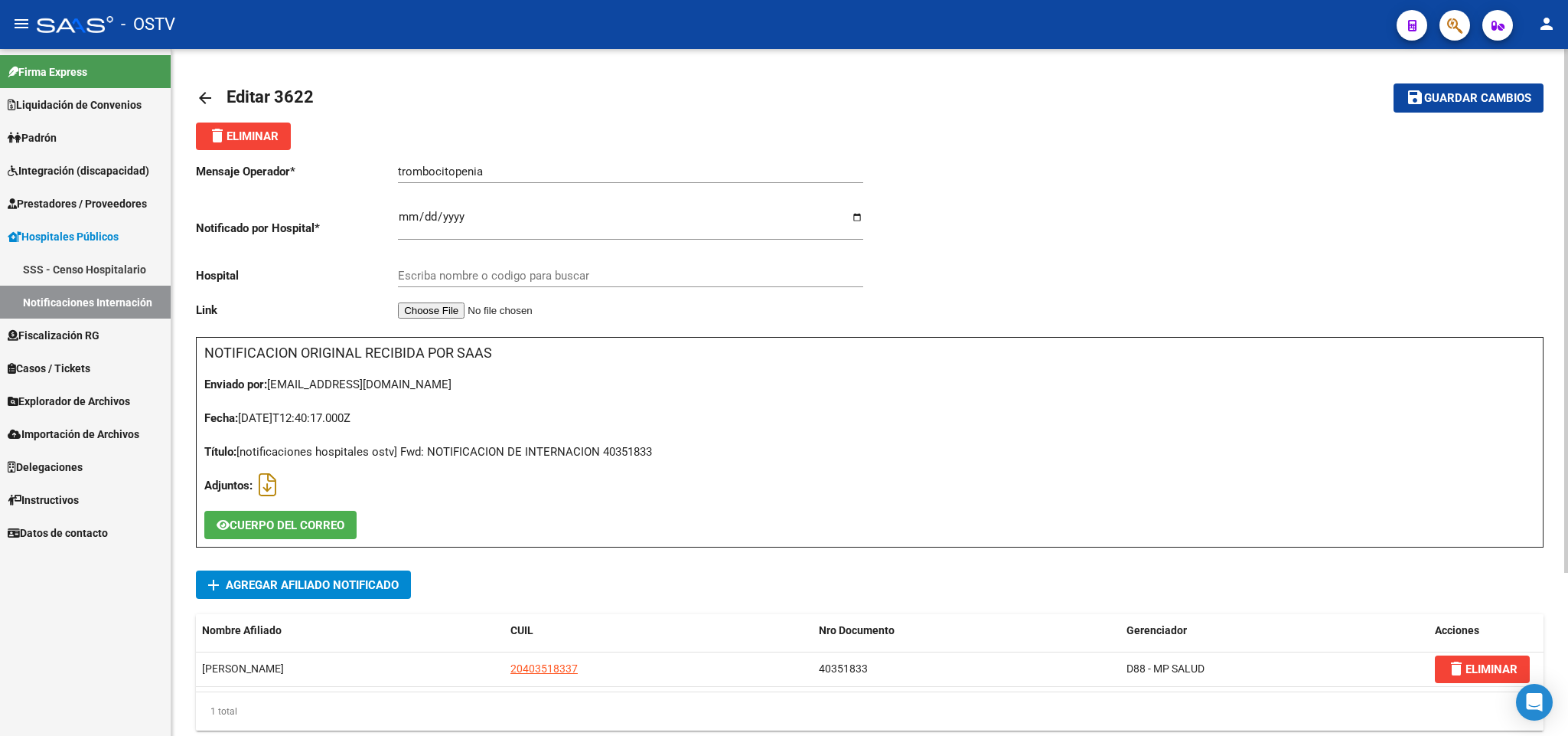
type input "HOSPITAL [GEOGRAPHIC_DATA][PERSON_NAME]"
click at [200, 92] on mat-icon "arrow_back" at bounding box center [205, 98] width 18 height 18
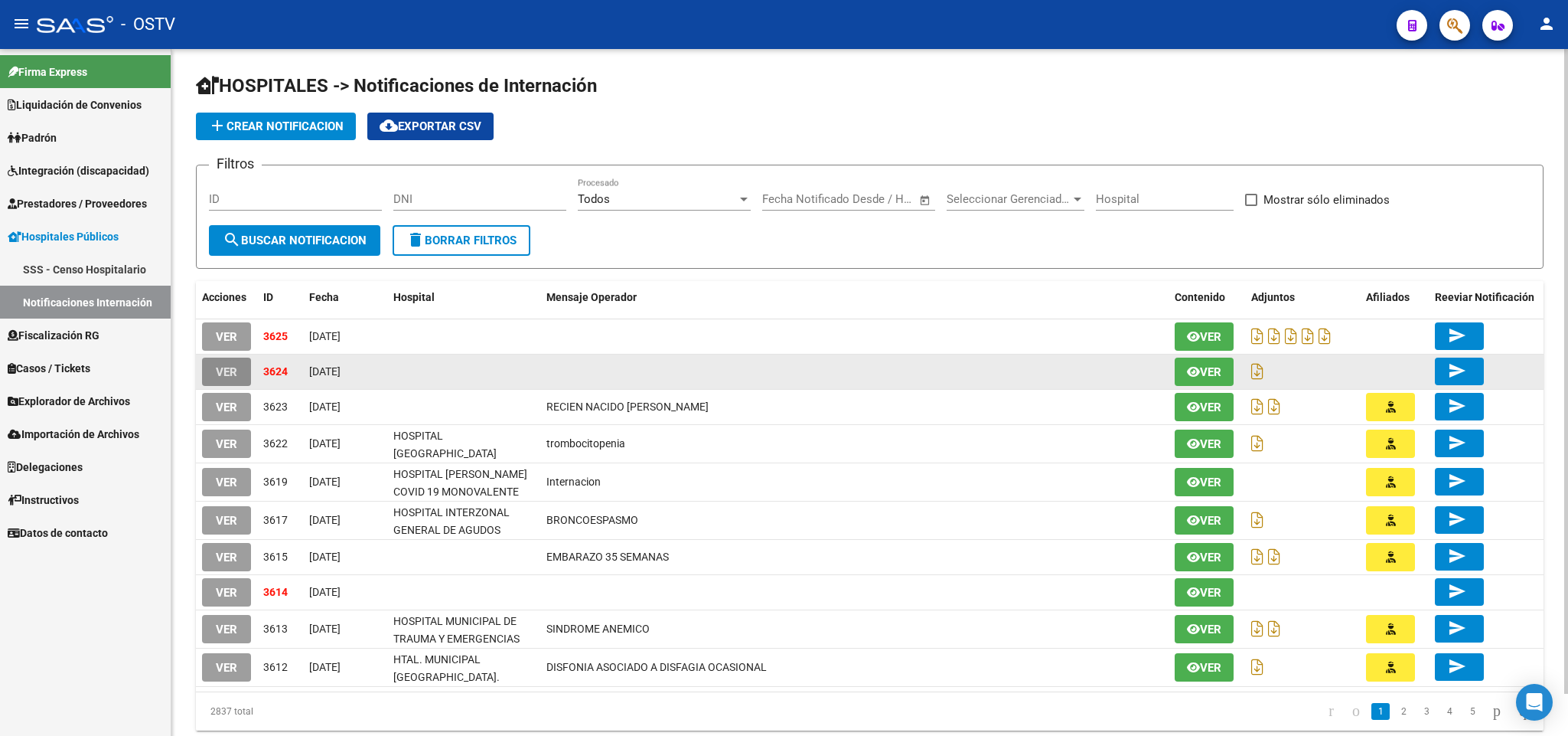
click at [240, 364] on button "VER" at bounding box center [226, 372] width 49 height 29
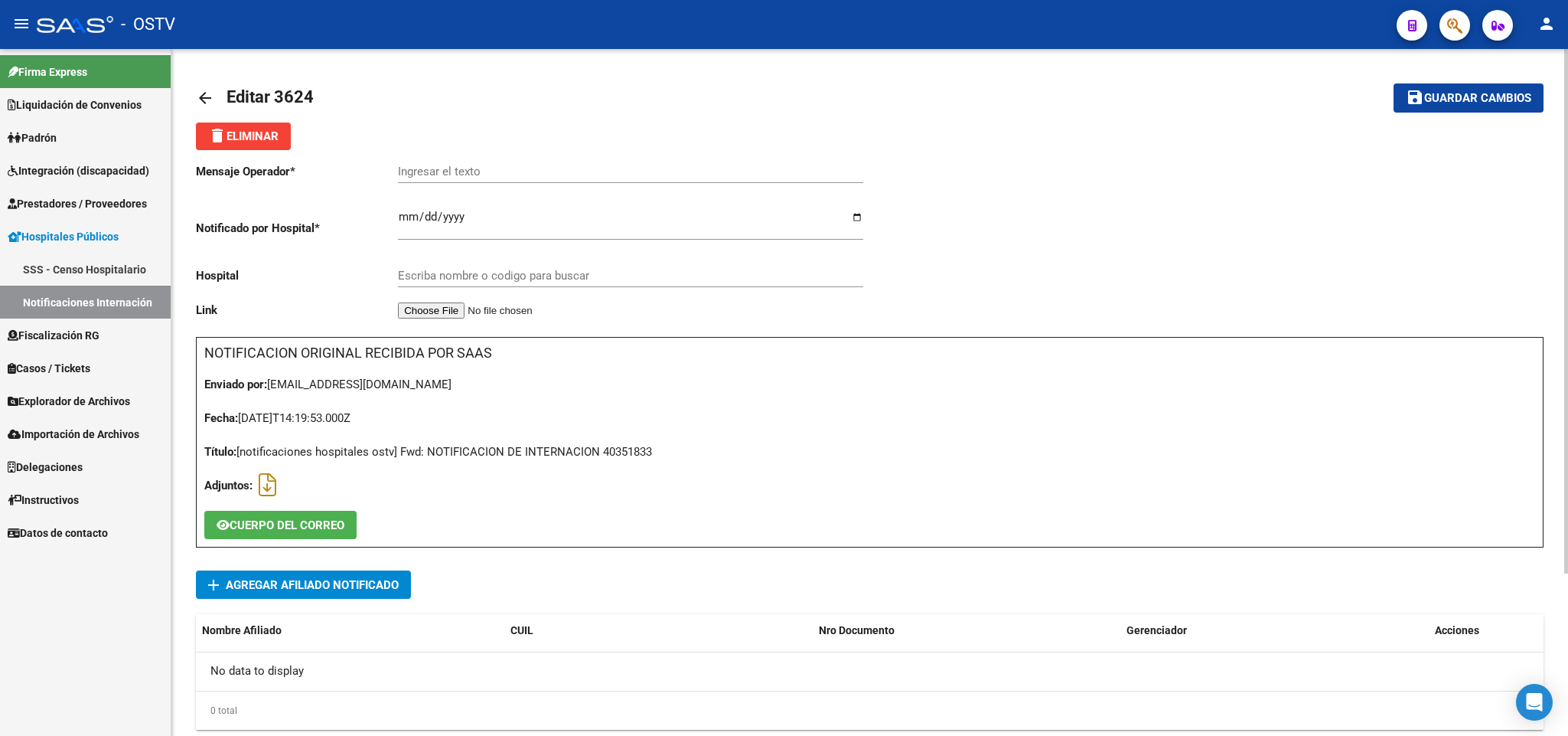
click at [251, 143] on button "delete Eliminar" at bounding box center [243, 136] width 95 height 28
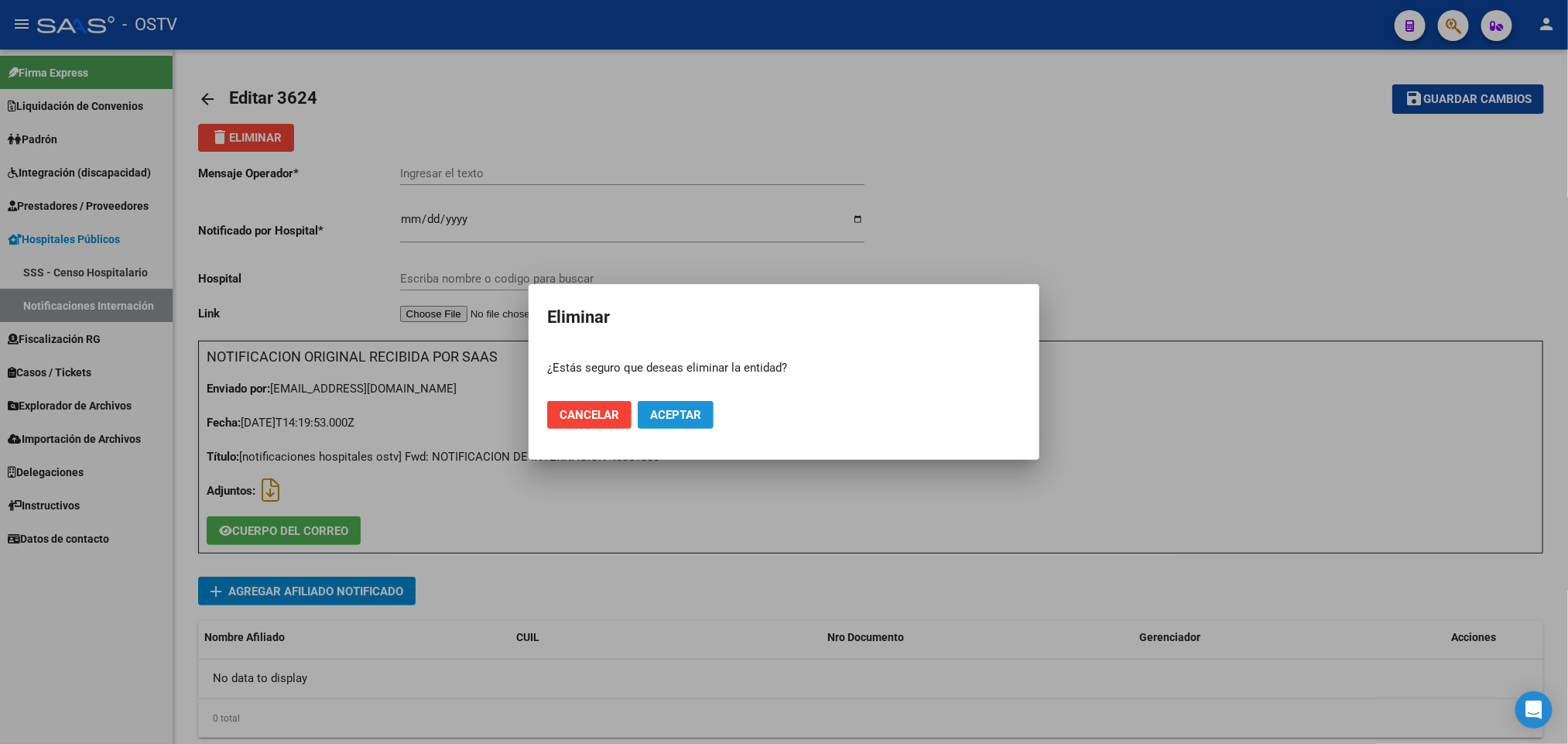
click at [685, 425] on button "Aceptar" at bounding box center [676, 414] width 76 height 28
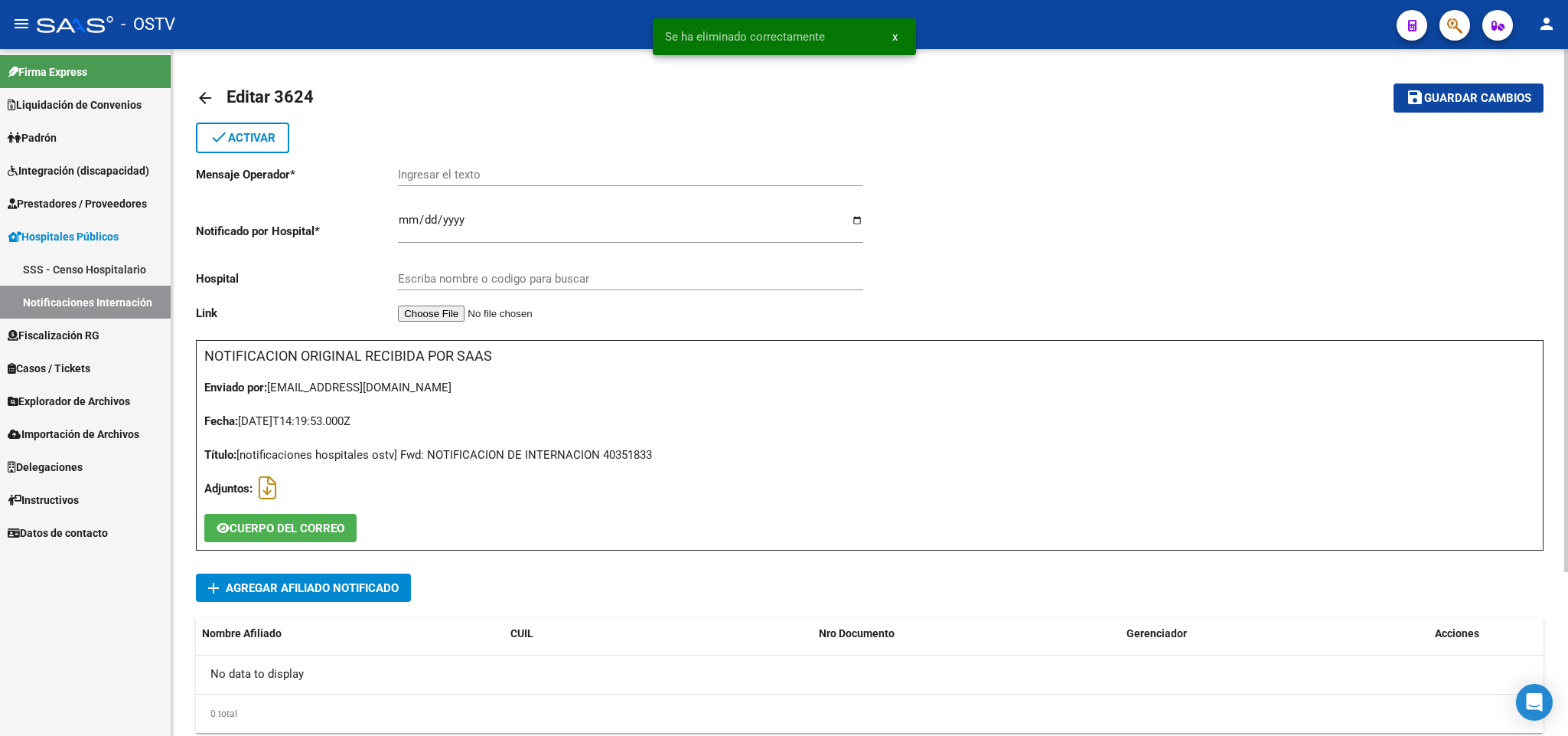
click at [198, 101] on mat-icon "arrow_back" at bounding box center [205, 98] width 18 height 18
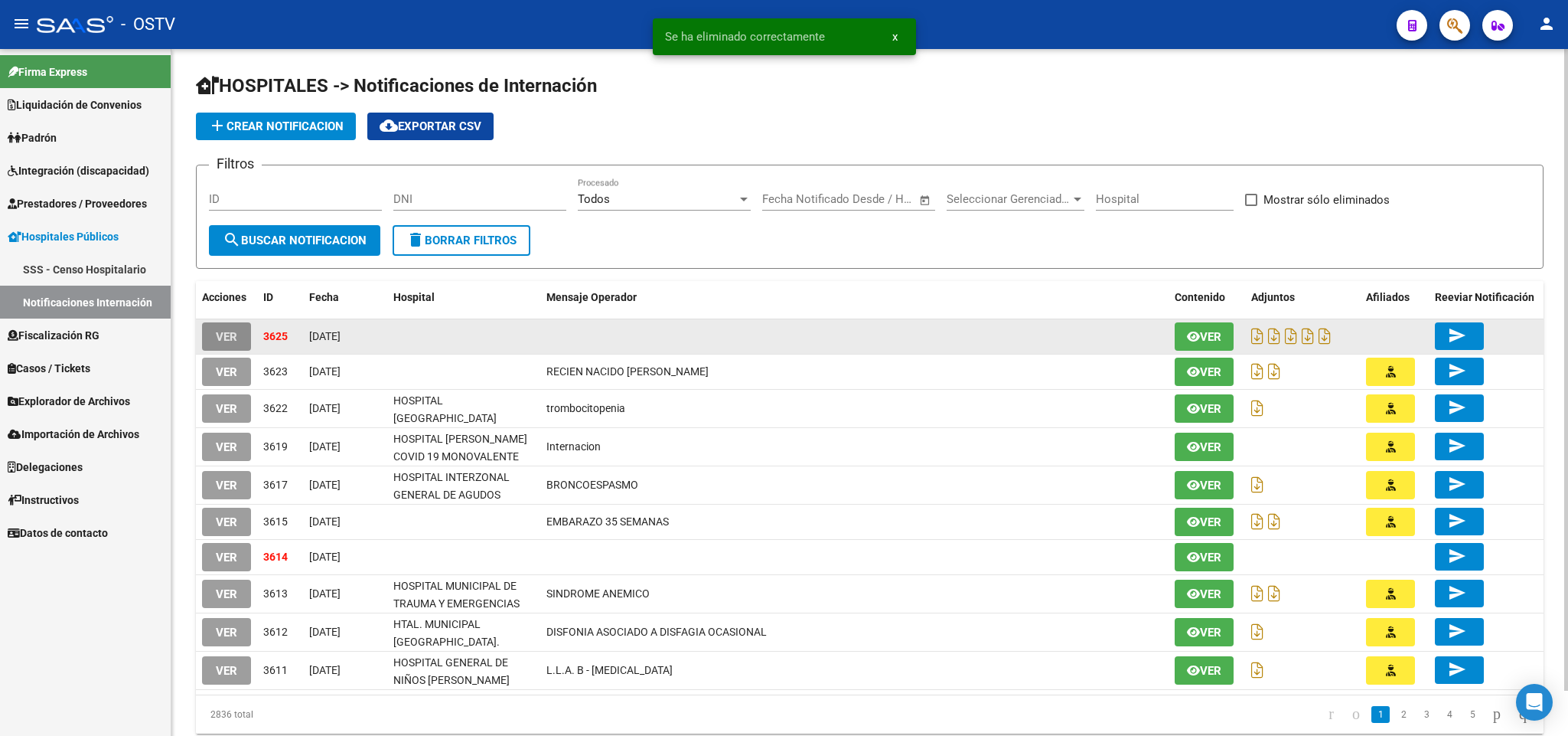
click at [232, 343] on span "VER" at bounding box center [226, 336] width 22 height 13
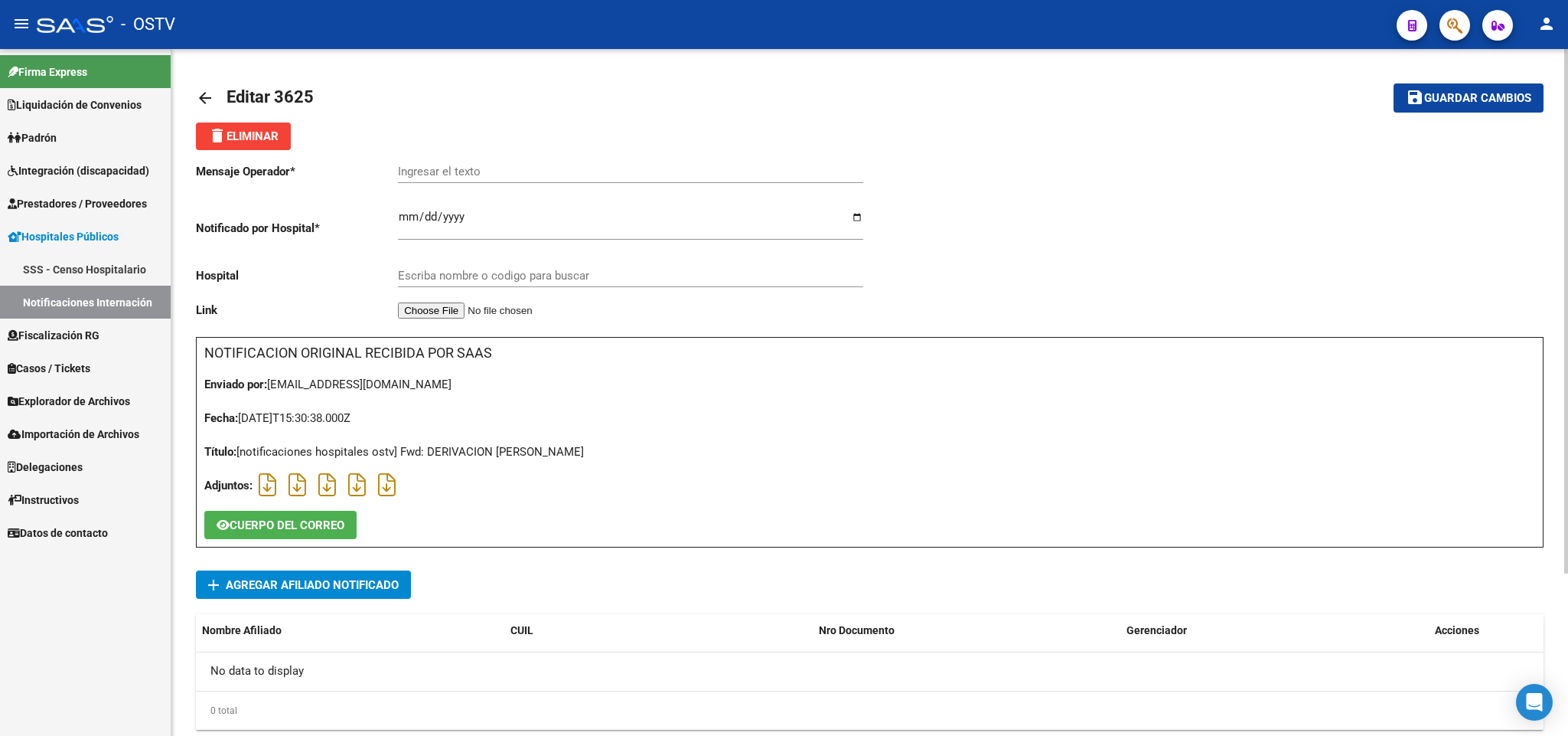
click at [251, 142] on span "delete Eliminar" at bounding box center [243, 136] width 70 height 13
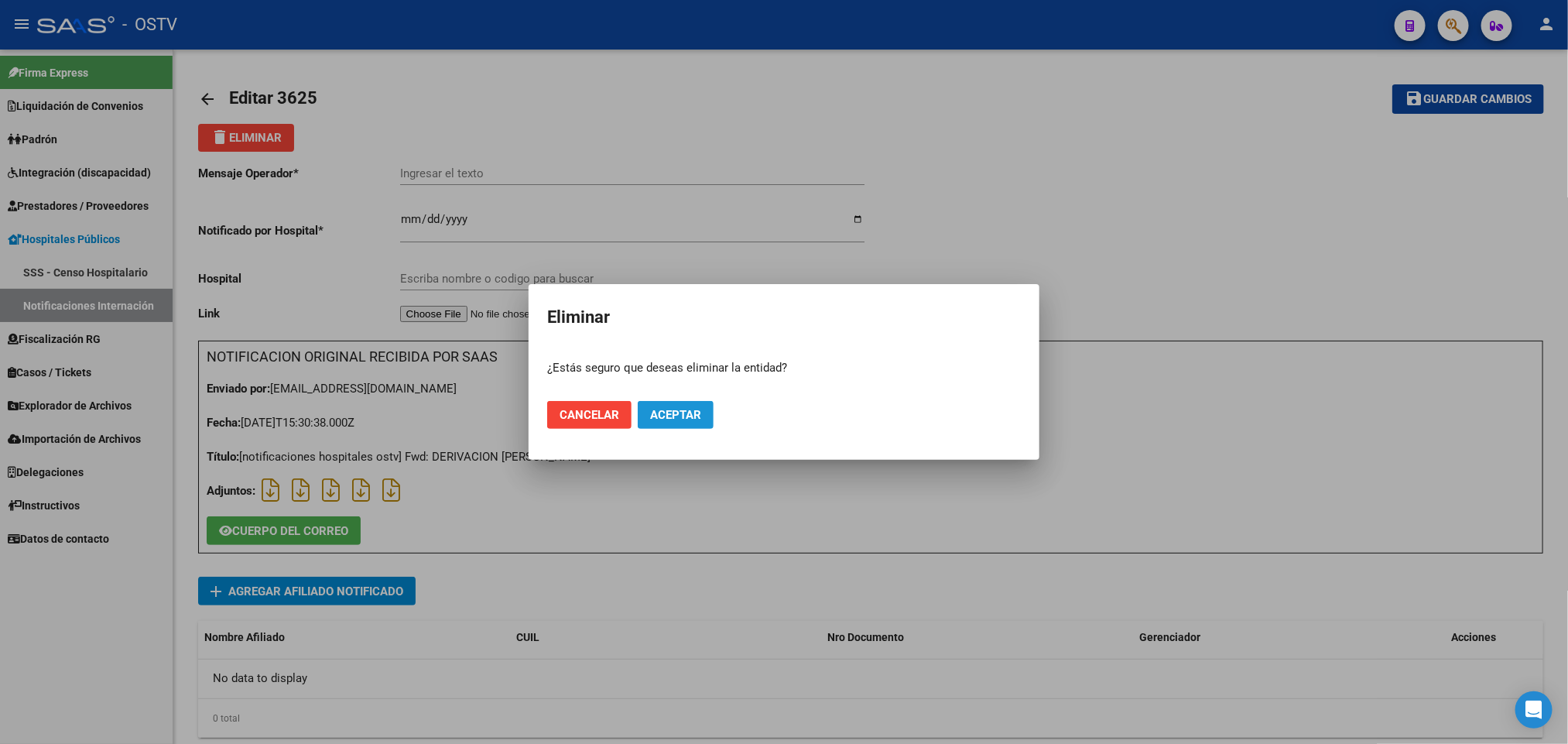
click at [686, 408] on span "Aceptar" at bounding box center [676, 414] width 51 height 14
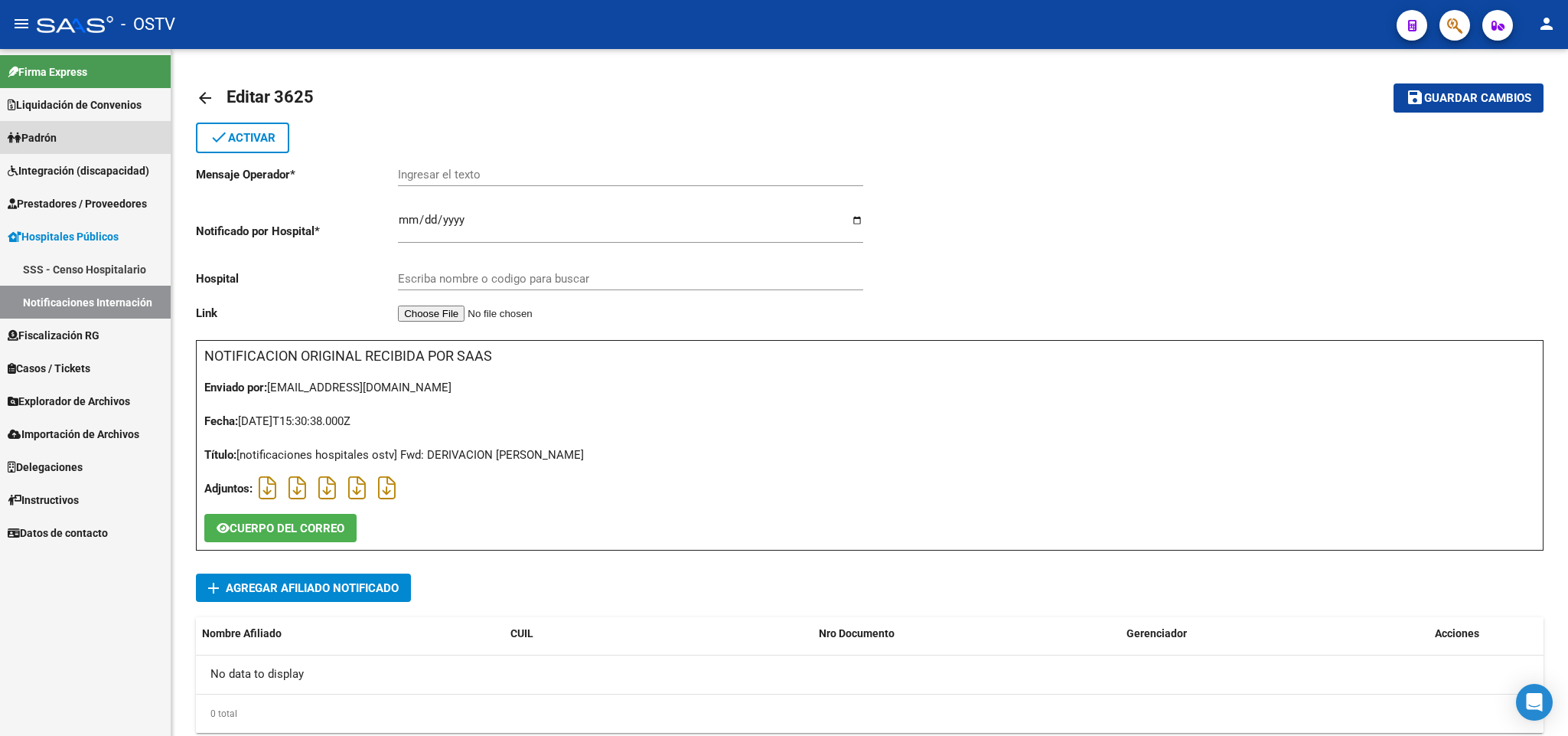
click at [103, 137] on link "Padrón" at bounding box center [85, 137] width 171 height 33
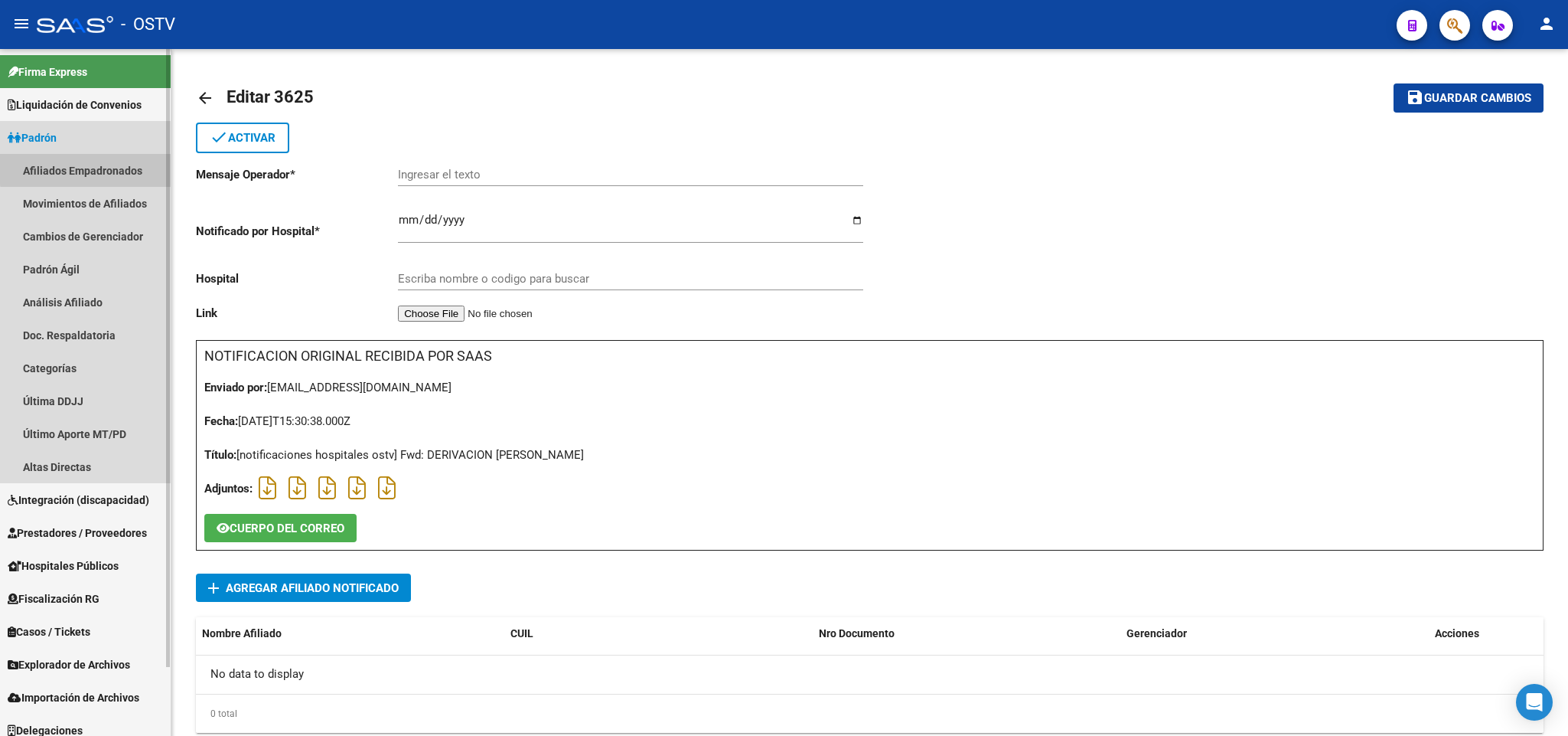
click at [101, 168] on link "Afiliados Empadronados" at bounding box center [85, 170] width 171 height 33
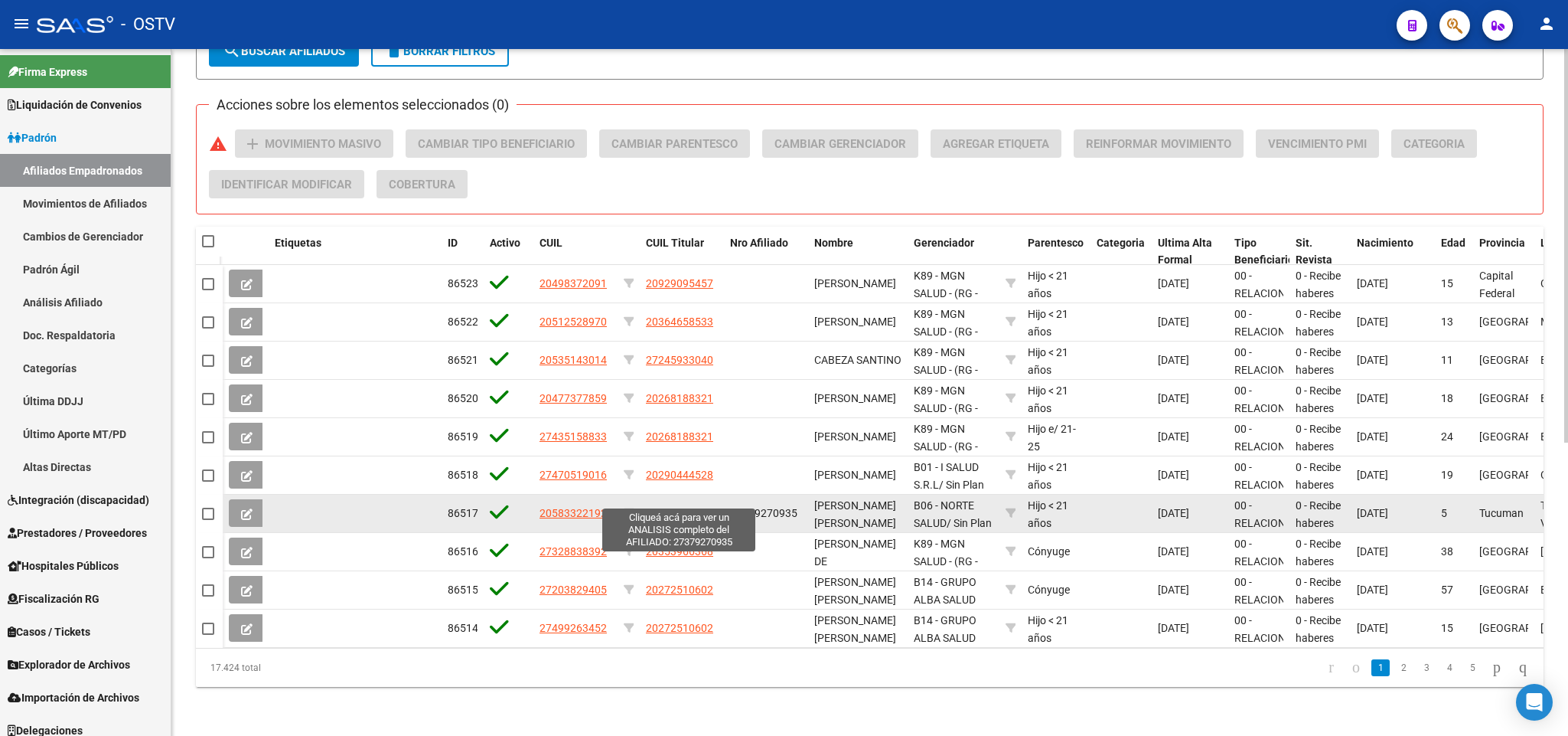
click at [702, 507] on span "27379270935" at bounding box center [679, 513] width 67 height 13
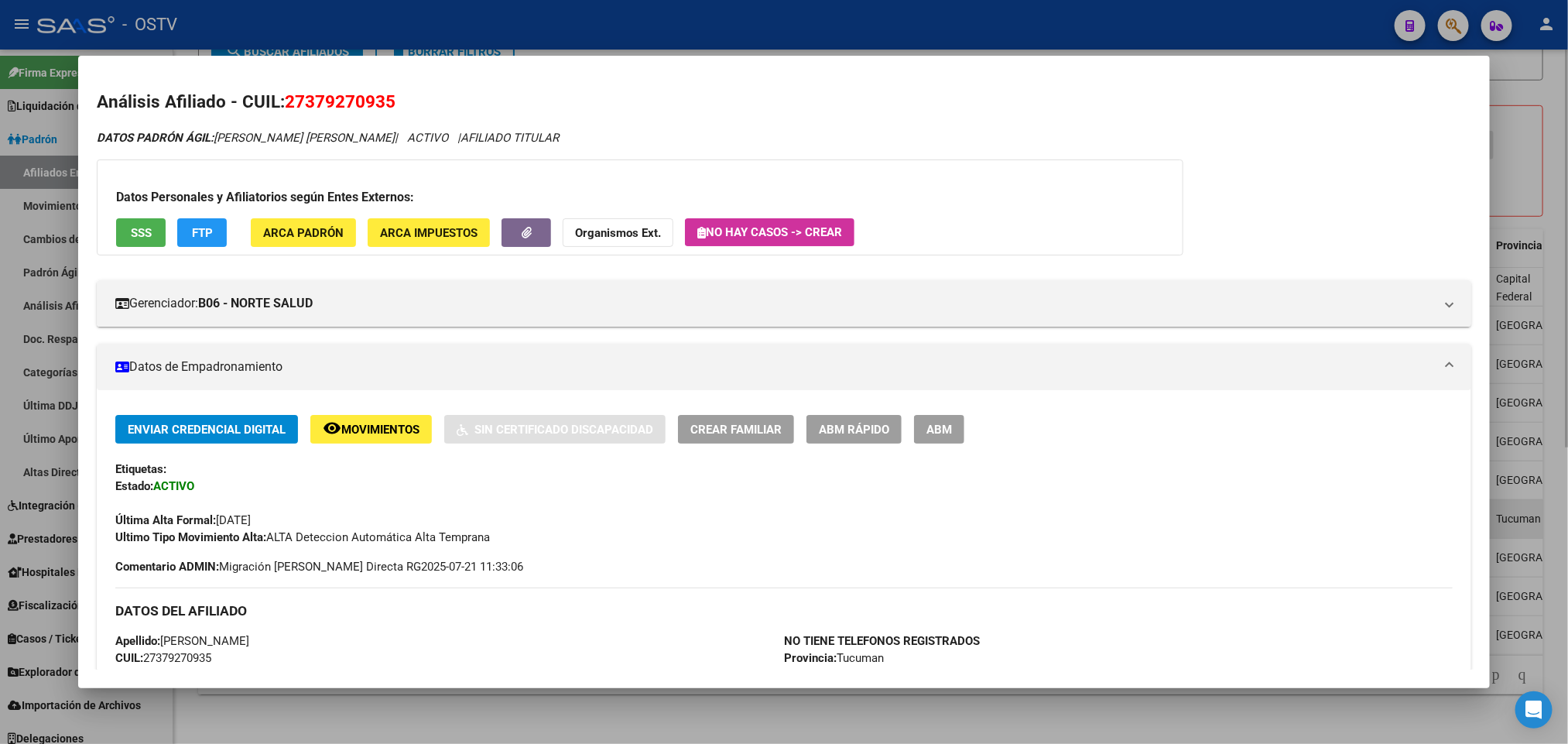
scroll to position [464, 0]
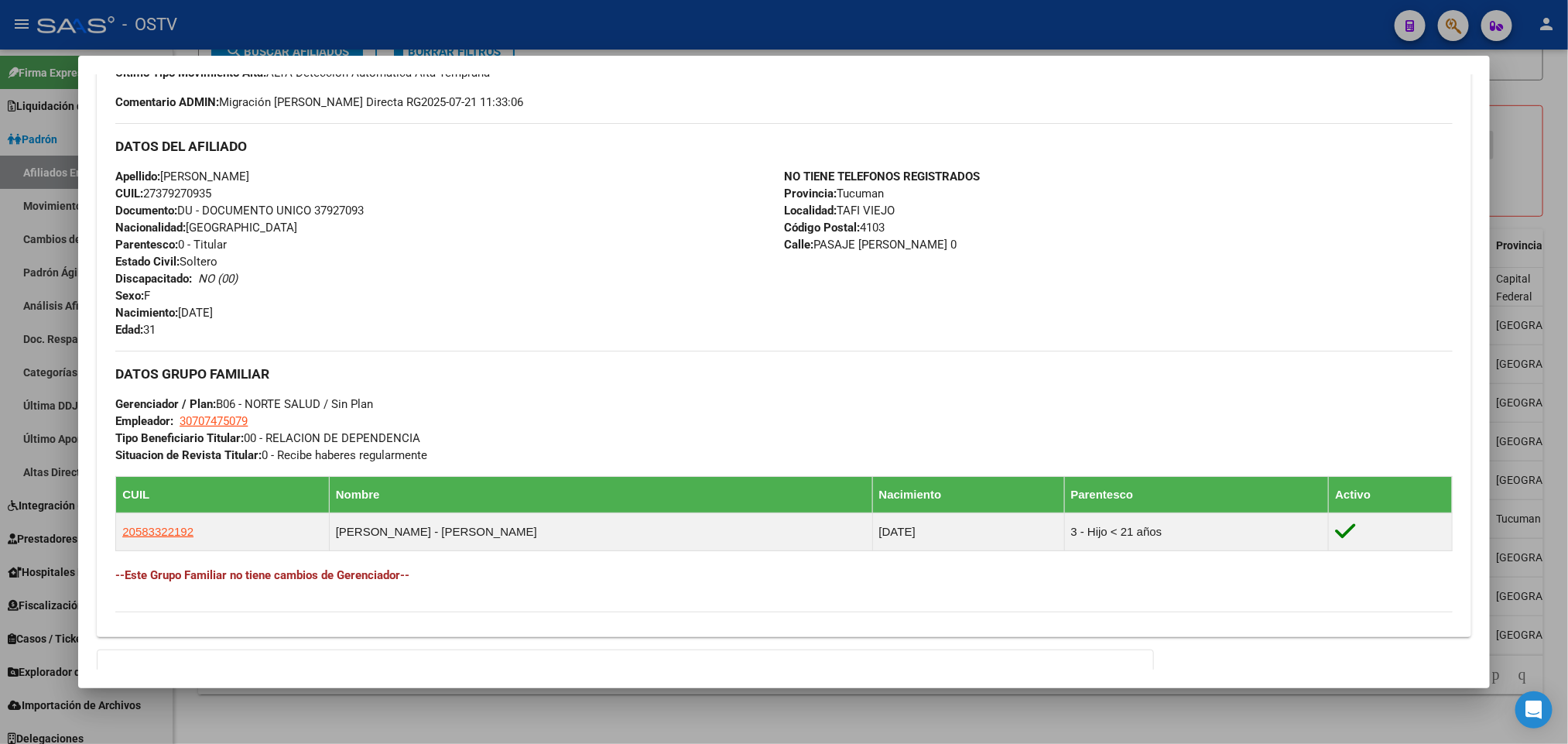
click at [0, 467] on div at bounding box center [784, 372] width 1568 height 744
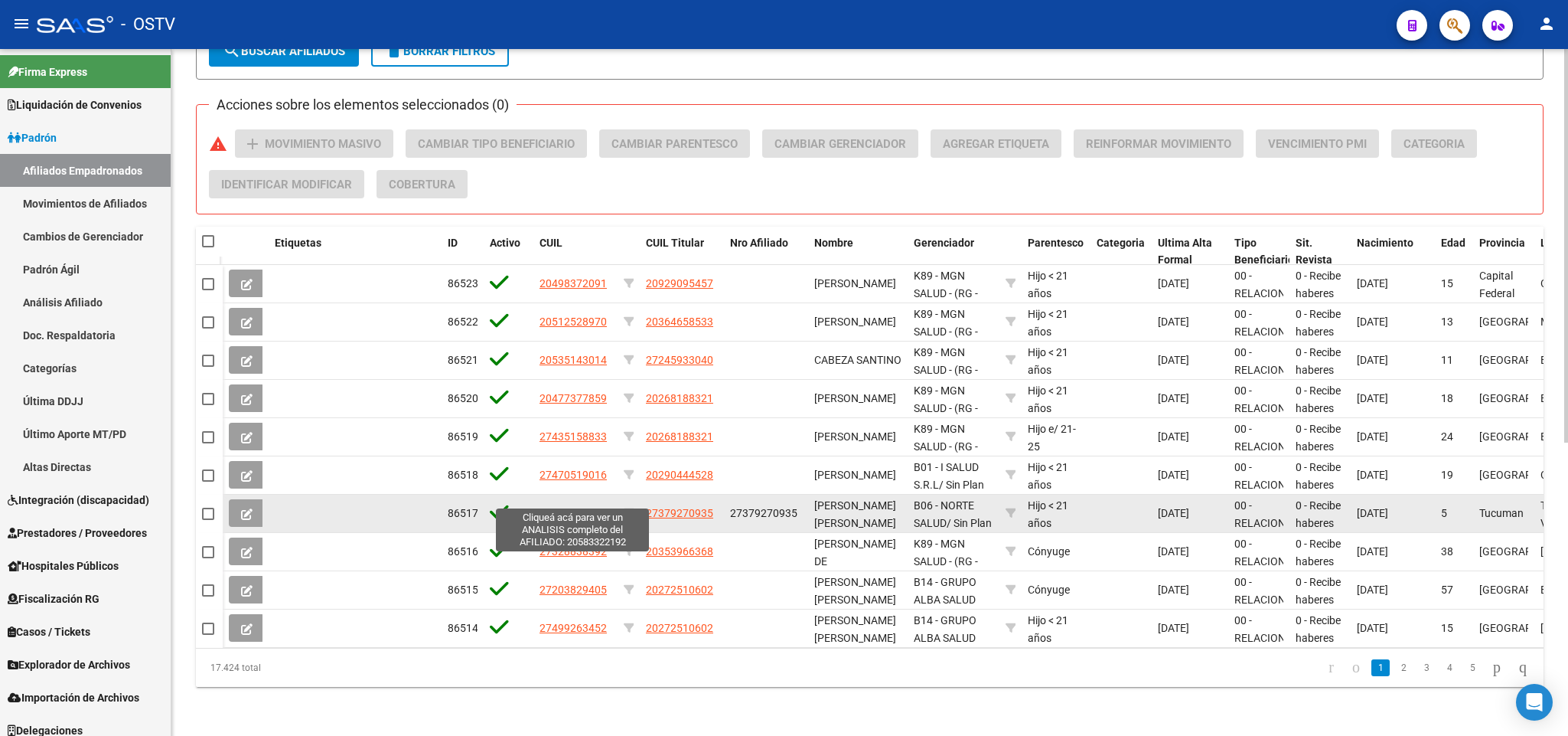
click at [595, 507] on span "20583322192" at bounding box center [573, 513] width 67 height 13
type textarea "20583322192"
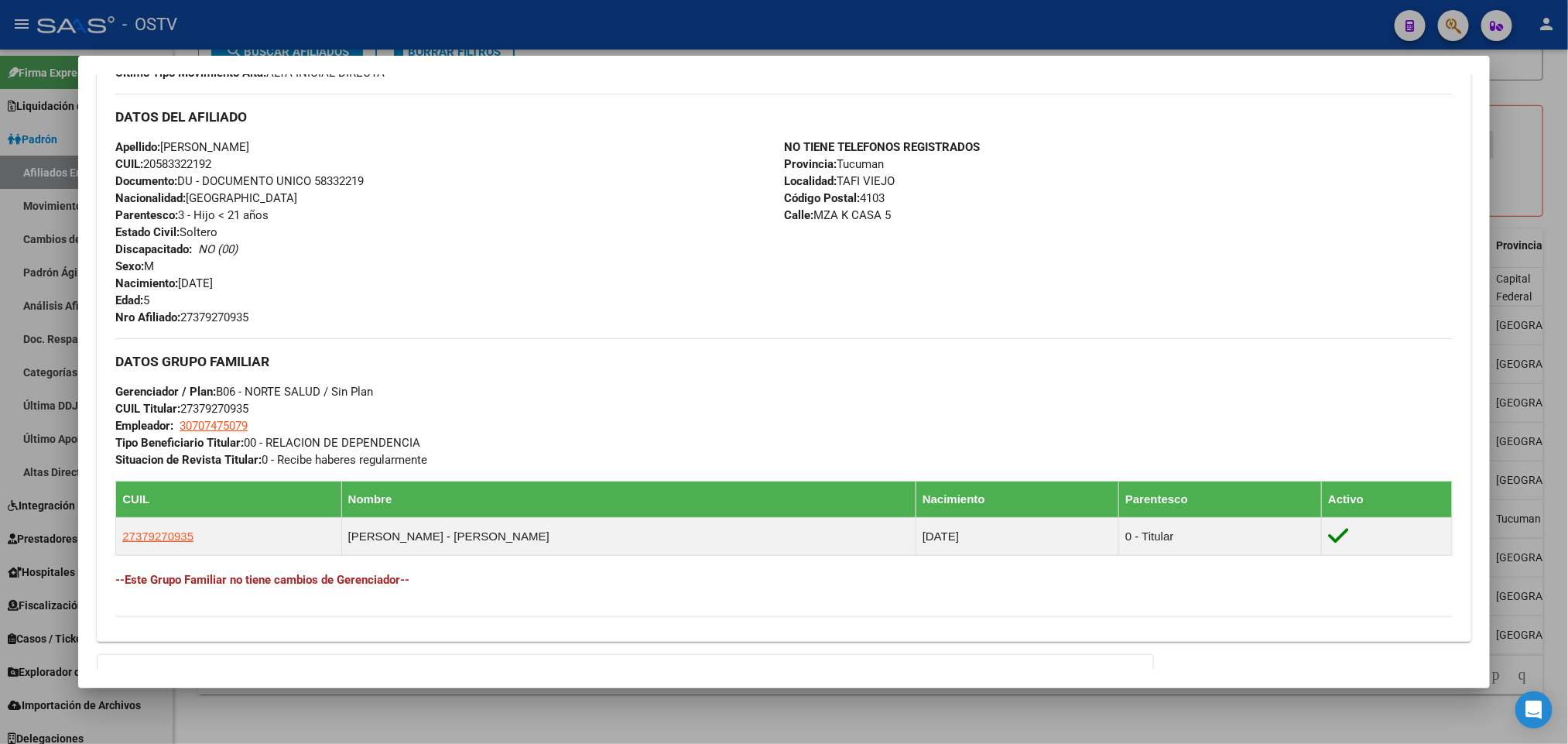
click at [14, 359] on div at bounding box center [784, 372] width 1568 height 744
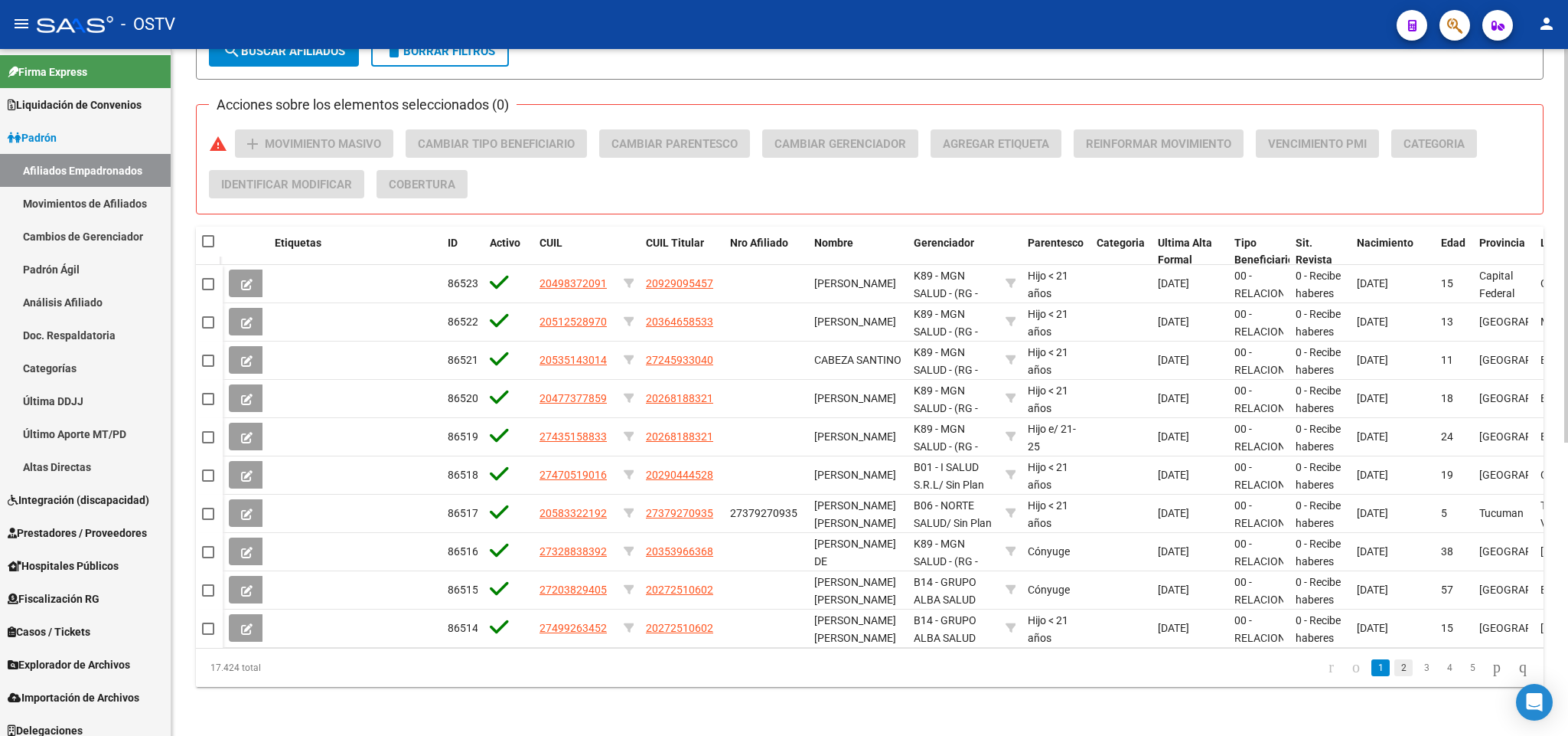
click at [1394, 669] on link "2" at bounding box center [1403, 668] width 18 height 17
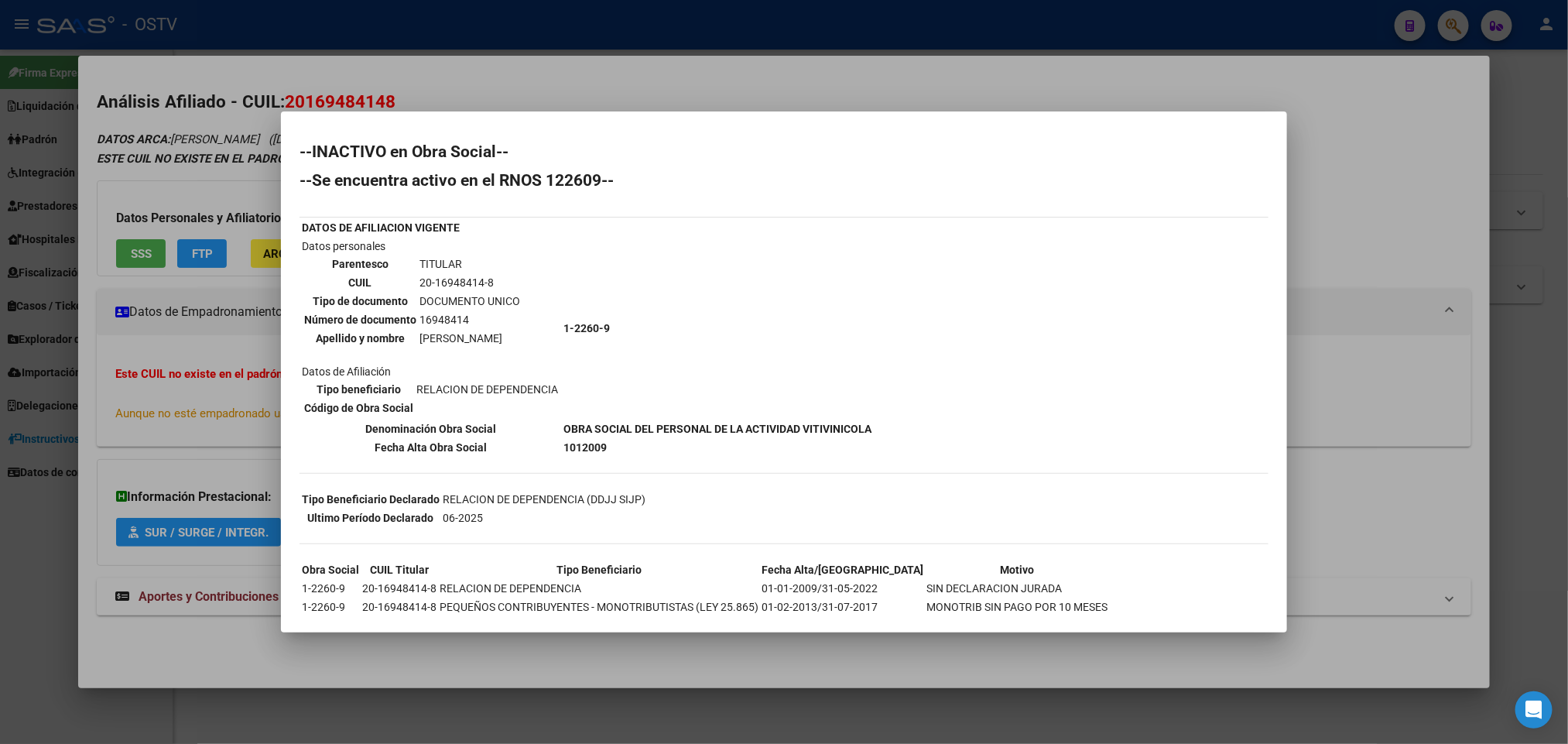
scroll to position [116, 0]
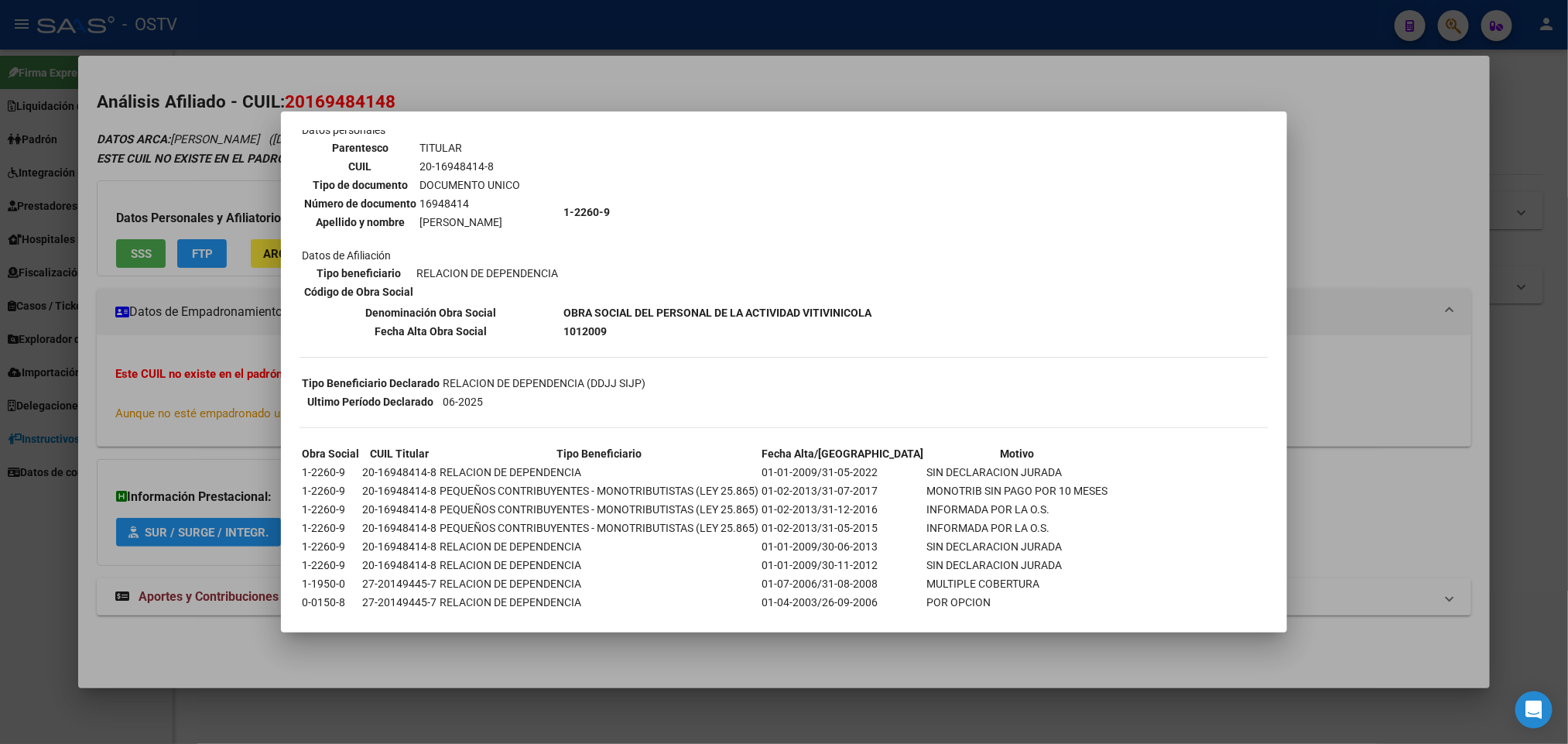
click at [590, 65] on div at bounding box center [784, 372] width 1568 height 744
